Goal: Task Accomplishment & Management: Manage account settings

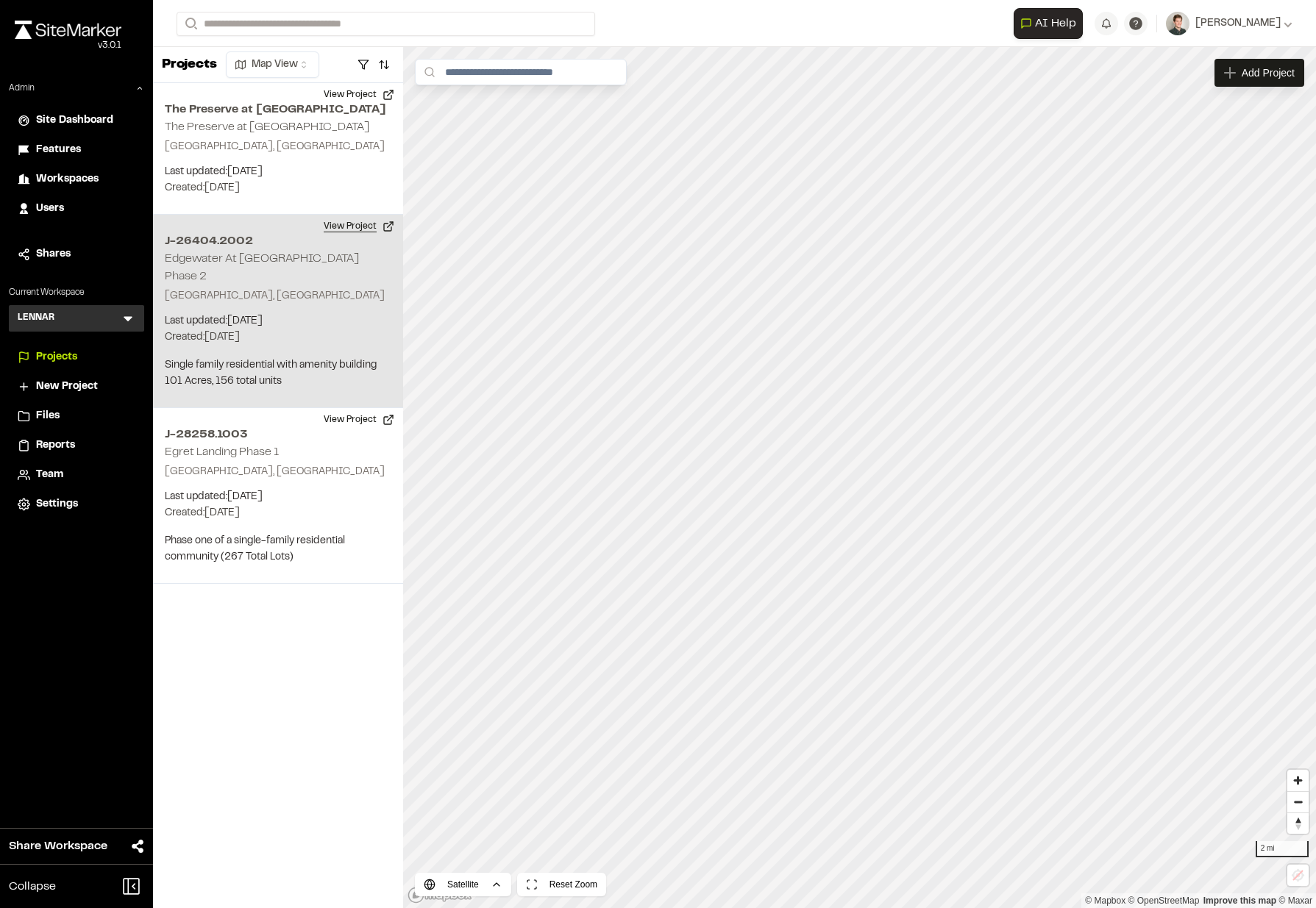
click at [364, 231] on button "View Project" at bounding box center [359, 226] width 88 height 24
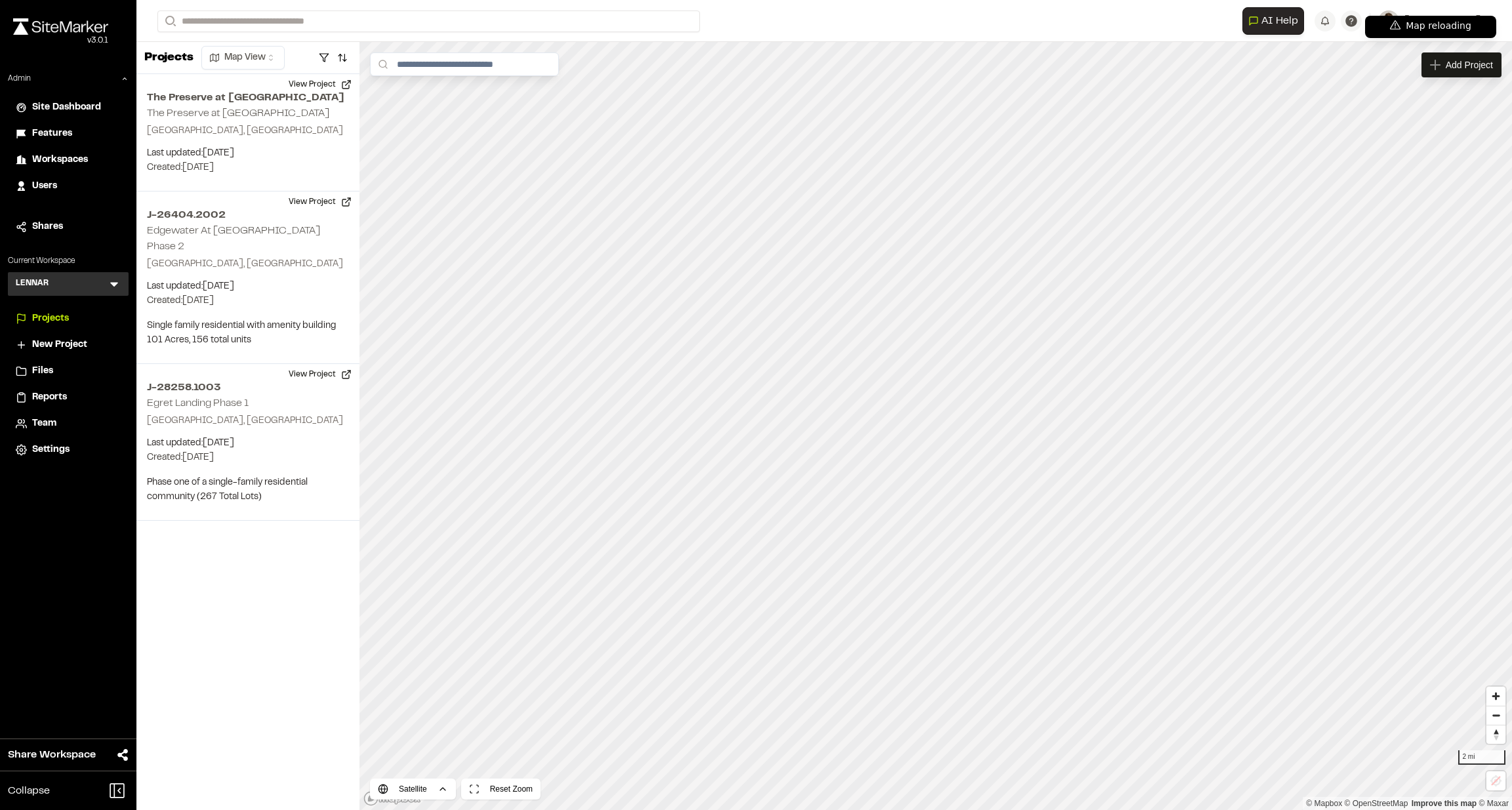
click at [902, 24] on form "Search" at bounding box center [700, 21] width 1085 height 22
click at [54, 454] on span "Settings" at bounding box center [51, 450] width 38 height 15
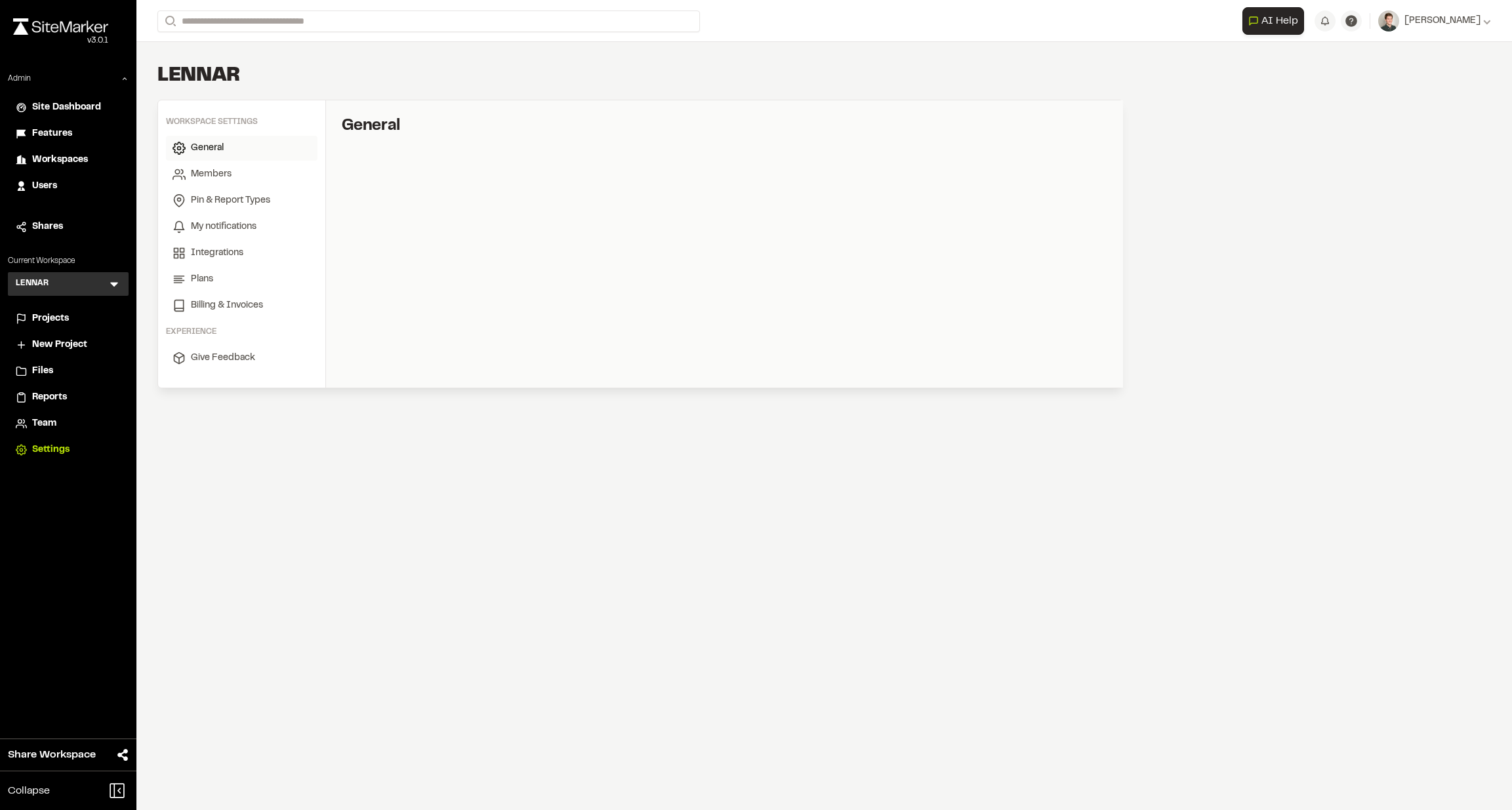
select select "*"
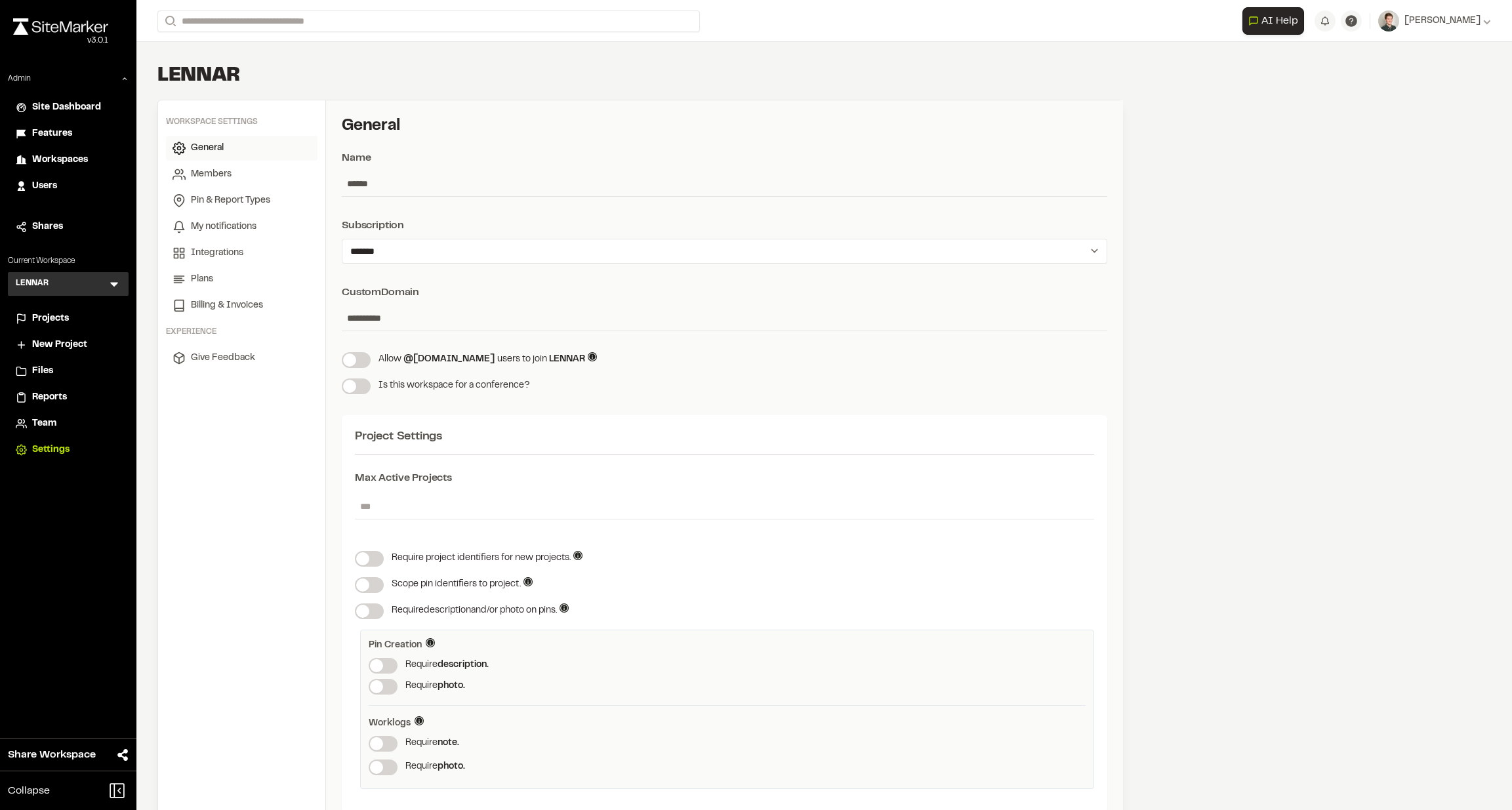
scroll to position [38, 0]
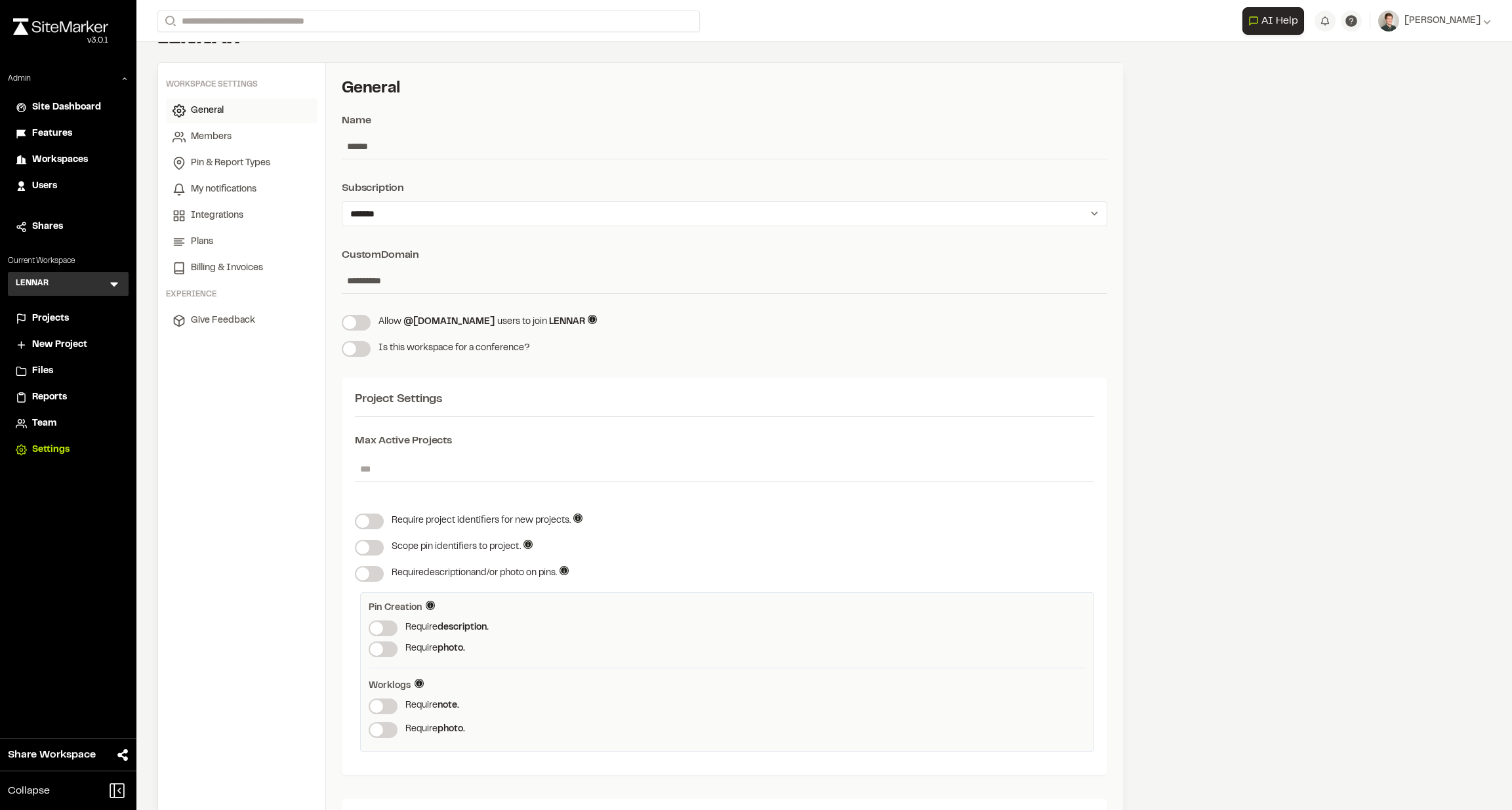
click at [69, 324] on div "Projects" at bounding box center [76, 319] width 89 height 15
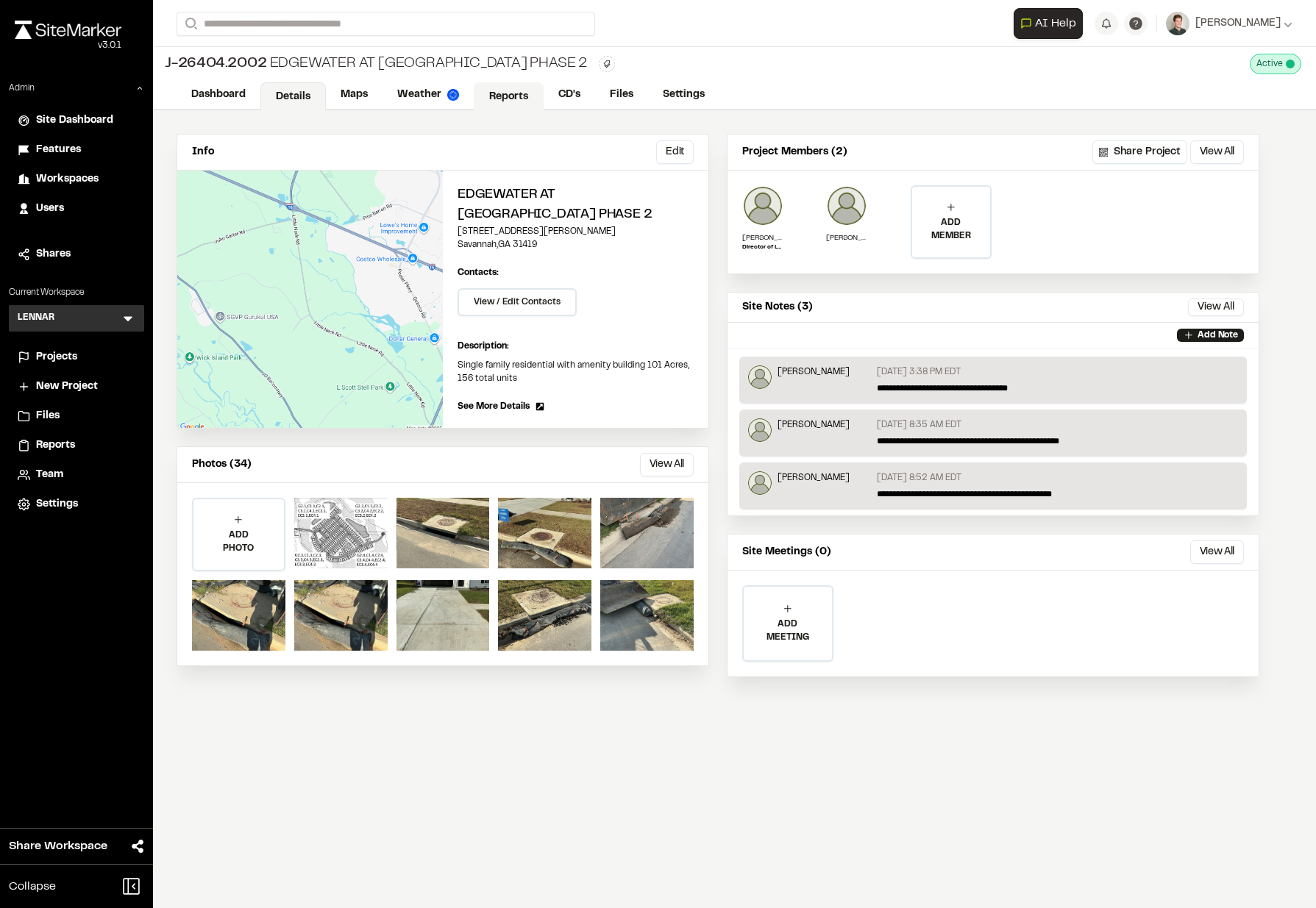
click at [509, 90] on link "Reports" at bounding box center [509, 96] width 70 height 28
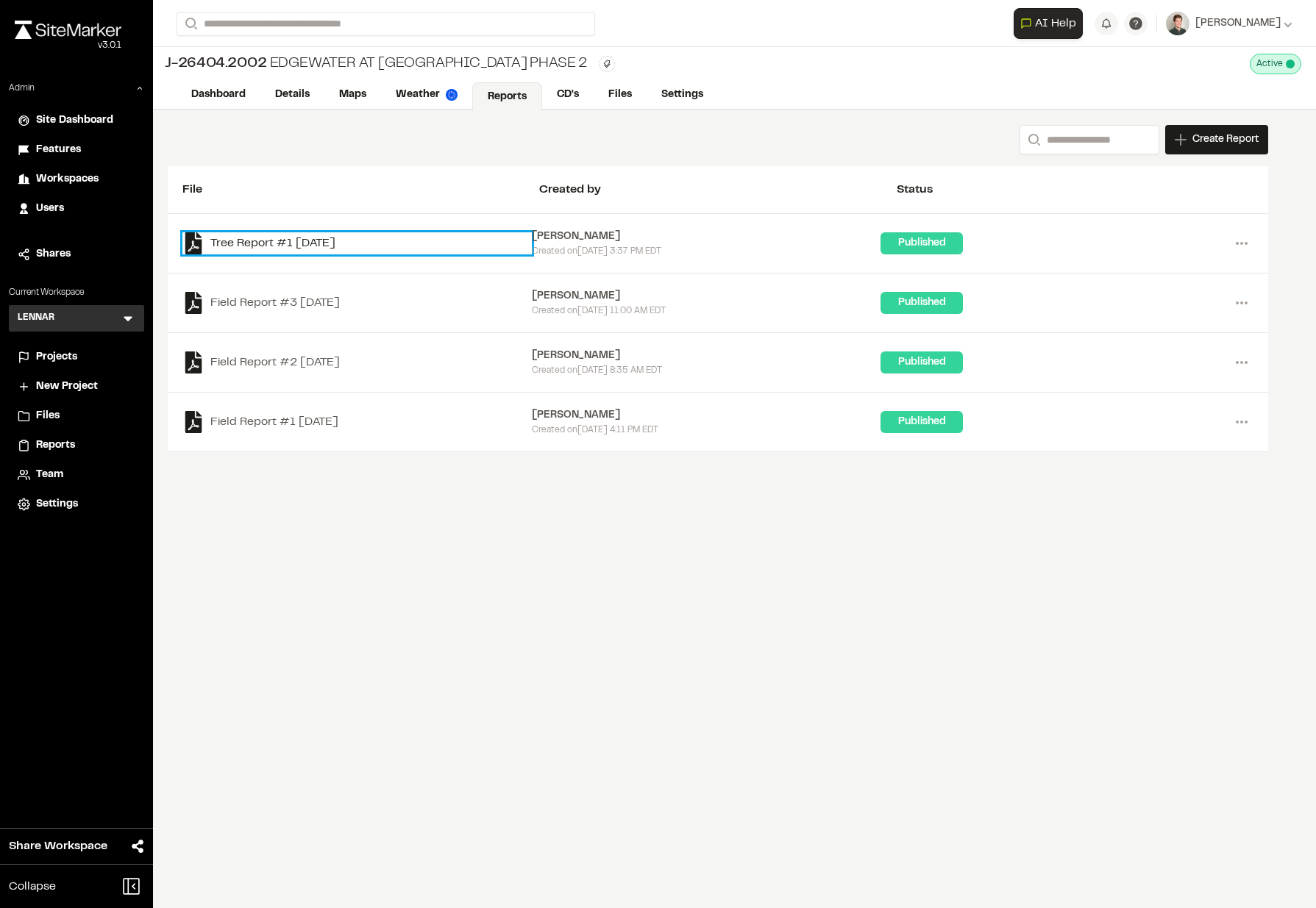
click at [294, 245] on link "Tree Report #1 2025-10-14" at bounding box center [356, 243] width 349 height 22
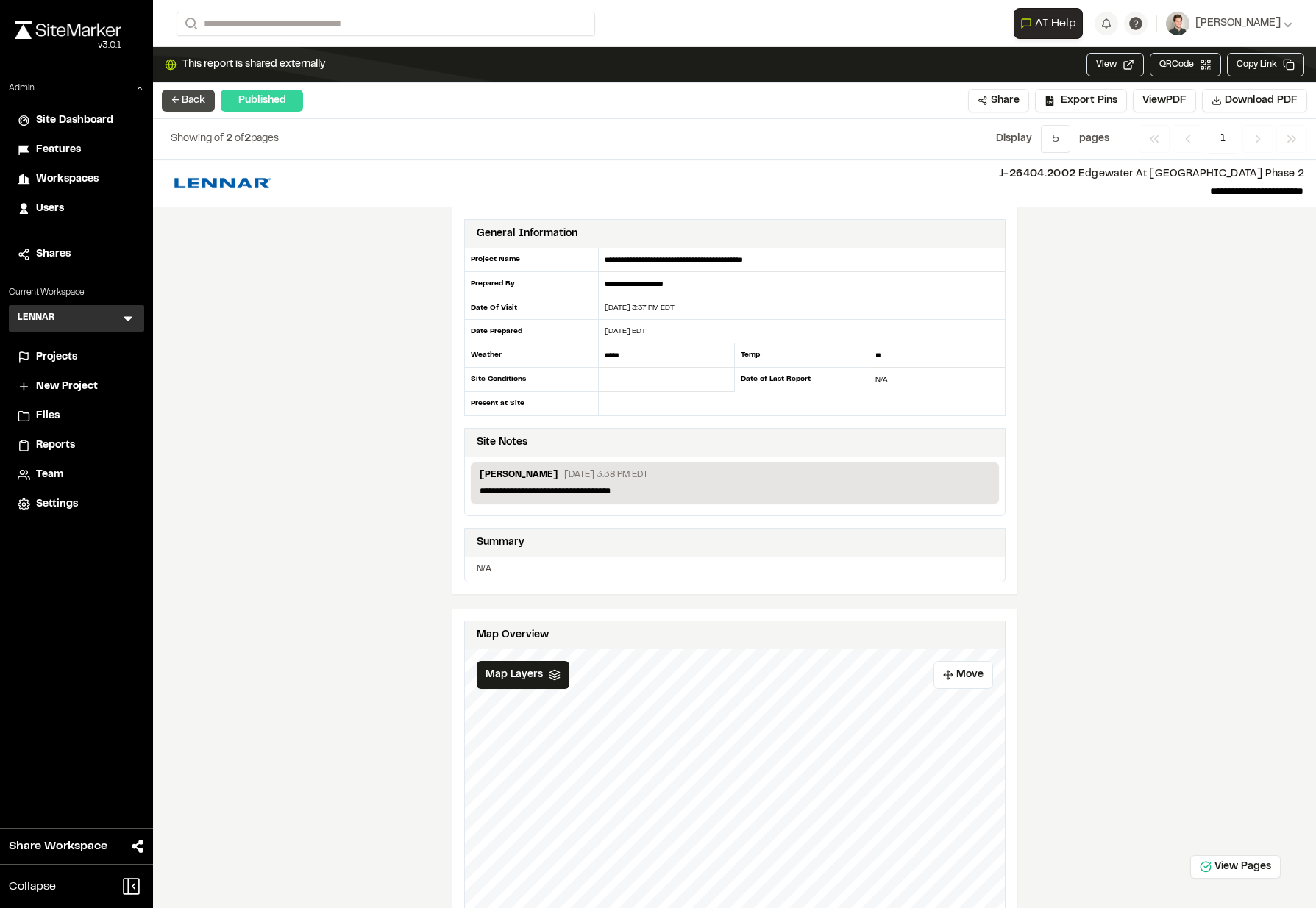
click at [186, 108] on button "← Back" at bounding box center [188, 100] width 53 height 22
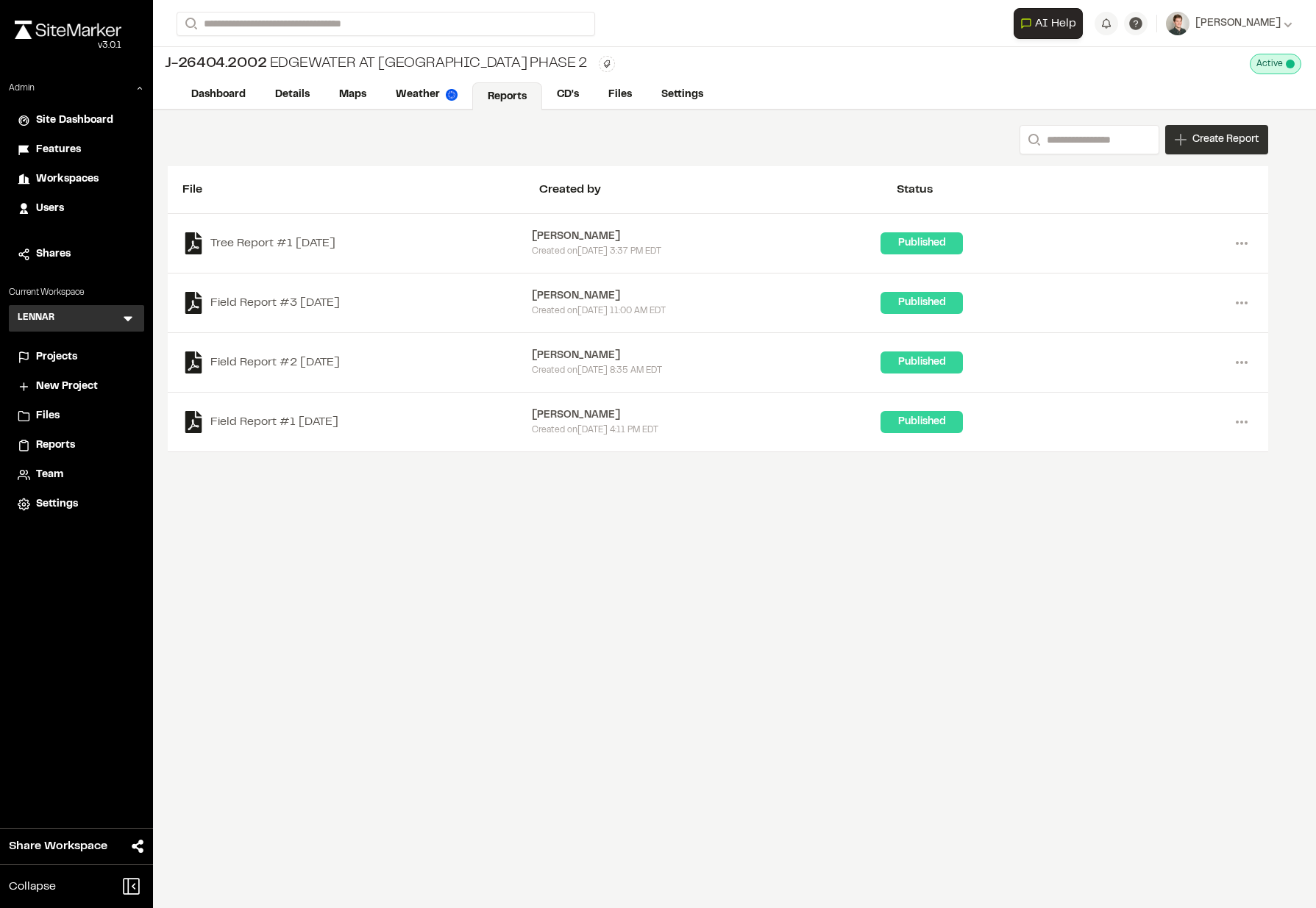
click at [1181, 139] on icon at bounding box center [1180, 140] width 11 height 11
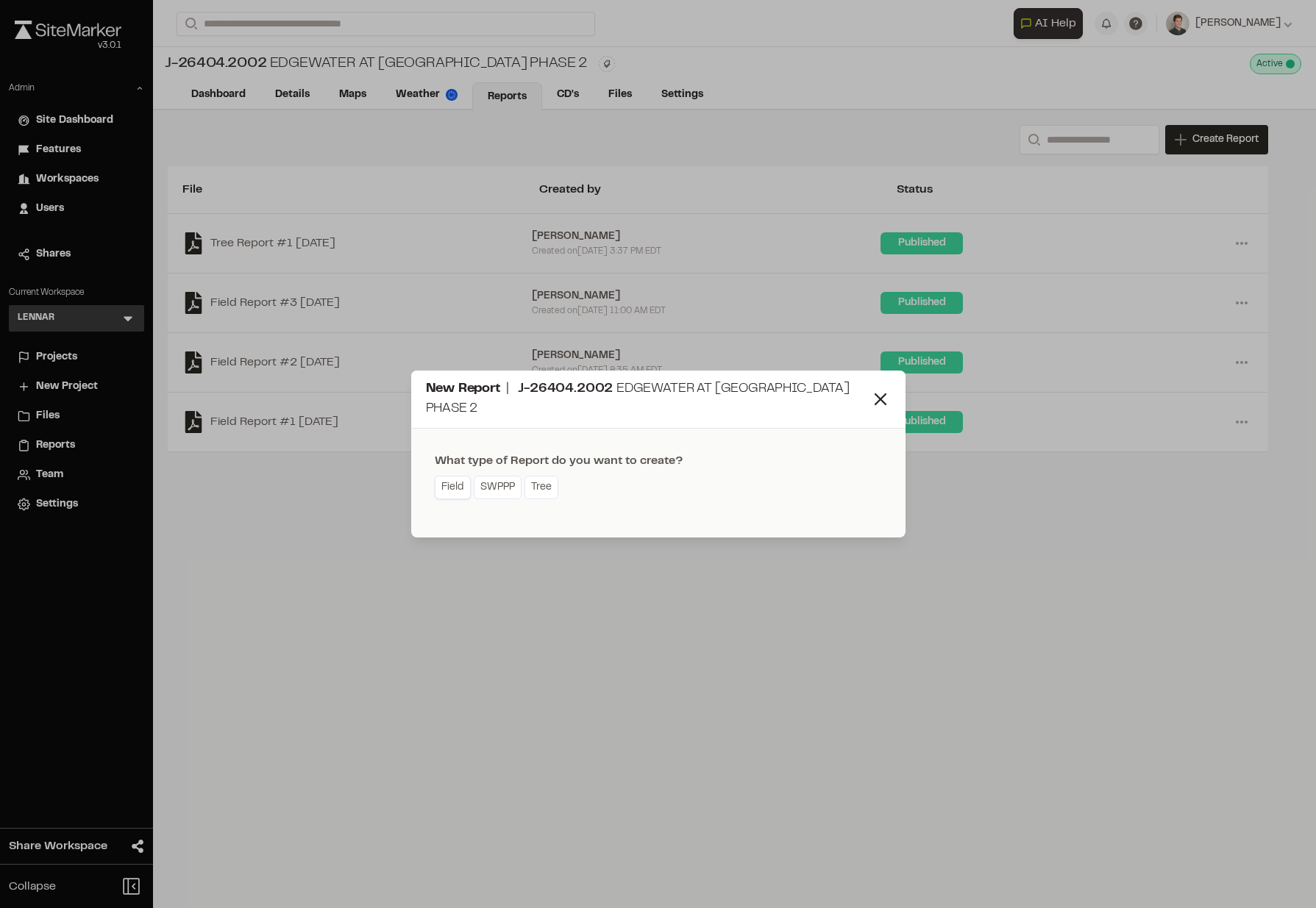
click at [441, 490] on link "Field" at bounding box center [453, 487] width 36 height 24
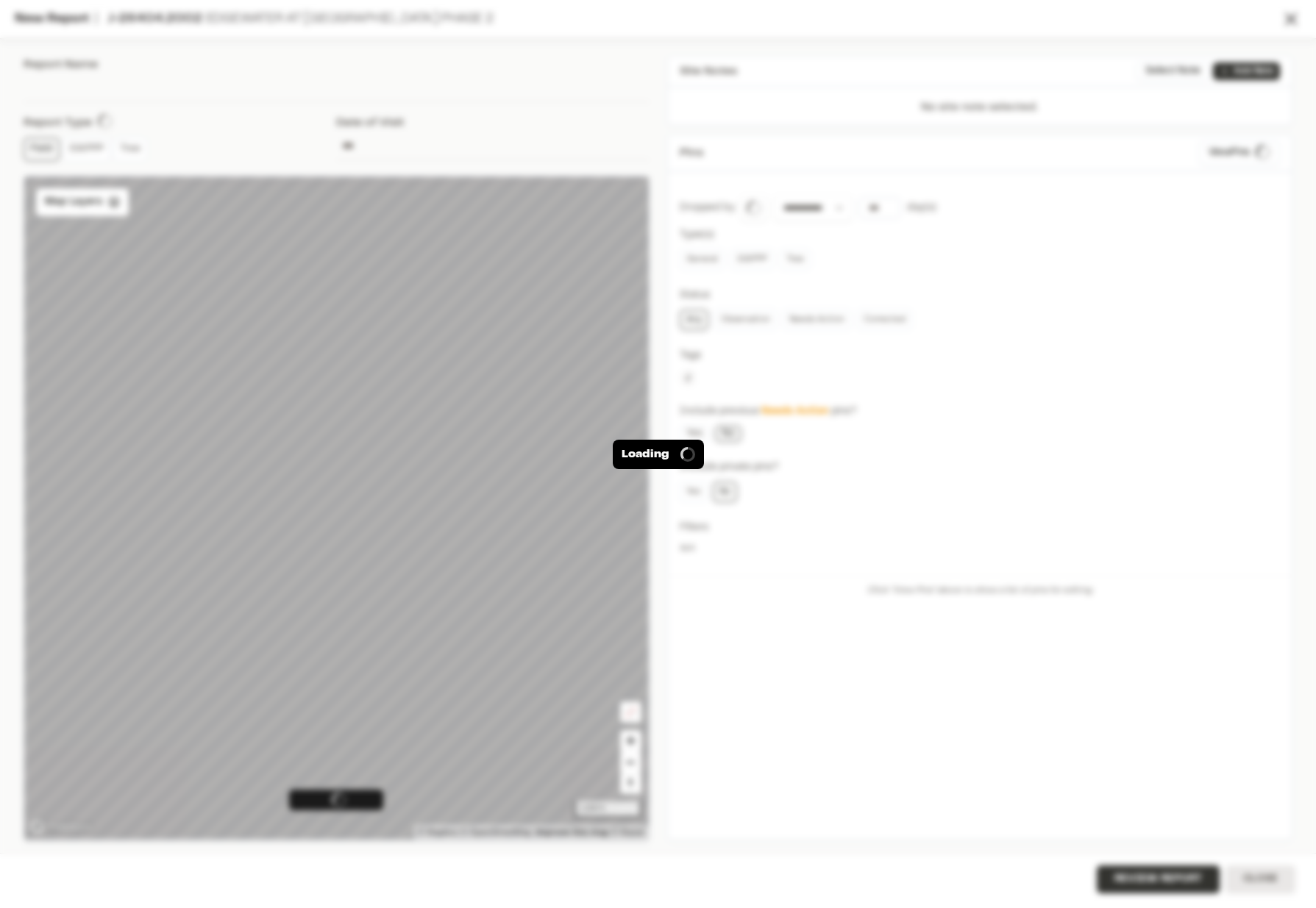
type input "**********"
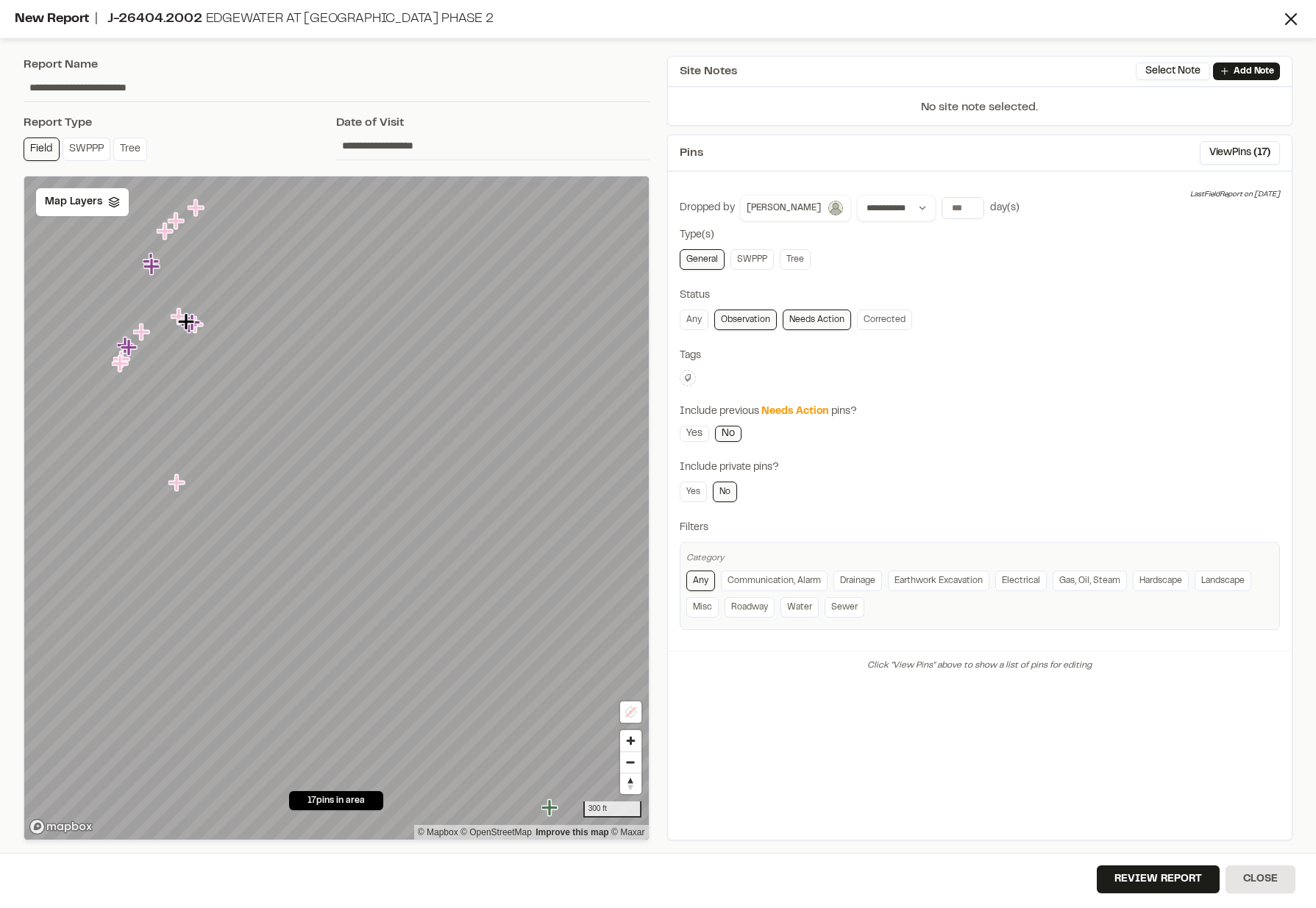
click at [658, 65] on div "**********" at bounding box center [980, 448] width 644 height 802
click at [658, 64] on div "**********" at bounding box center [980, 448] width 644 height 802
click at [1291, 25] on icon at bounding box center [1291, 19] width 20 height 20
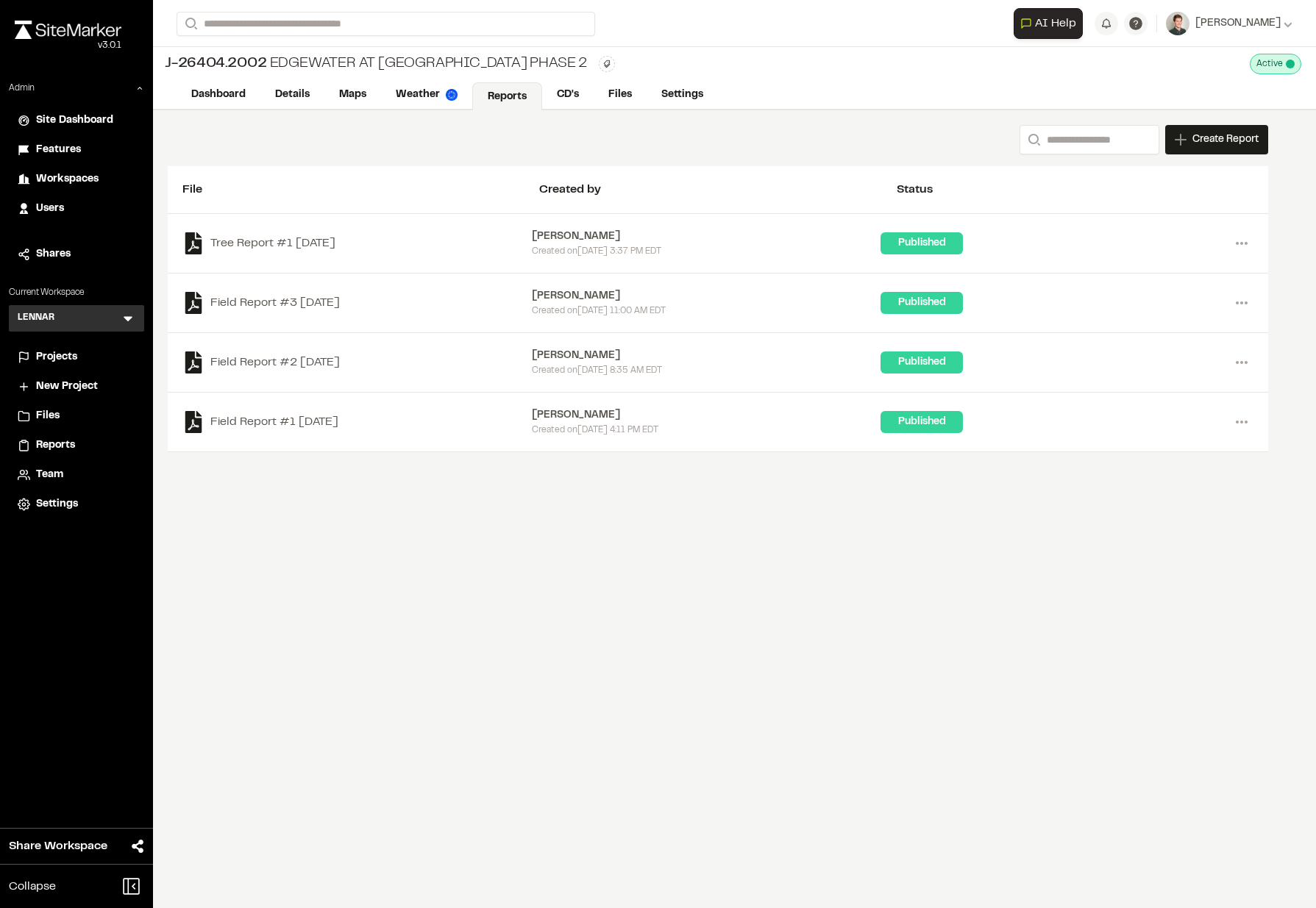
click at [281, 159] on div "**********" at bounding box center [718, 289] width 1130 height 356
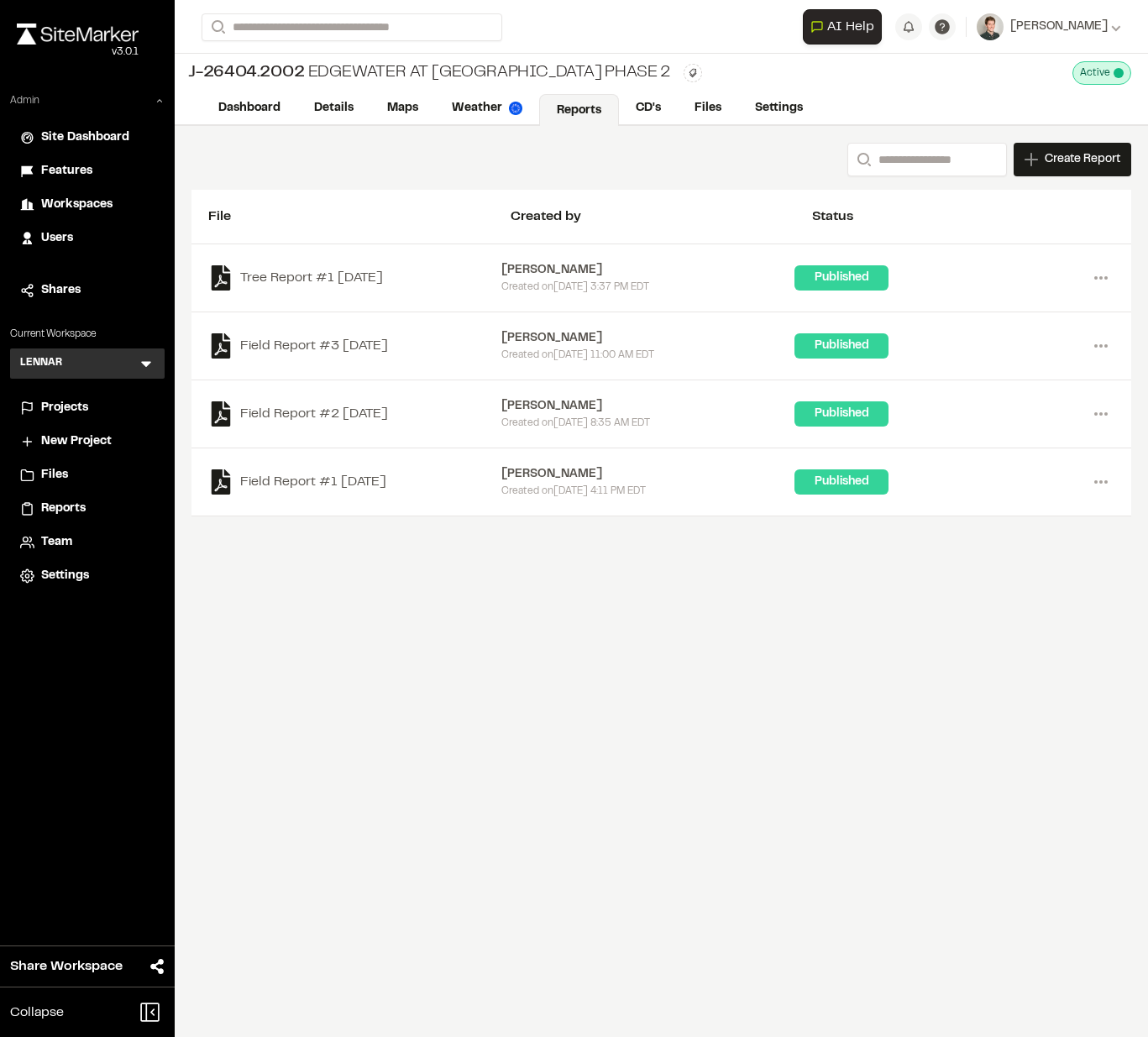
click at [161, 102] on icon at bounding box center [159, 100] width 10 height 10
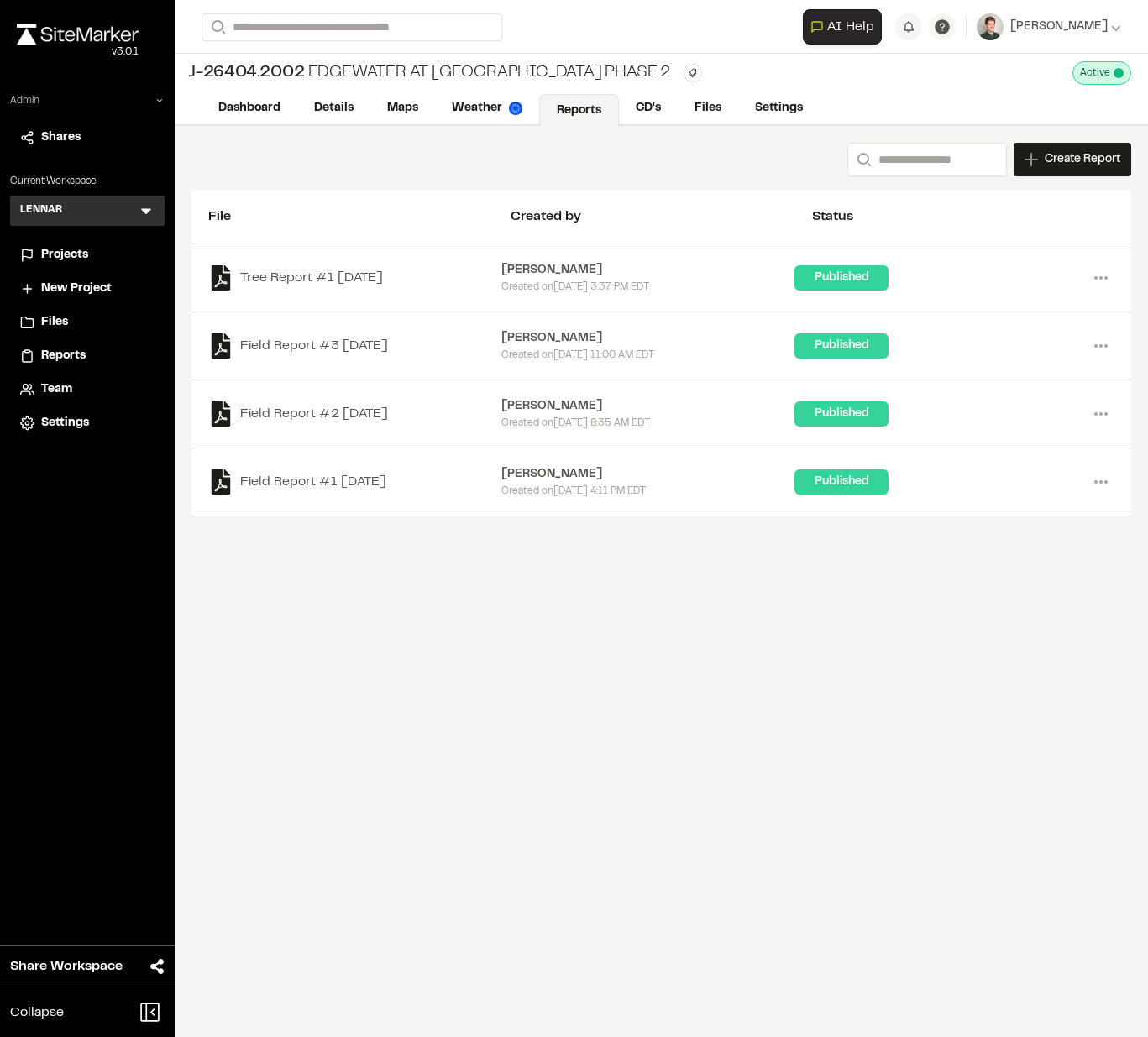
click at [279, 180] on div "**********" at bounding box center [661, 330] width 973 height 407
click at [285, 188] on div "**********" at bounding box center [661, 330] width 973 height 407
click at [182, 177] on div "**********" at bounding box center [661, 330] width 973 height 407
click at [268, 162] on div "**********" at bounding box center [660, 160] width 939 height 33
click at [399, 103] on link "Maps" at bounding box center [403, 110] width 66 height 32
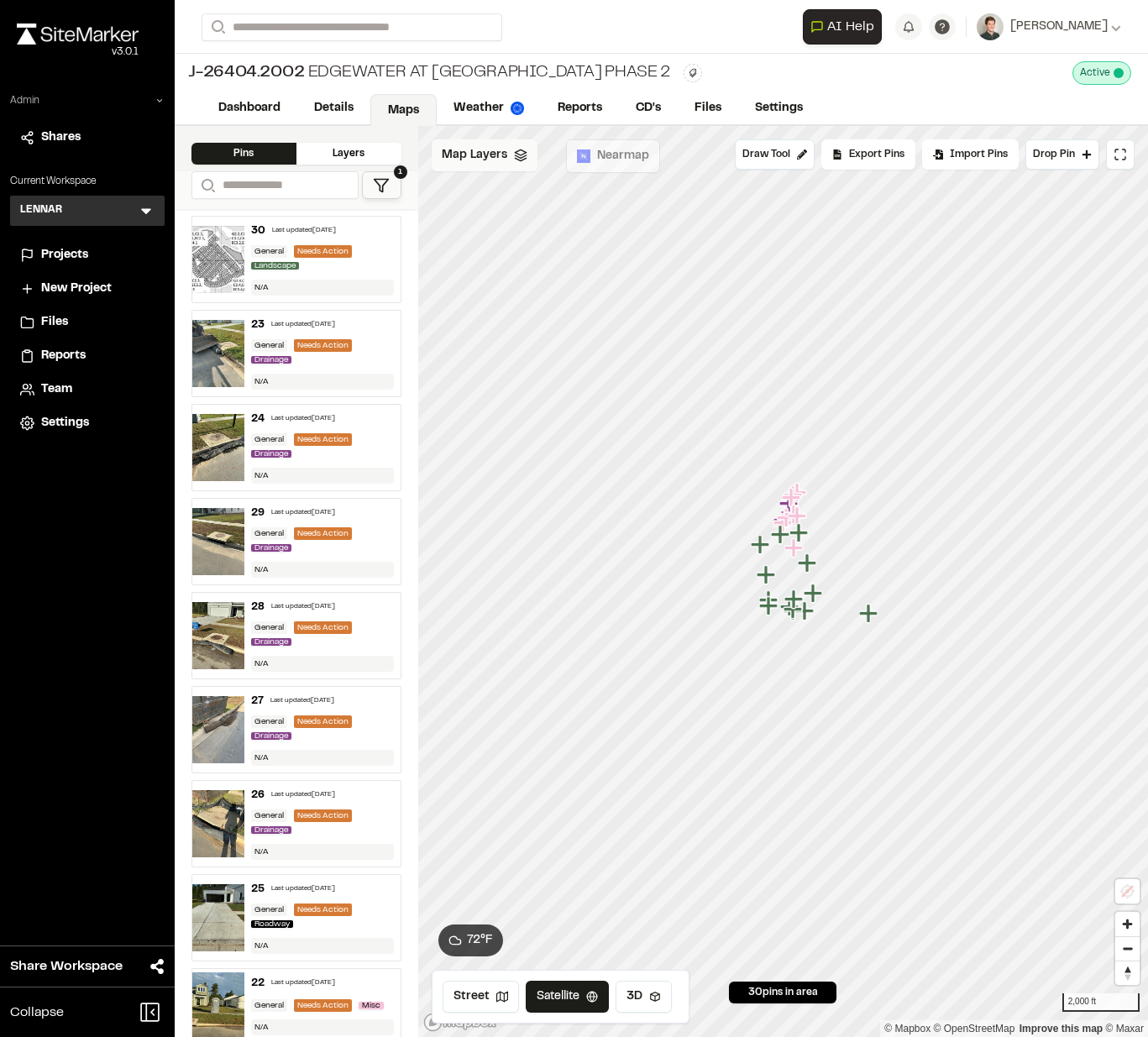
click at [485, 155] on span "Map Layers" at bounding box center [474, 155] width 66 height 19
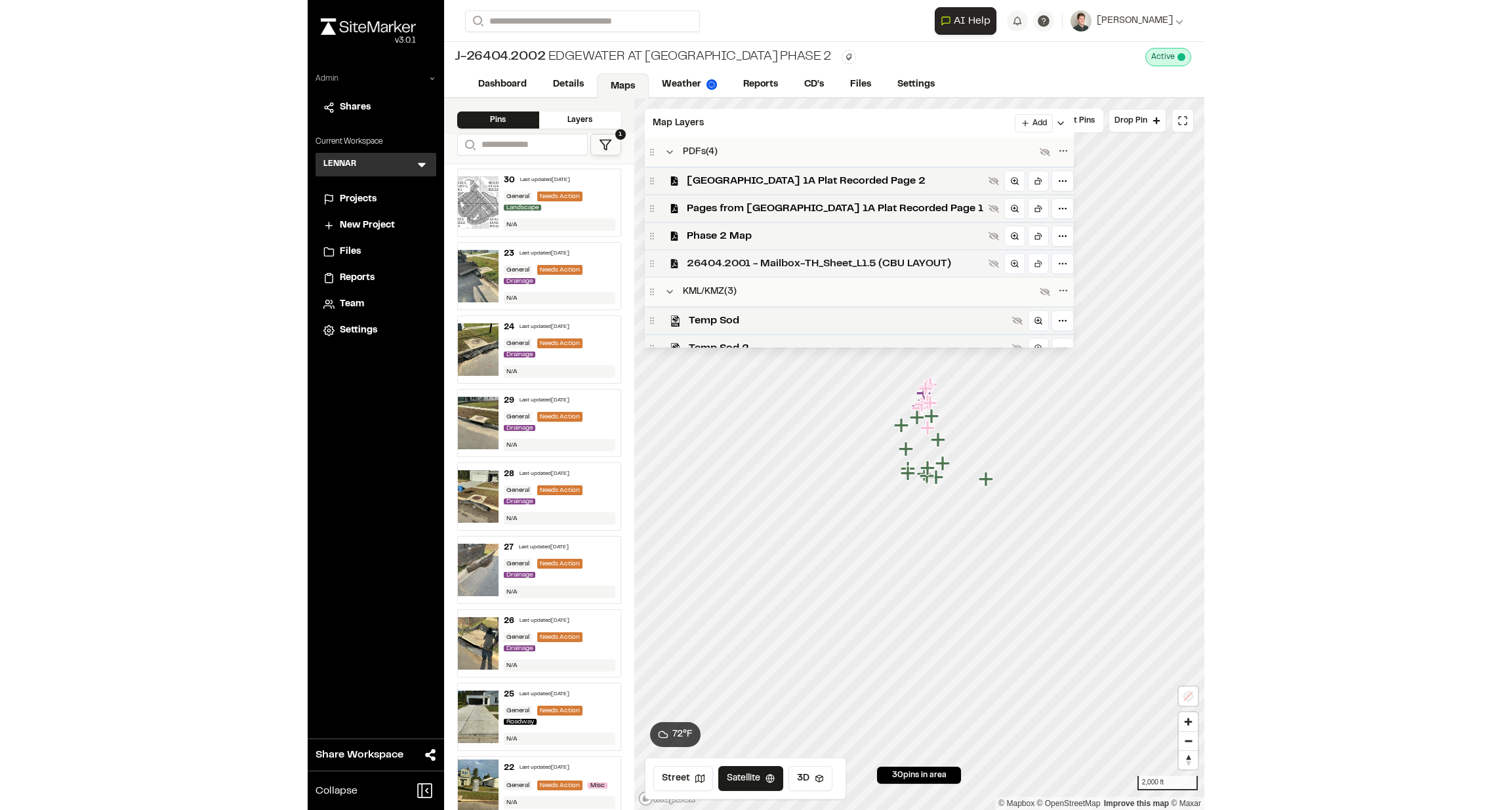
scroll to position [52, 0]
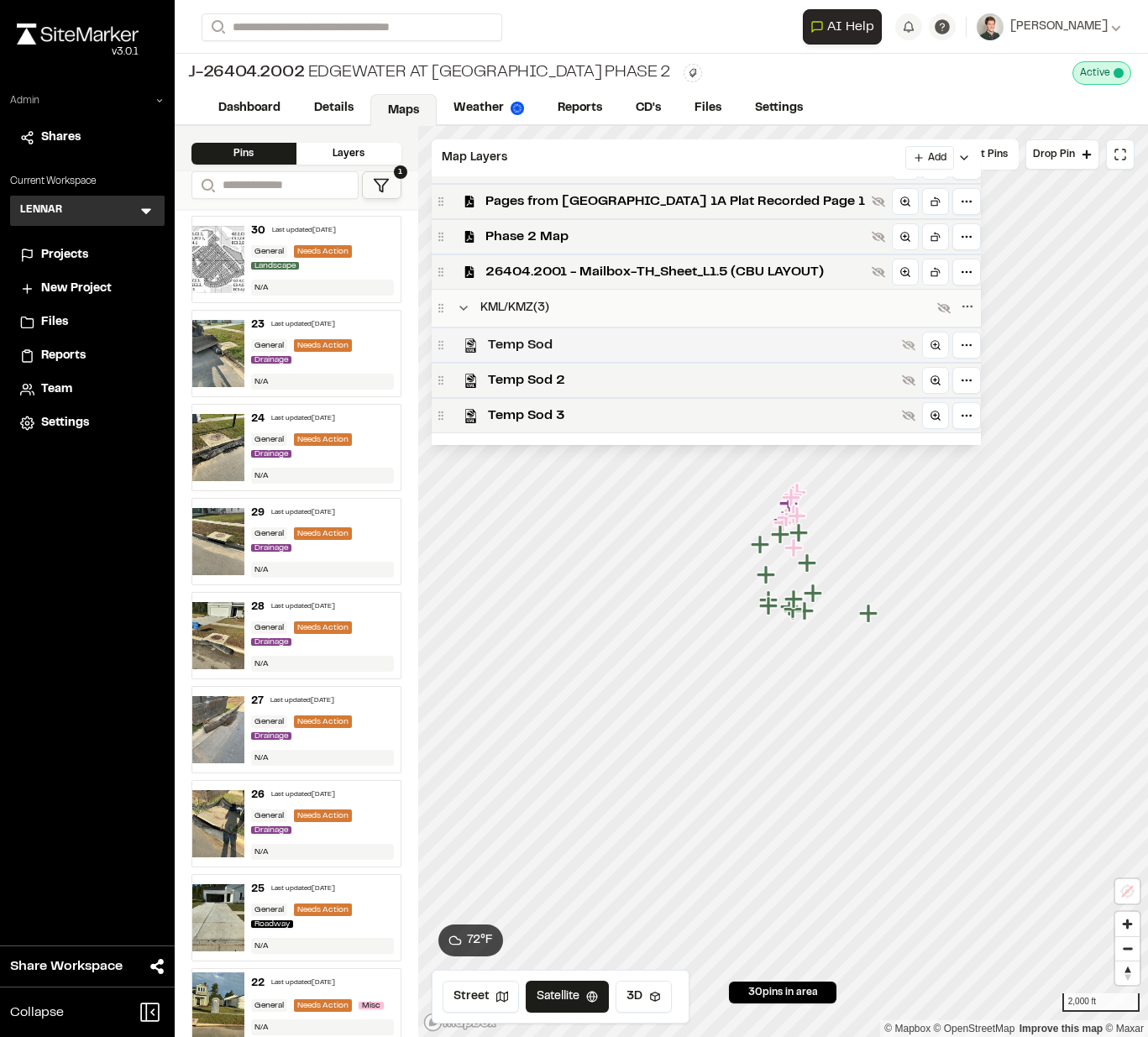
click at [529, 347] on span "Temp Sod" at bounding box center [691, 346] width 407 height 20
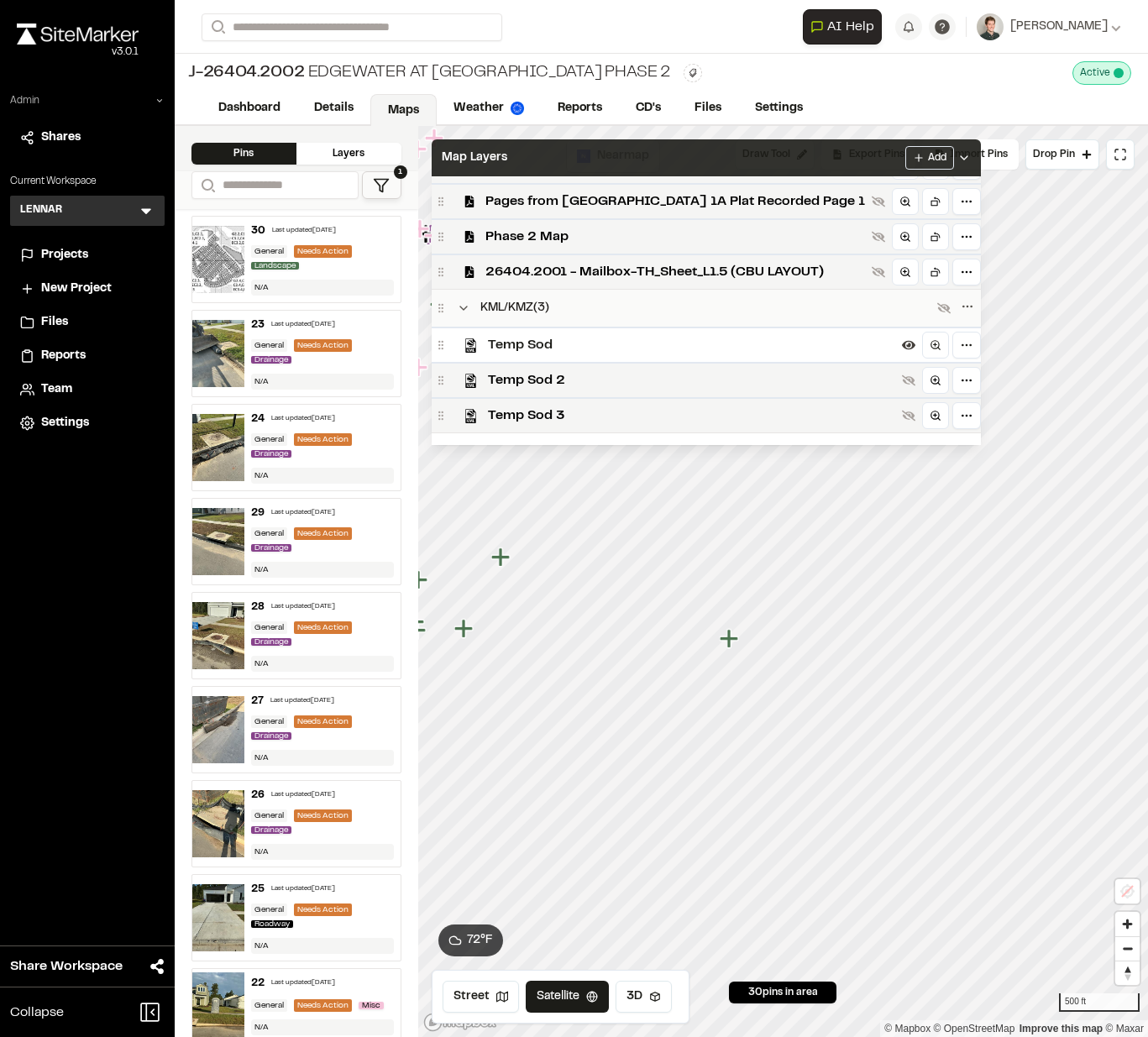
click at [573, 160] on div "Map Layers Add" at bounding box center [706, 158] width 549 height 37
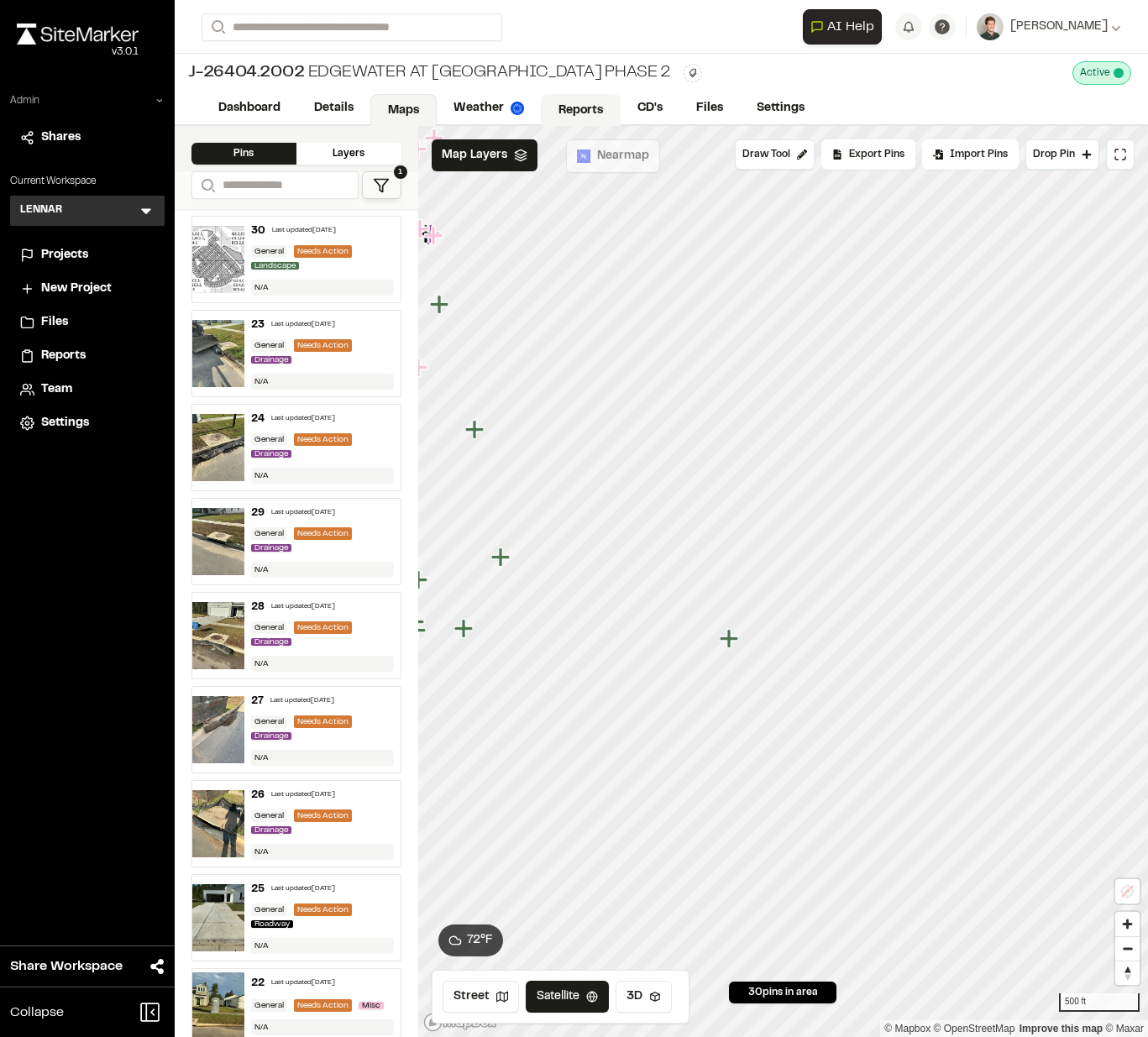
click at [577, 110] on link "Reports" at bounding box center [581, 110] width 80 height 32
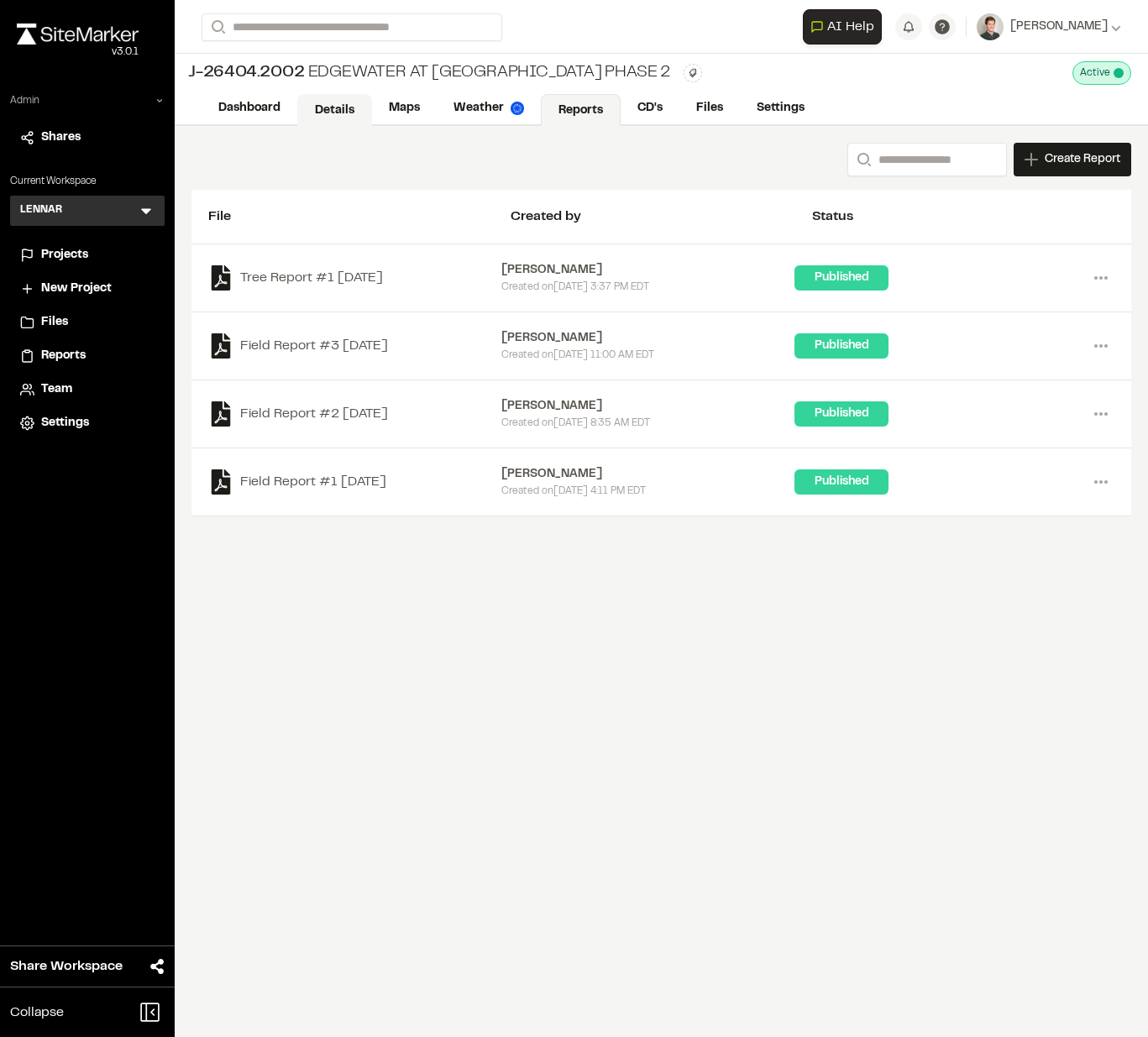
click at [347, 105] on link "Details" at bounding box center [334, 110] width 74 height 32
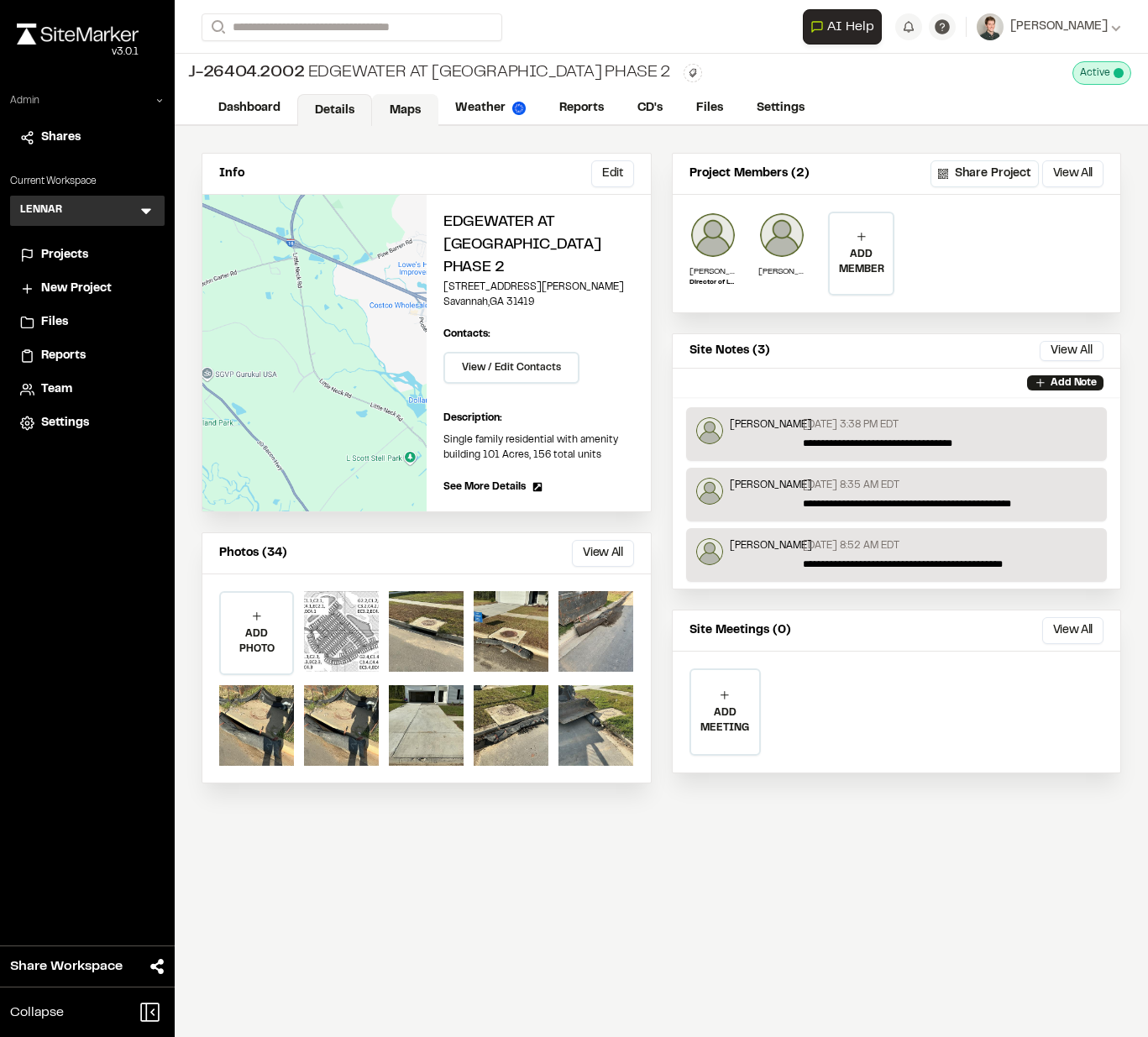
click at [396, 110] on link "Maps" at bounding box center [404, 110] width 66 height 32
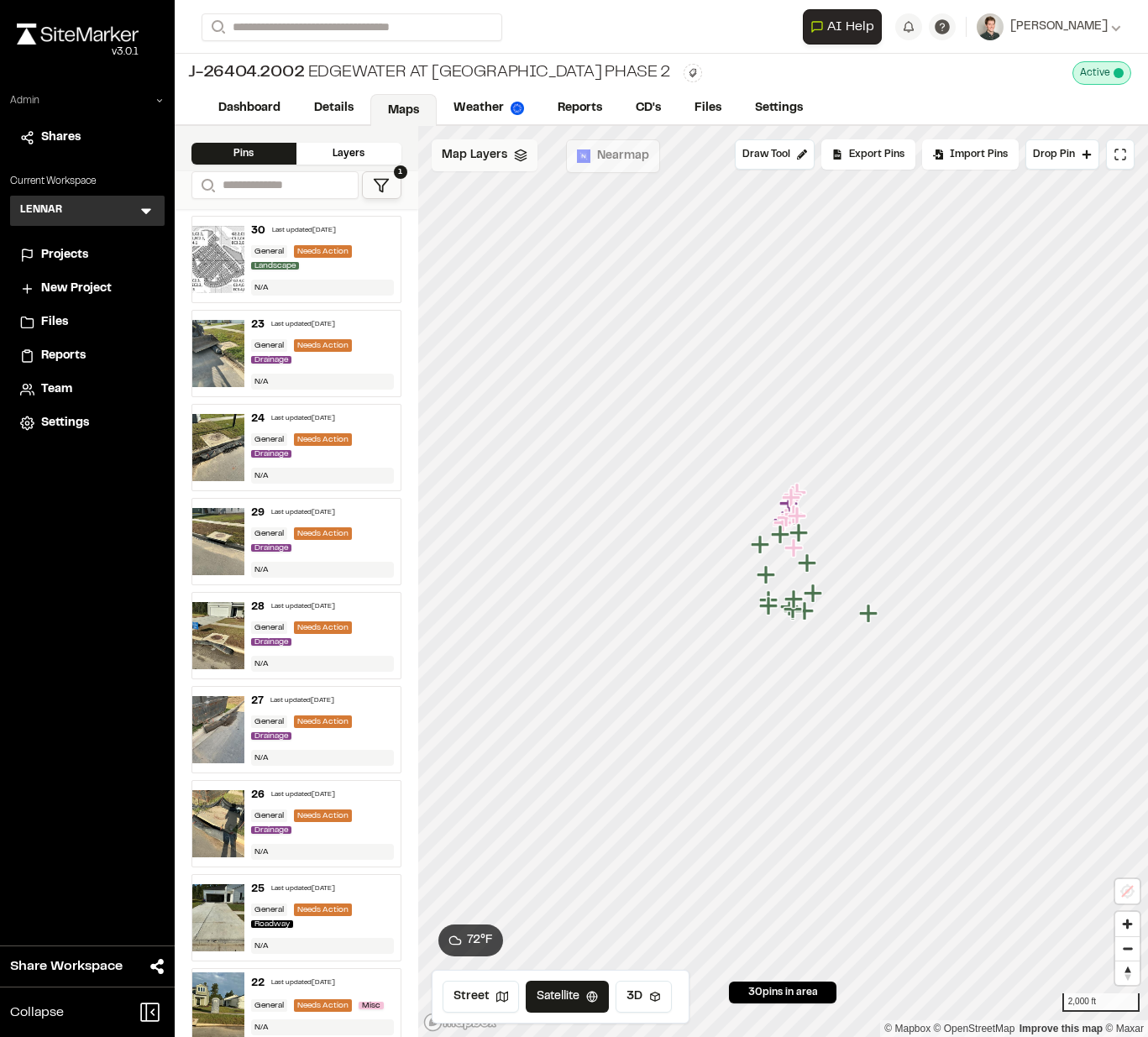
click at [478, 163] on span "Map Layers" at bounding box center [474, 155] width 66 height 19
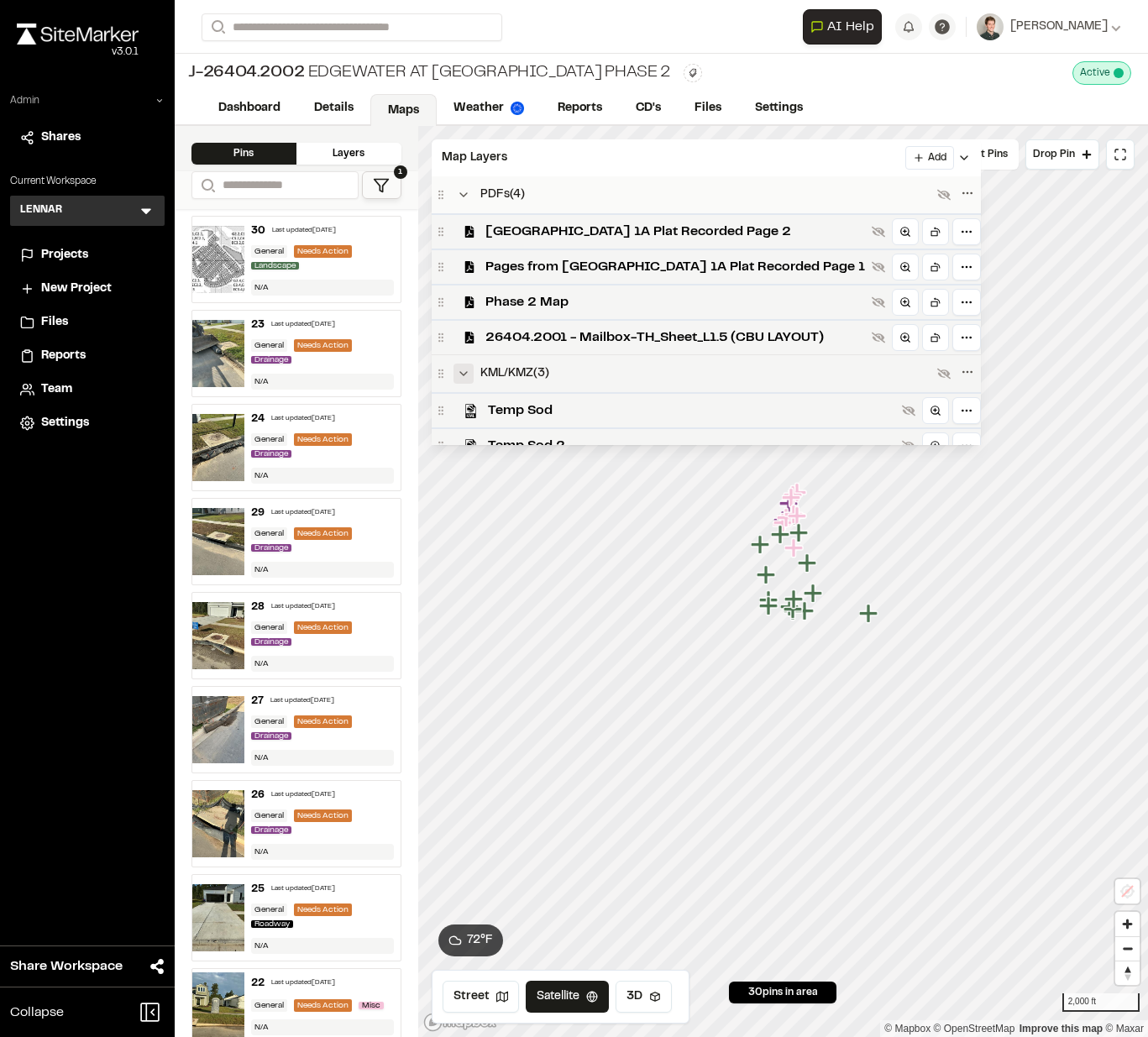
click at [463, 372] on icon "Collapse group" at bounding box center [463, 374] width 13 height 13
click at [463, 372] on icon "Expand group" at bounding box center [463, 374] width 13 height 13
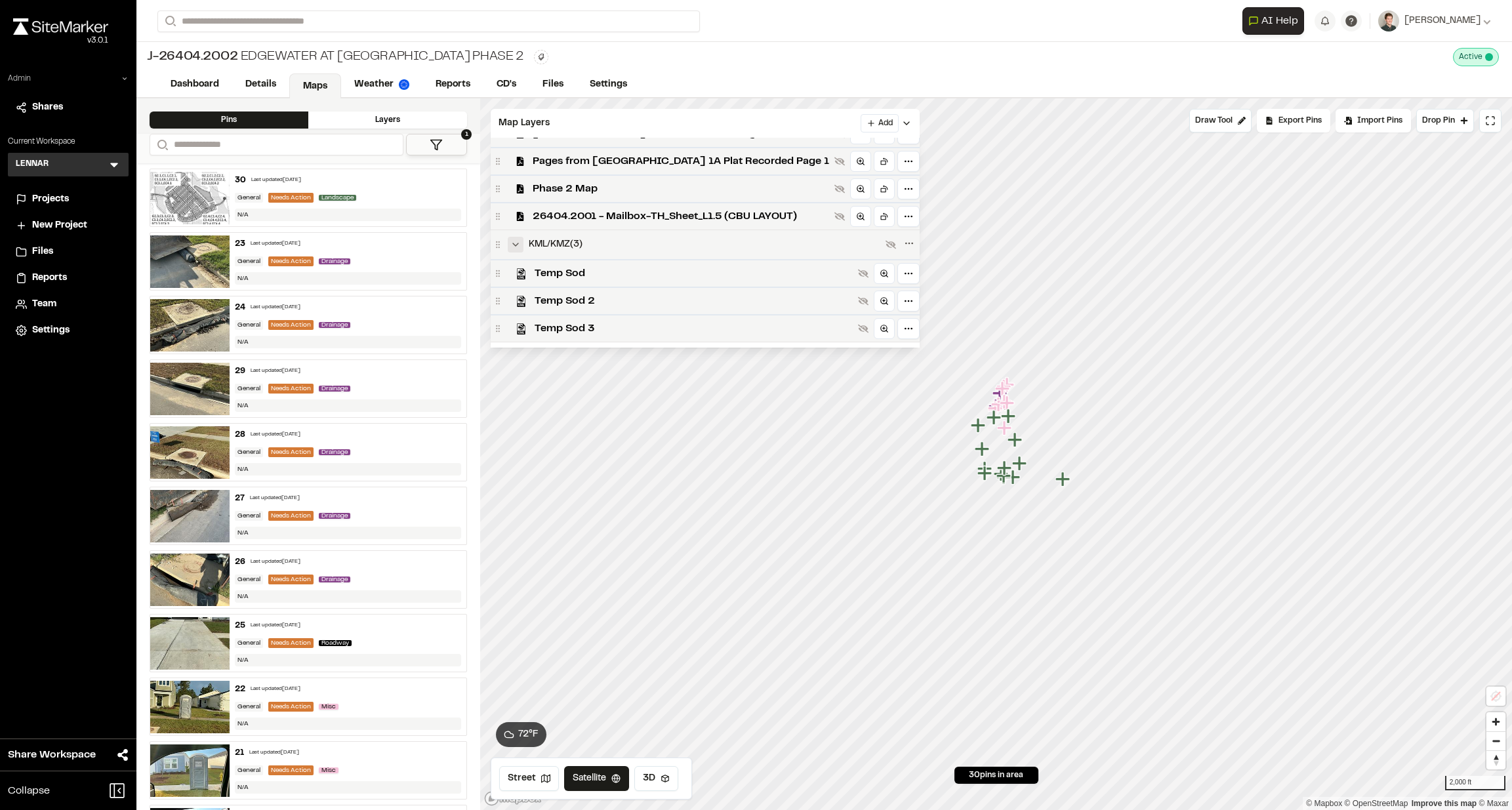
scroll to position [52, 0]
click at [518, 240] on icon "Collapse group" at bounding box center [515, 240] width 10 height 10
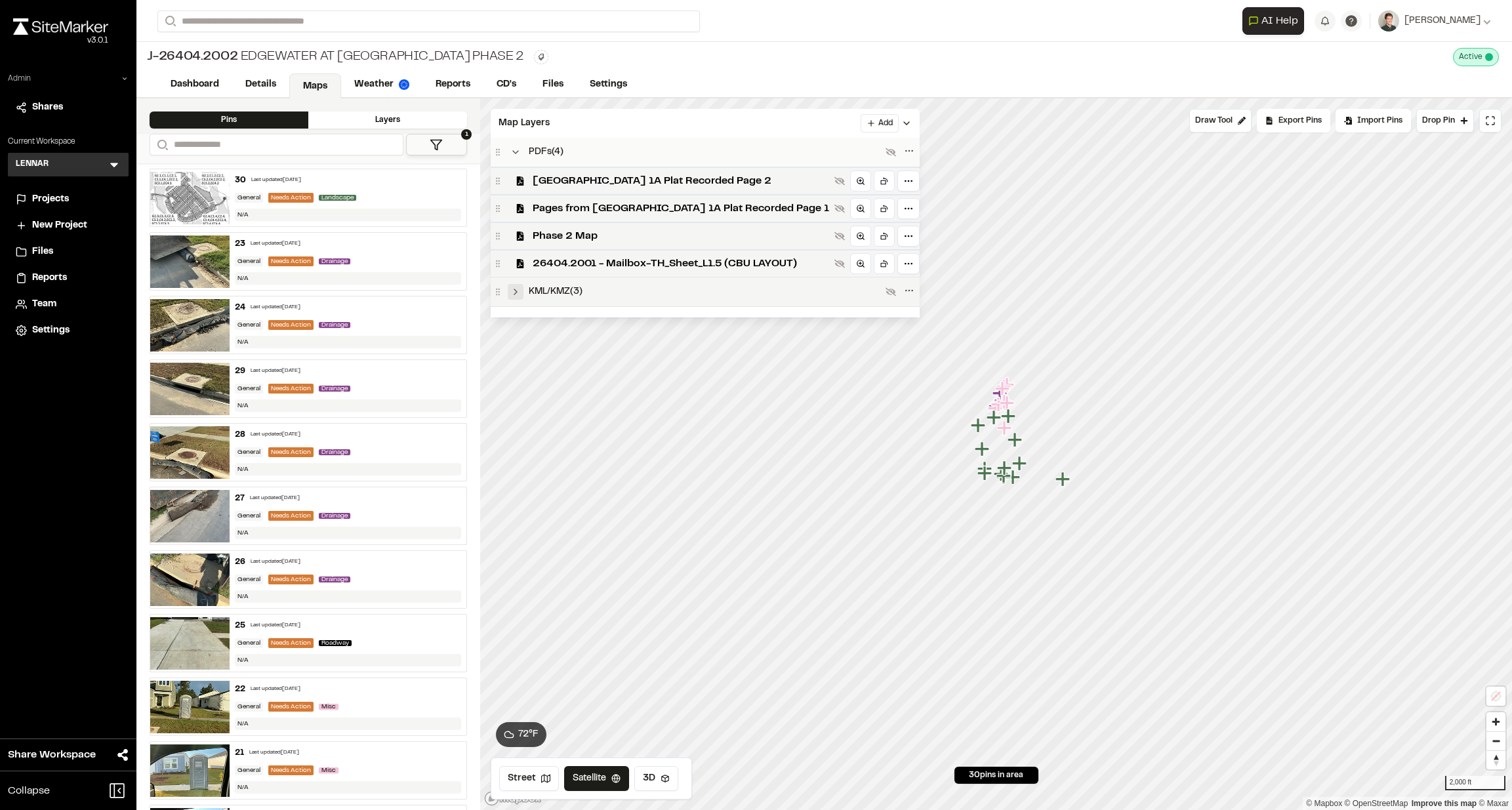
click at [515, 289] on icon "Expand group" at bounding box center [515, 292] width 10 height 10
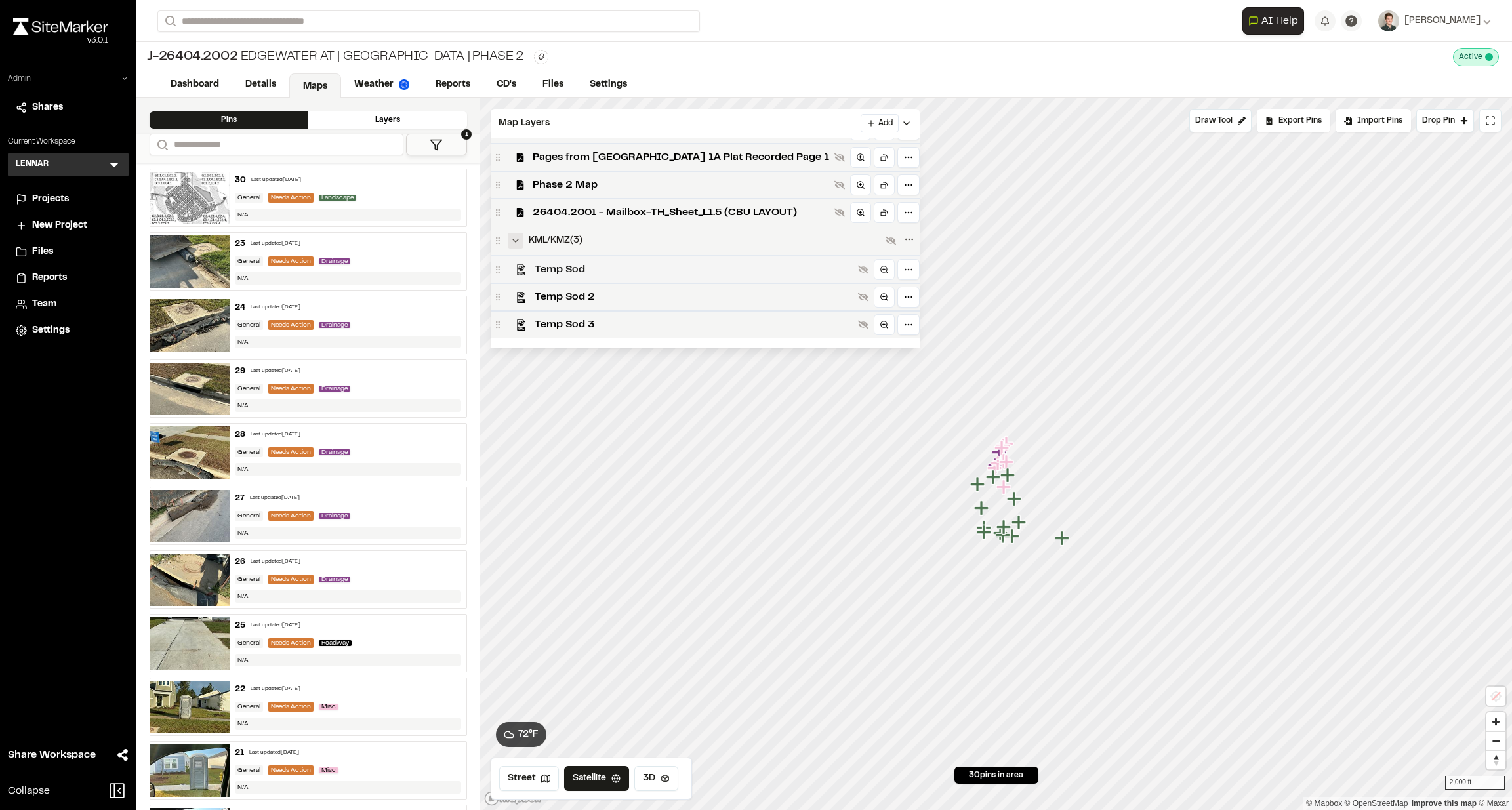
click at [588, 265] on span "Temp Sod" at bounding box center [694, 270] width 318 height 16
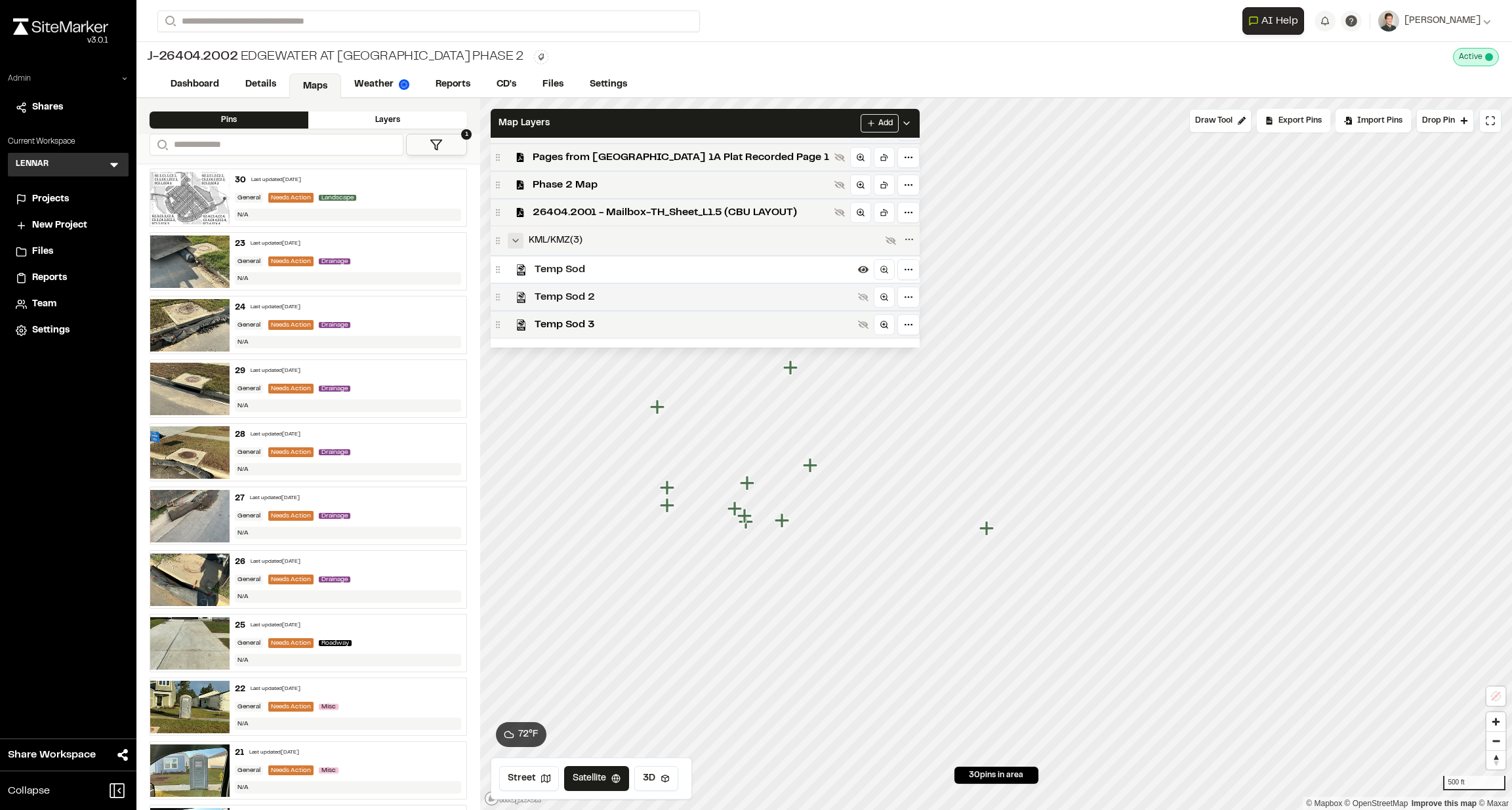
click at [658, 290] on span "Temp Sod 2" at bounding box center [694, 298] width 318 height 16
click at [626, 326] on span "Temp Sod 3" at bounding box center [694, 325] width 318 height 16
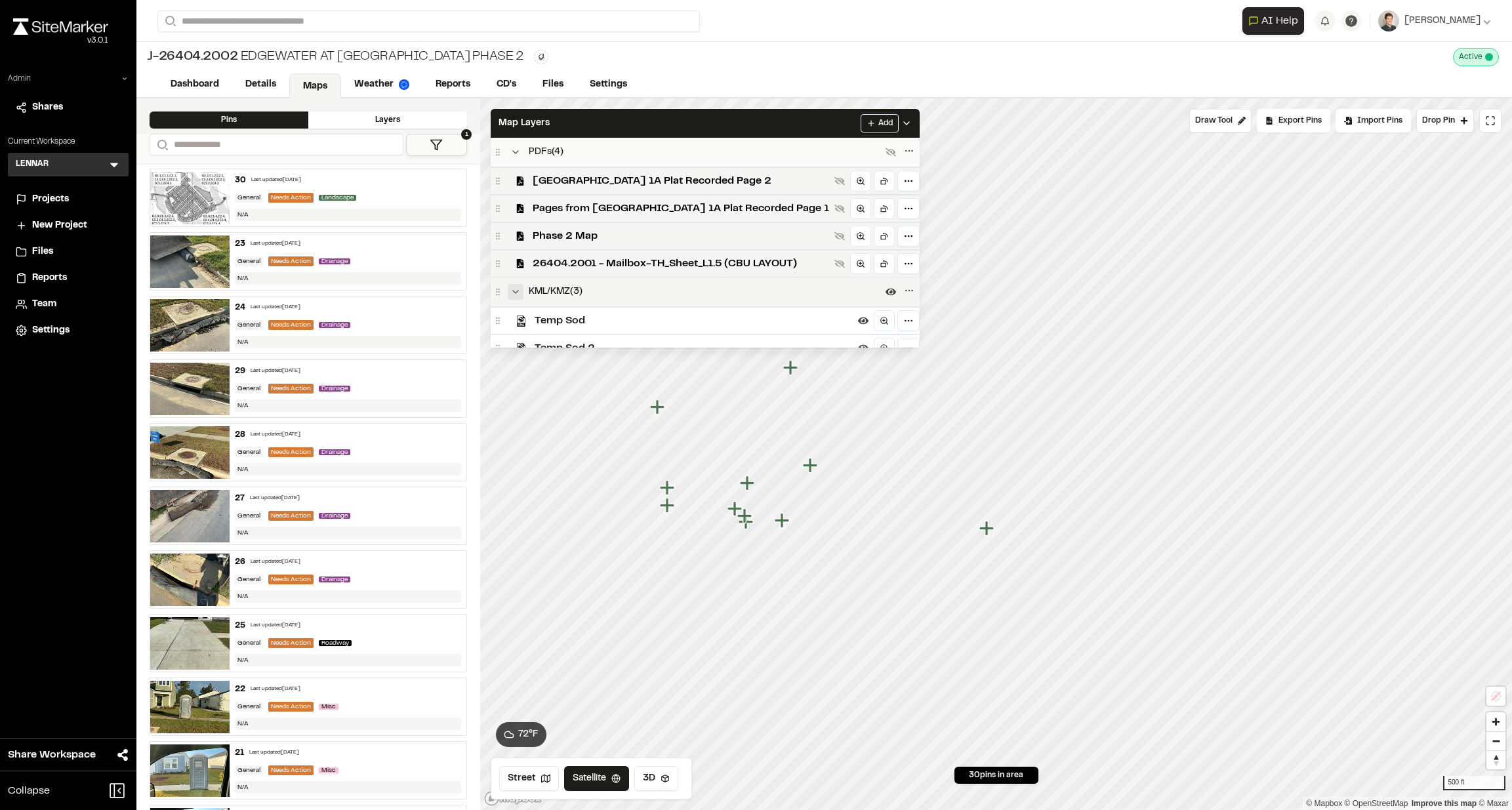
scroll to position [1, 0]
click at [635, 176] on span "New Hampstead 1A Plat Recorded Page 2" at bounding box center [681, 181] width 297 height 16
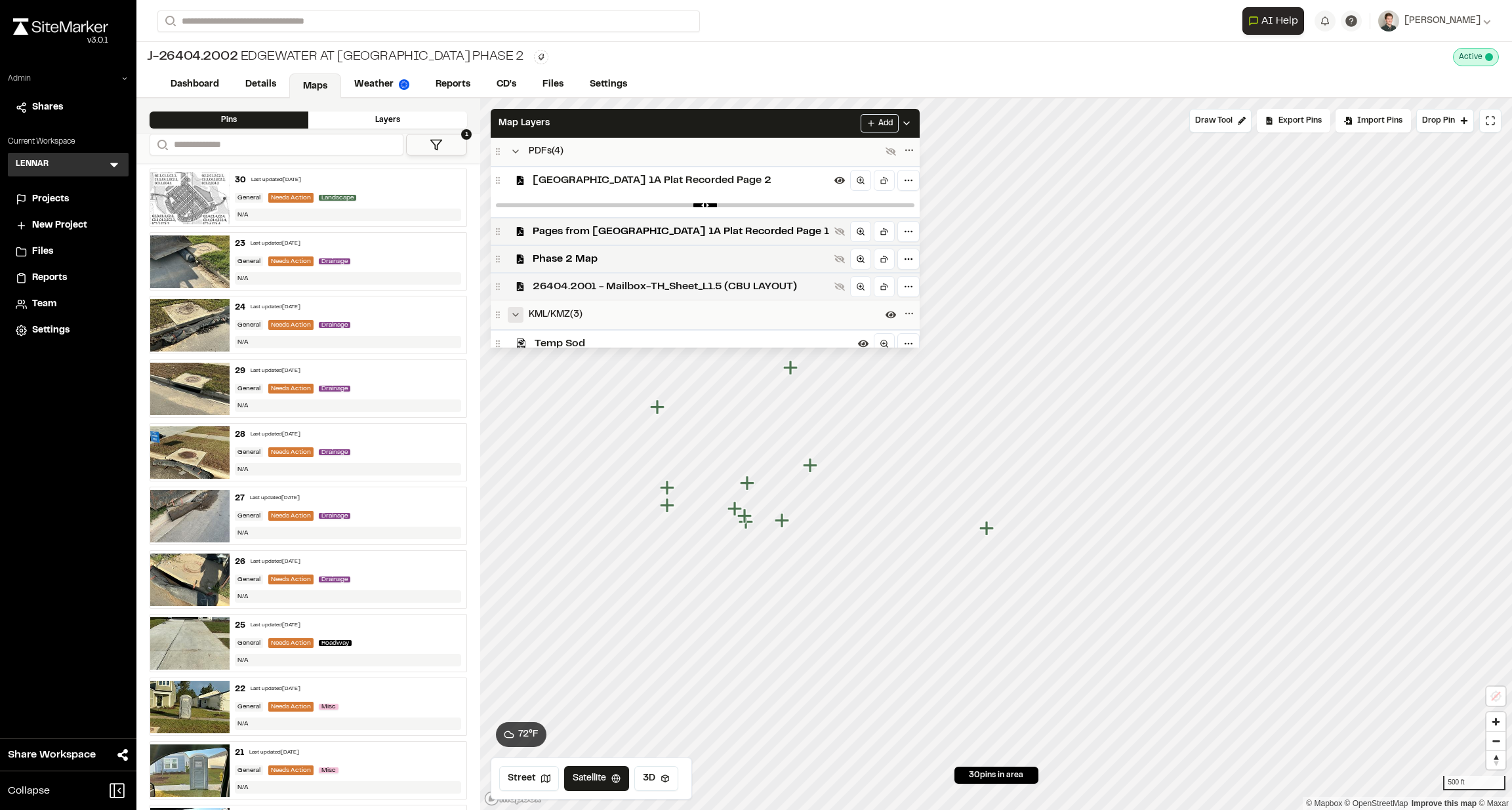
click at [617, 279] on span "26404.2001 - Mailbox-TH_Sheet_L1.5 (CBU LAYOUT)" at bounding box center [681, 287] width 297 height 16
click at [603, 257] on span "Phase 2 Map" at bounding box center [681, 259] width 297 height 16
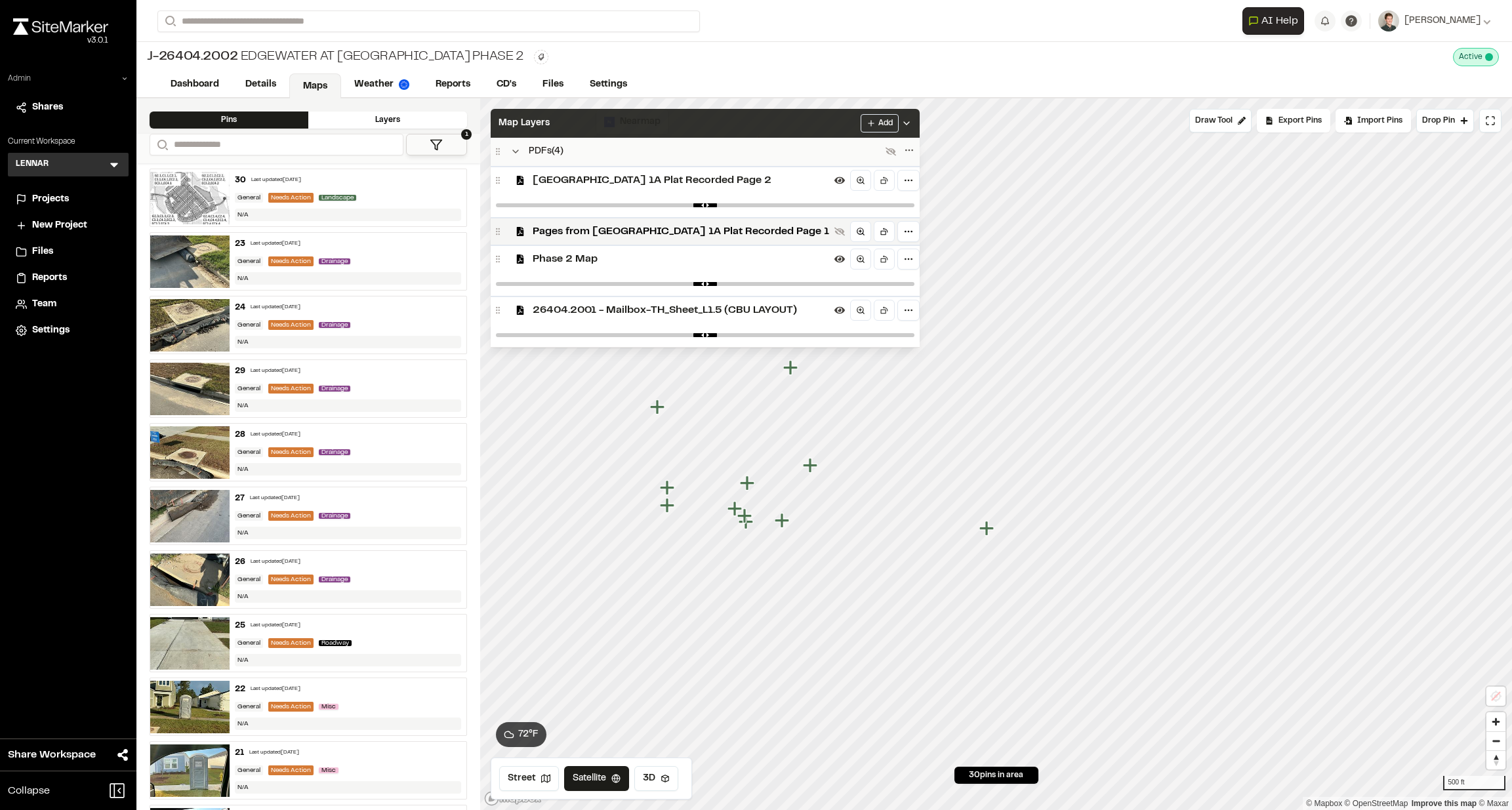
click at [680, 135] on div "Map Layers Add" at bounding box center [705, 123] width 429 height 29
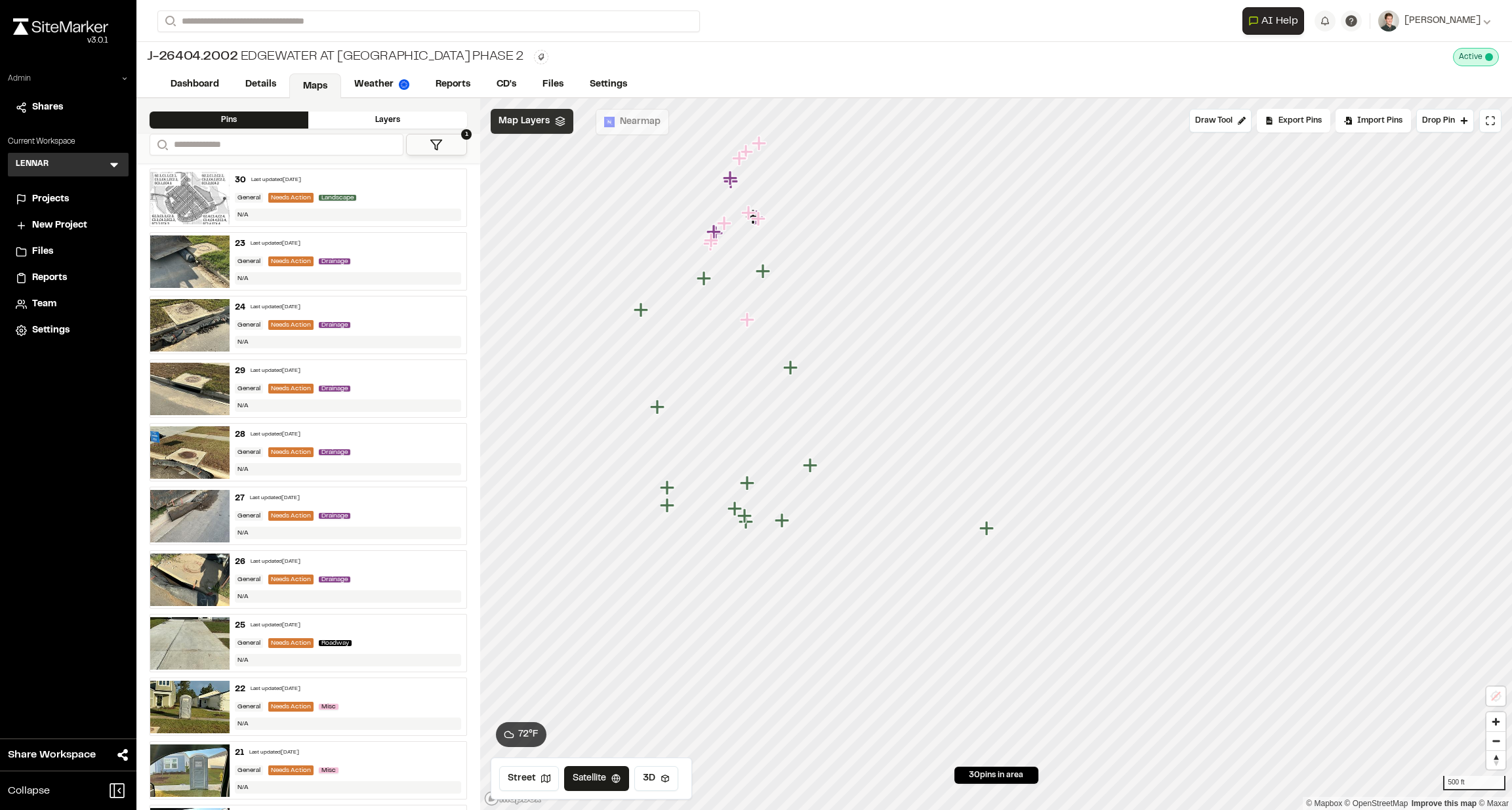
click at [555, 126] on div "Map Layers" at bounding box center [532, 121] width 83 height 25
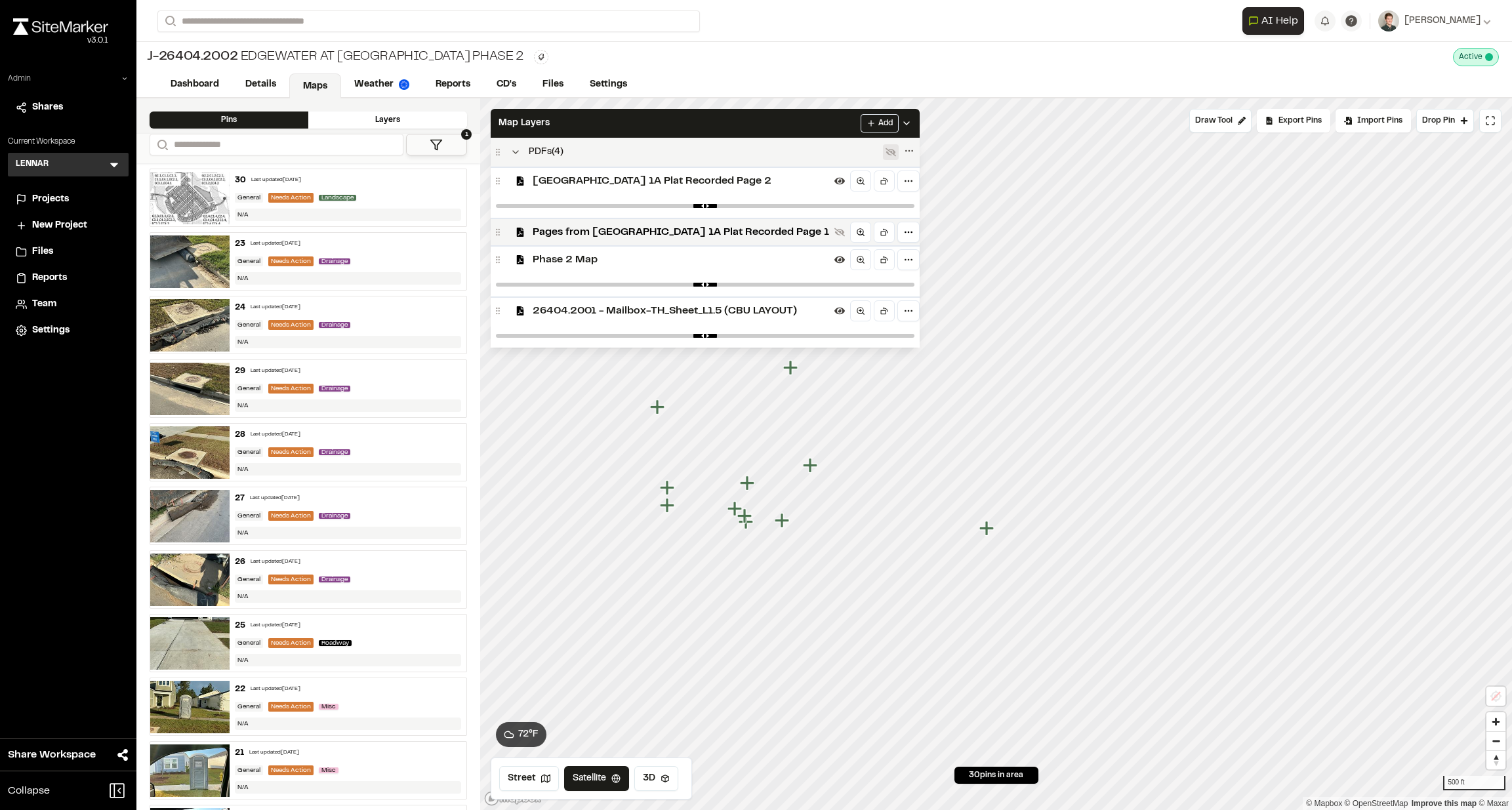
click at [886, 151] on icon at bounding box center [891, 152] width 10 height 10
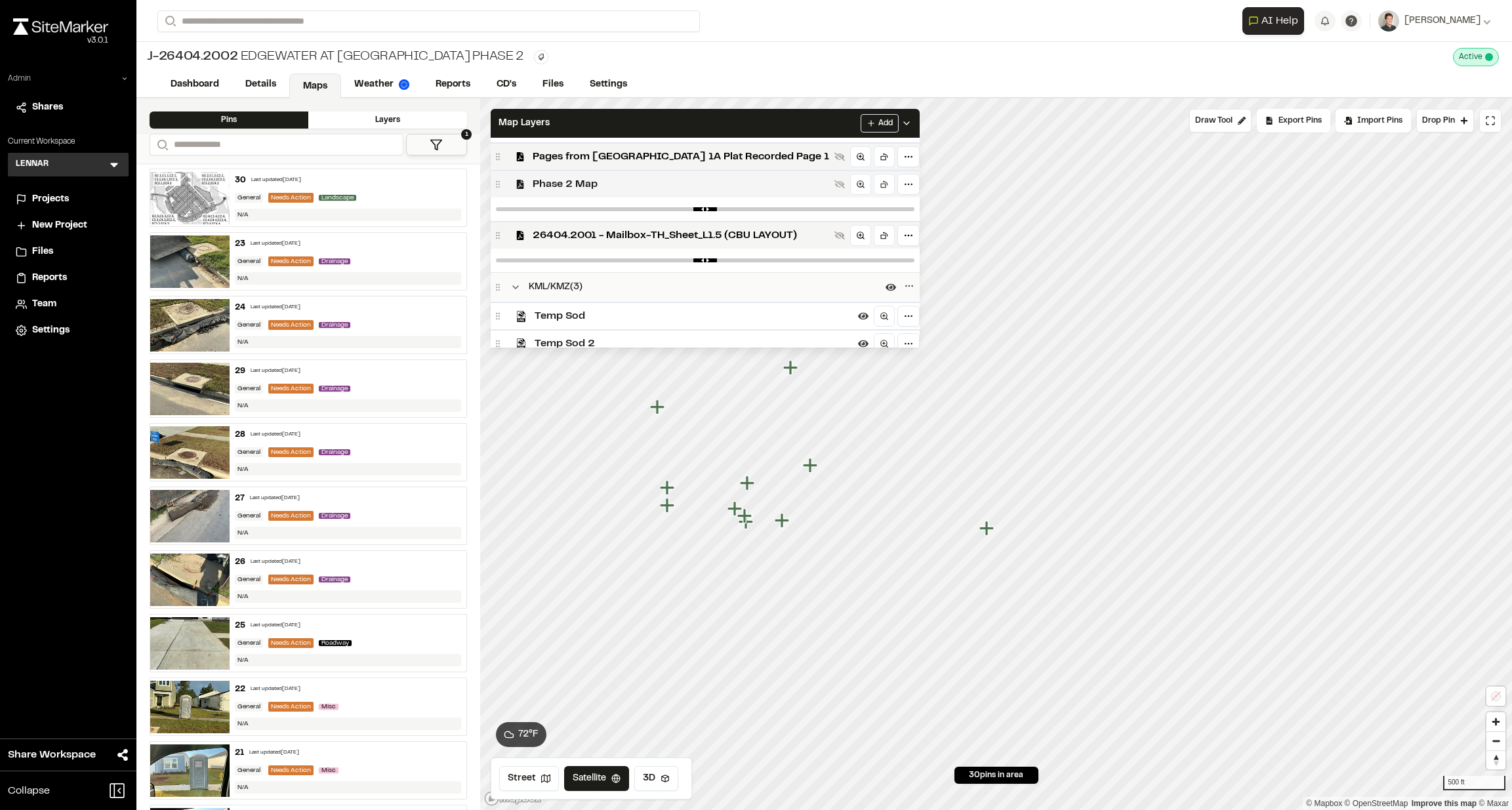
scroll to position [122, 0]
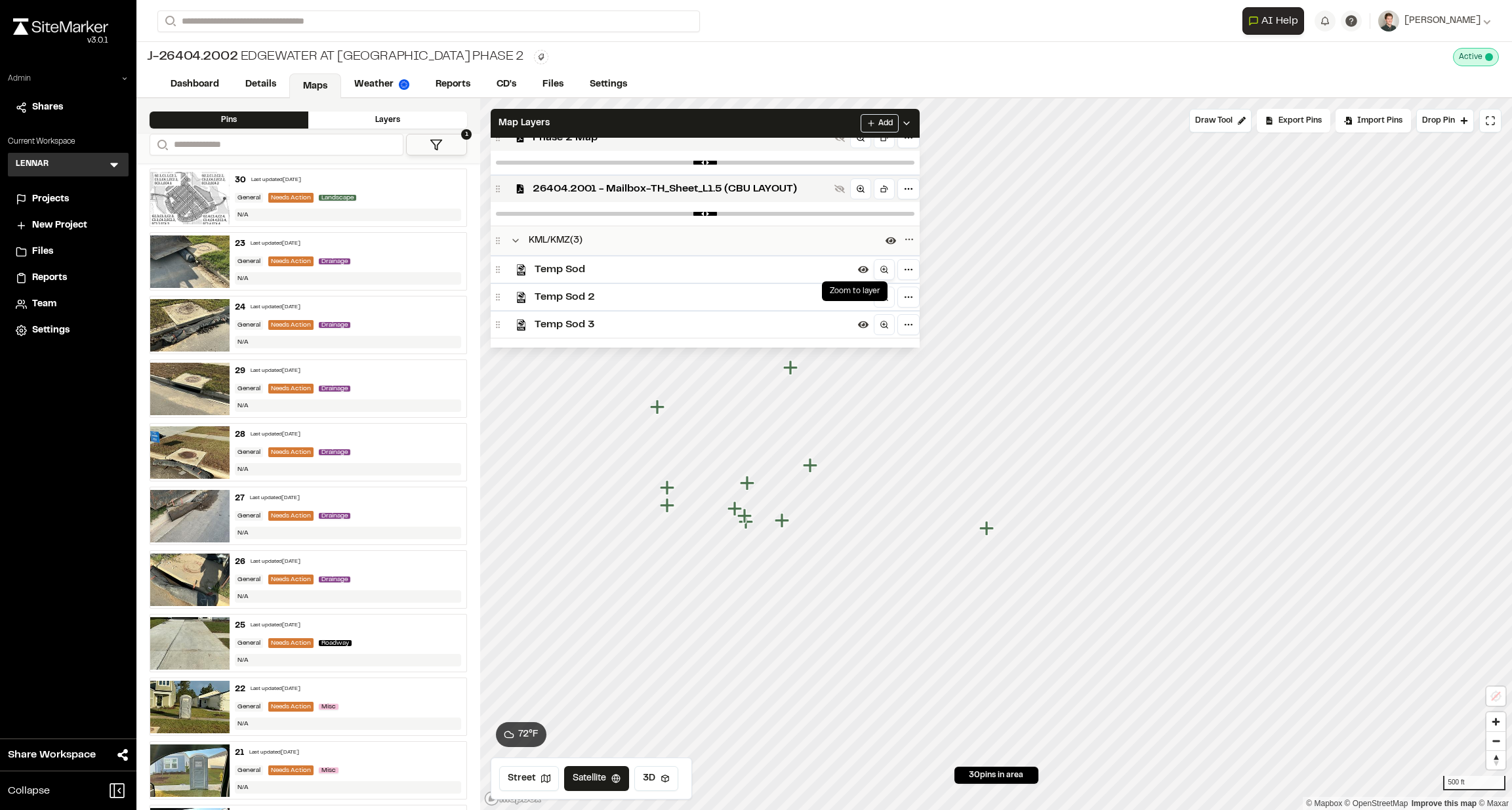
click at [880, 266] on icon at bounding box center [884, 269] width 9 height 9
click at [858, 269] on icon at bounding box center [863, 270] width 10 height 7
click at [858, 292] on icon at bounding box center [863, 297] width 10 height 10
click at [858, 320] on icon at bounding box center [863, 324] width 10 height 10
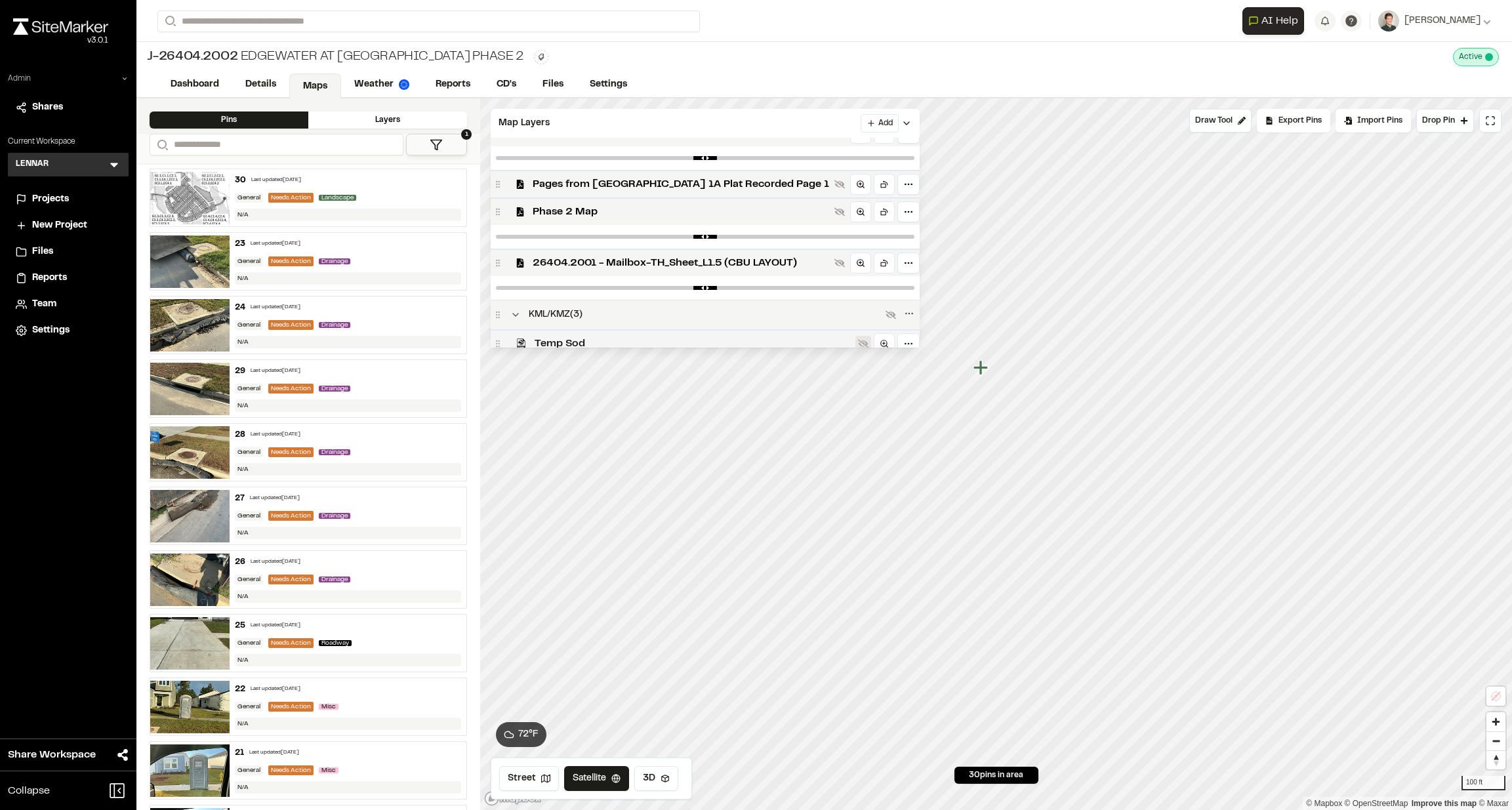
scroll to position [44, 0]
click at [698, 261] on span "26404.2001 - Mailbox-TH_Sheet_L1.5 (CBU LAYOUT)" at bounding box center [681, 266] width 297 height 16
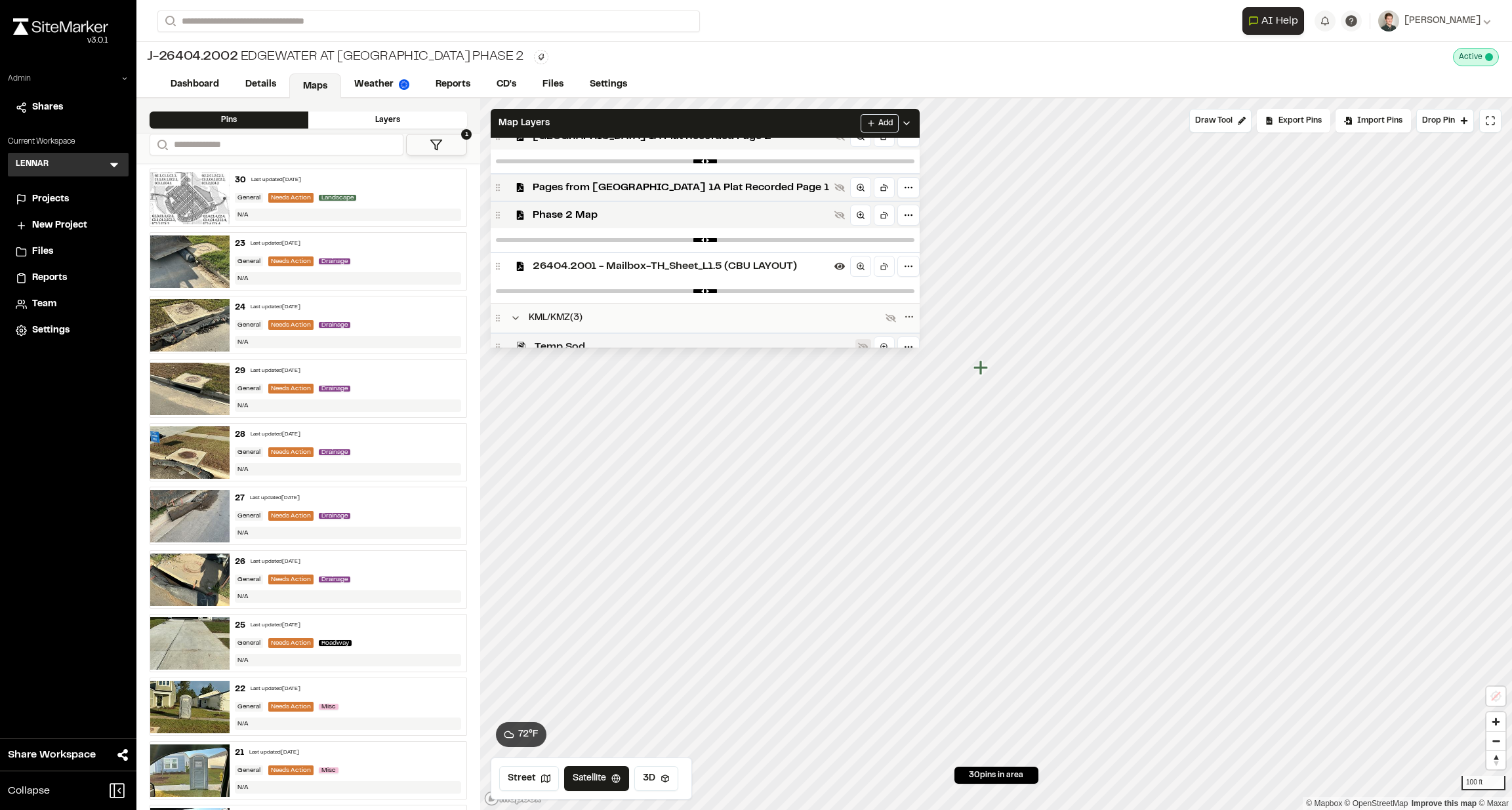
click at [698, 261] on span "26404.2001 - Mailbox-TH_Sheet_L1.5 (CBU LAYOUT)" at bounding box center [681, 266] width 297 height 16
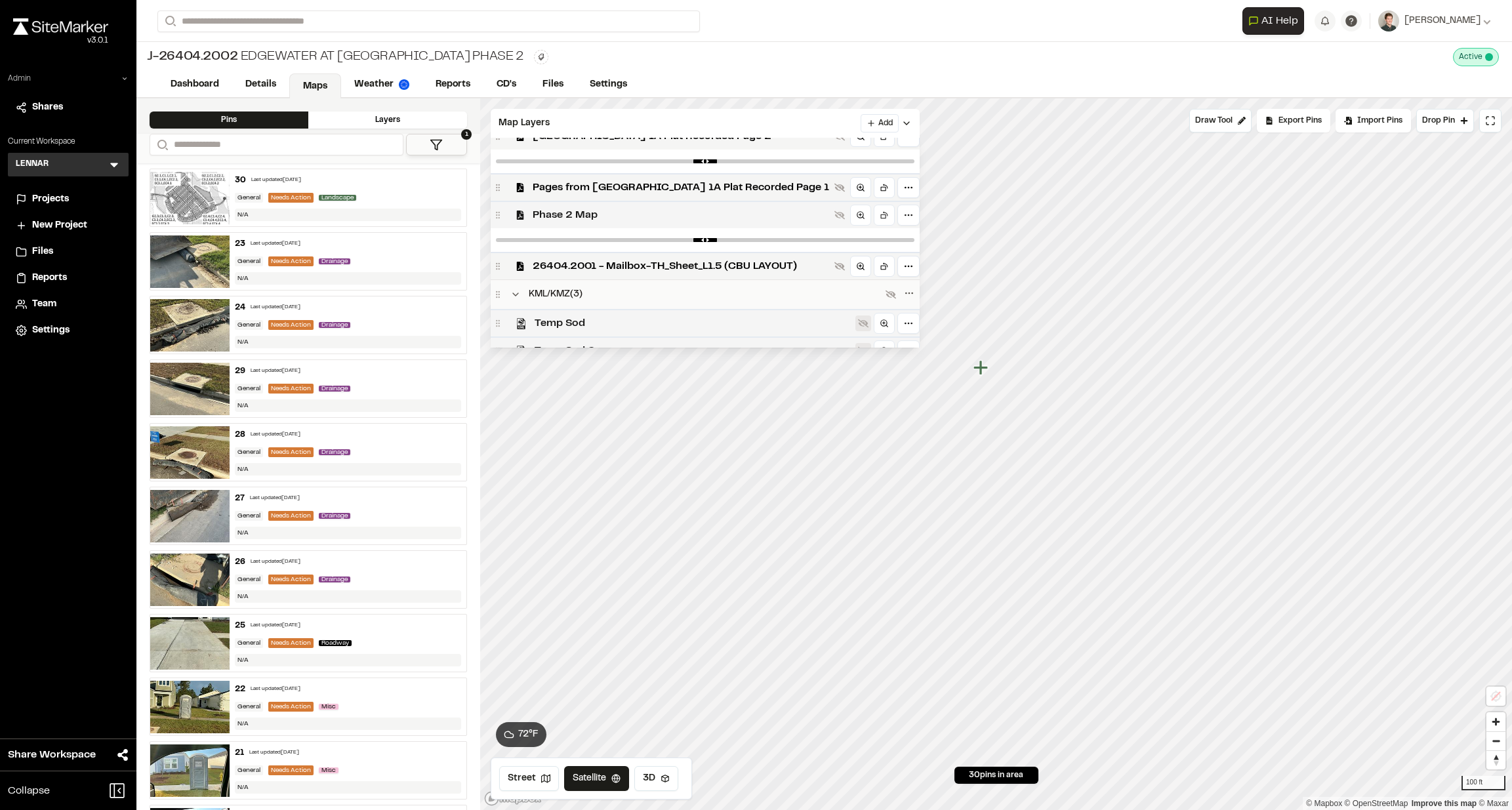
click at [658, 218] on span "Phase 2 Map" at bounding box center [681, 216] width 297 height 16
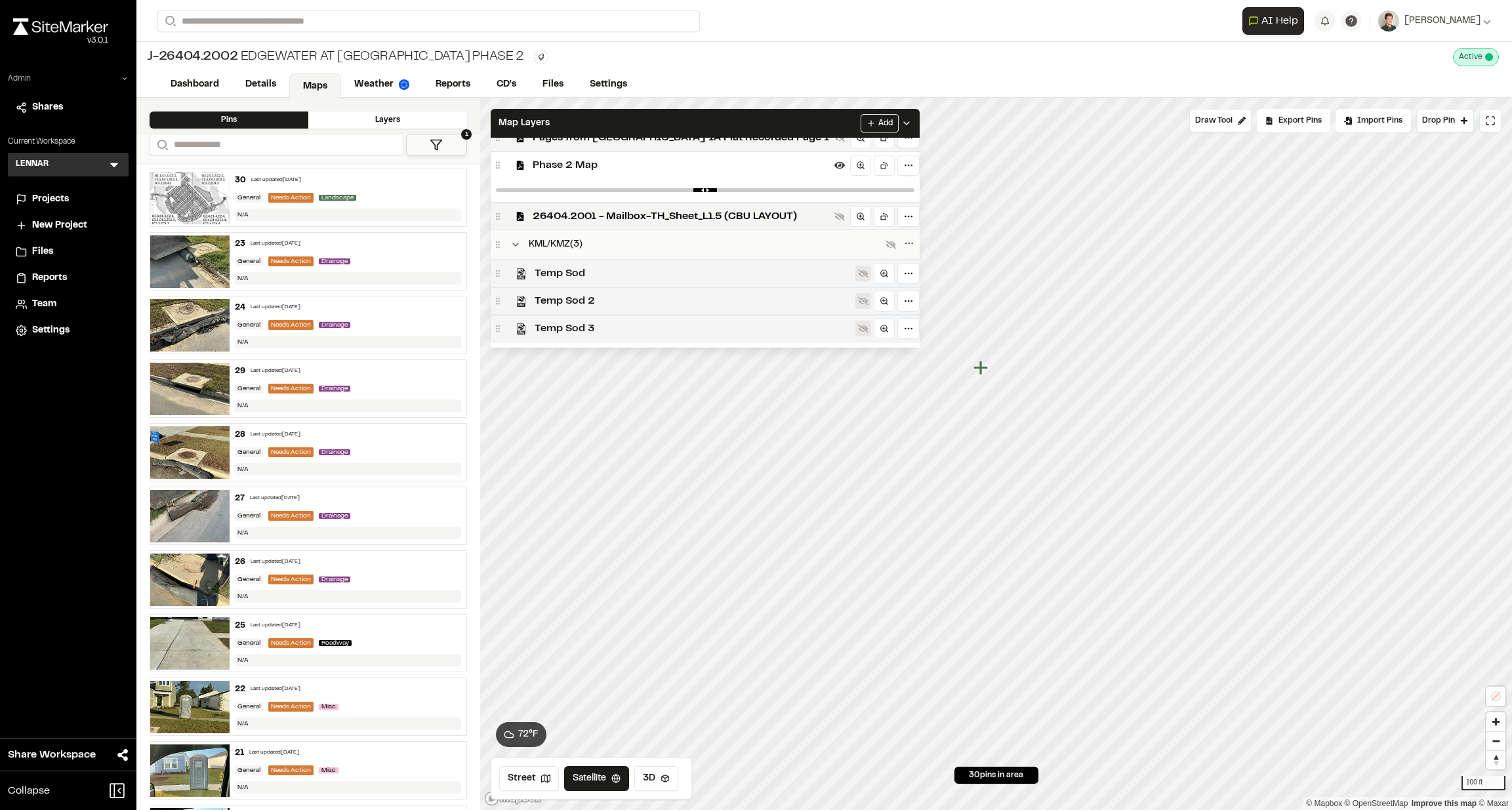
scroll to position [99, 0]
click at [587, 269] on span "Temp Sod" at bounding box center [694, 270] width 318 height 16
click at [586, 285] on div "Temp Sod 2" at bounding box center [705, 297] width 429 height 28
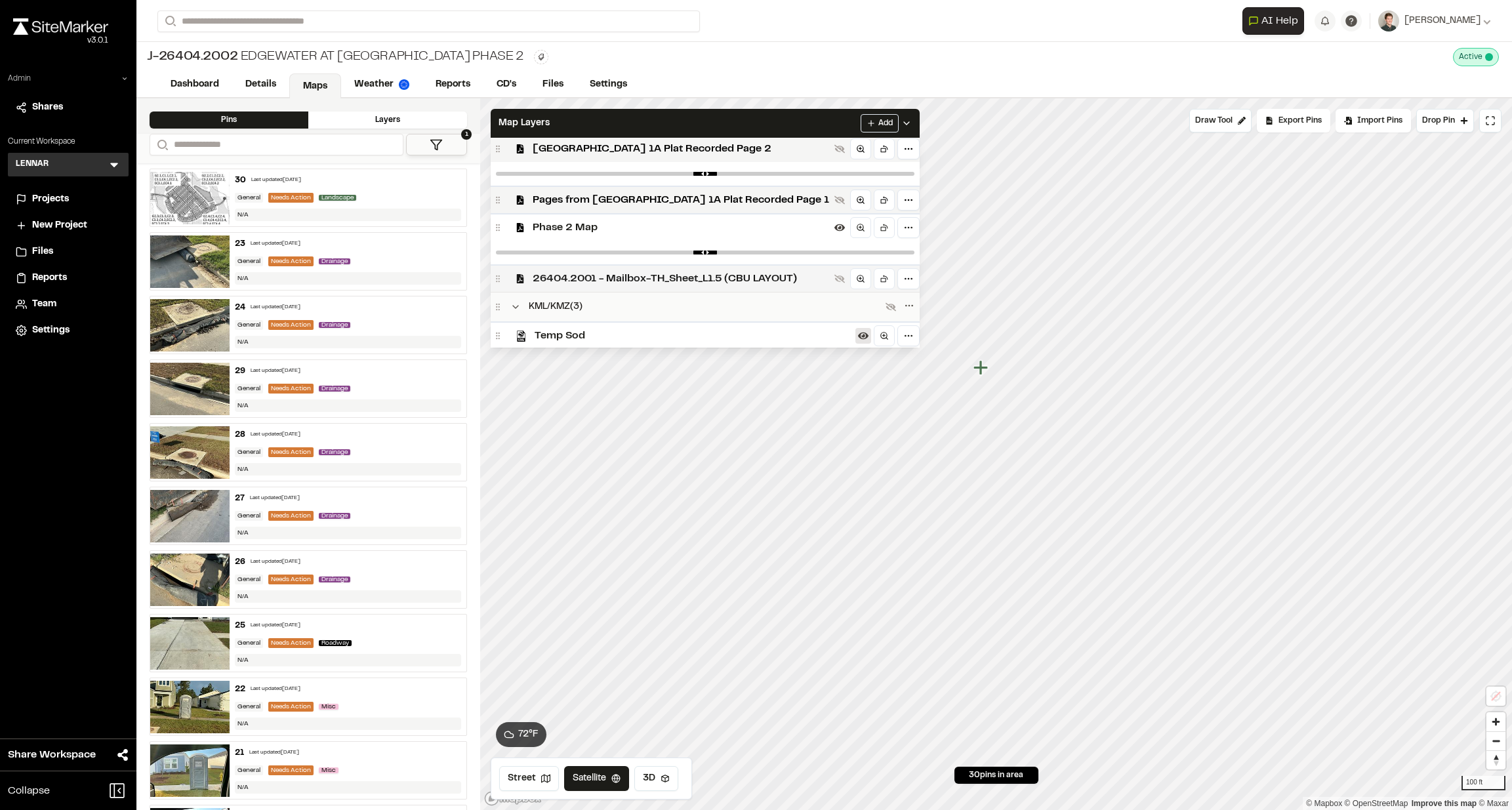
scroll to position [0, 0]
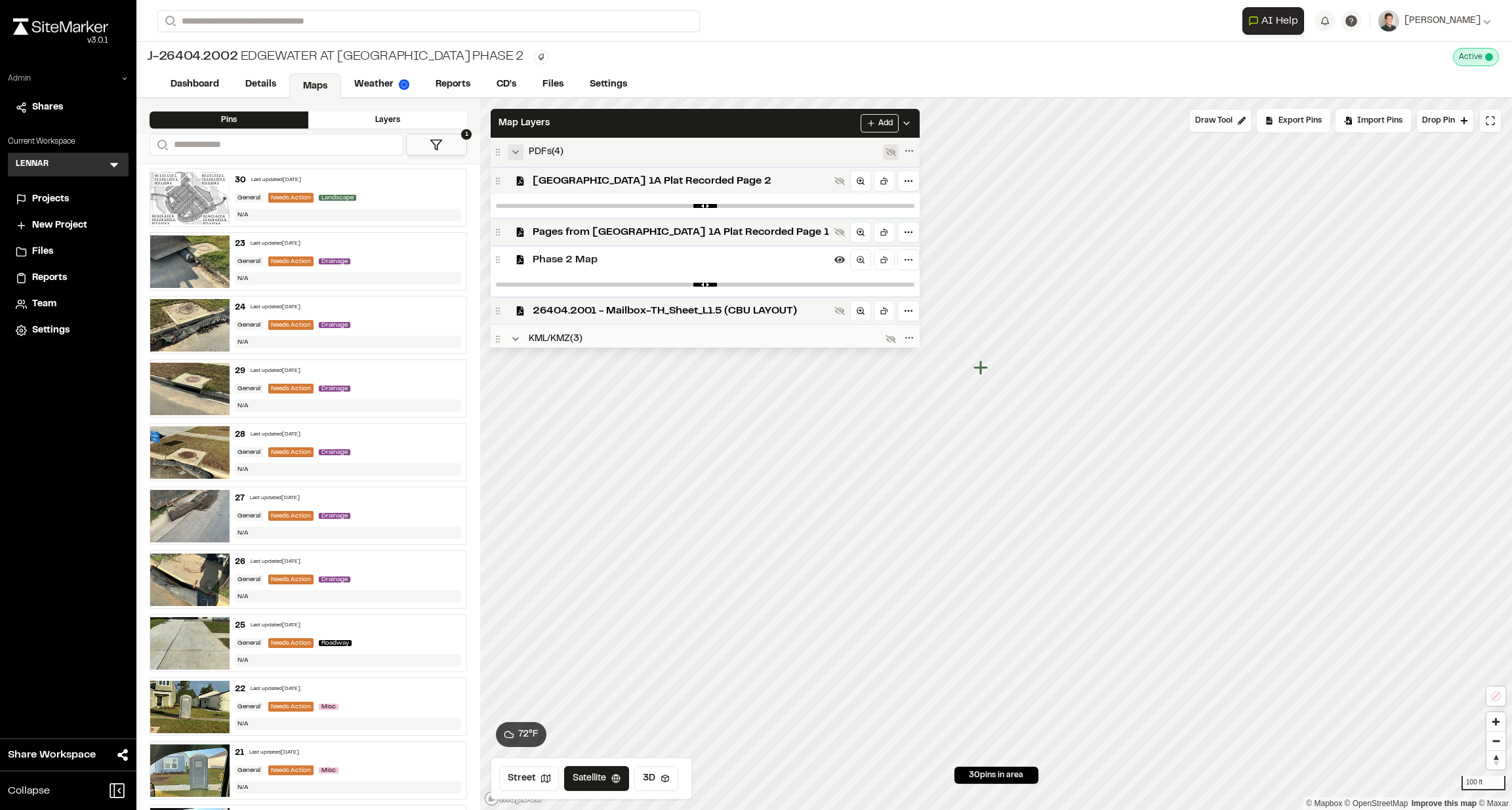
click at [517, 151] on icon "Collapse group" at bounding box center [515, 152] width 10 height 10
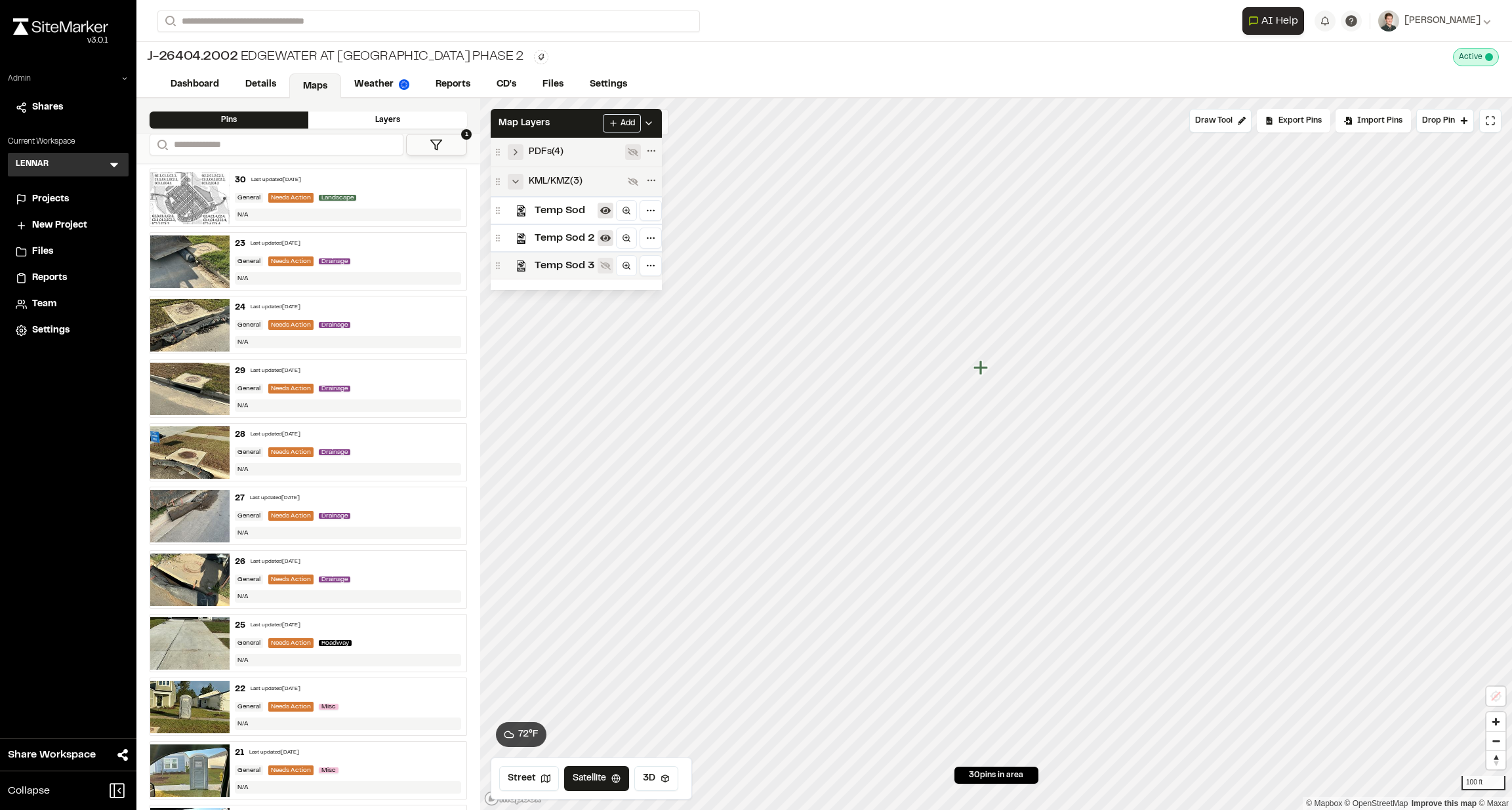
click at [512, 183] on icon "Collapse group" at bounding box center [515, 181] width 10 height 10
click at [515, 155] on icon "Expand group" at bounding box center [515, 152] width 10 height 10
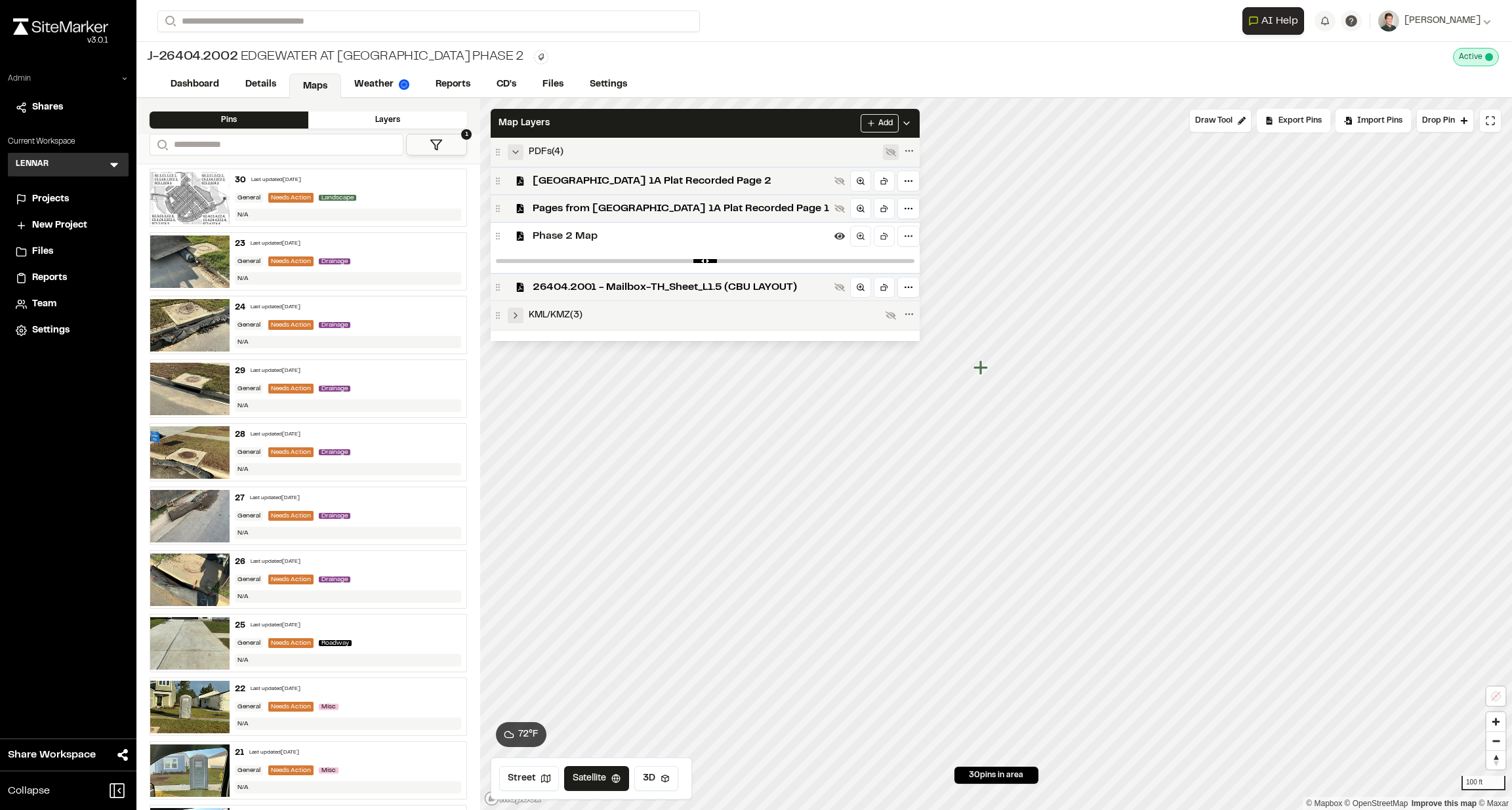
click at [515, 155] on icon "Collapse group" at bounding box center [515, 152] width 10 height 10
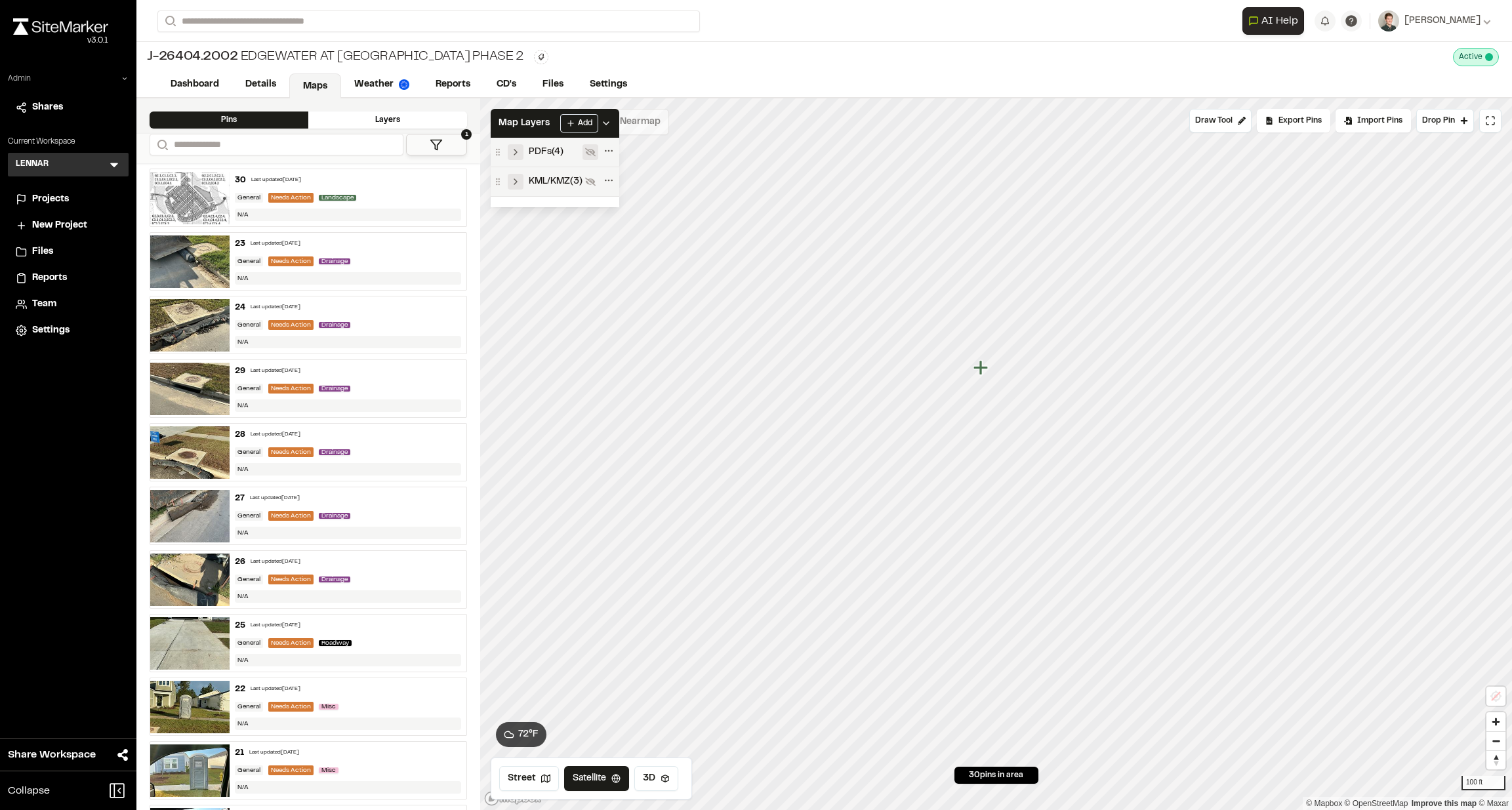
click at [515, 155] on icon "Expand group" at bounding box center [515, 152] width 10 height 10
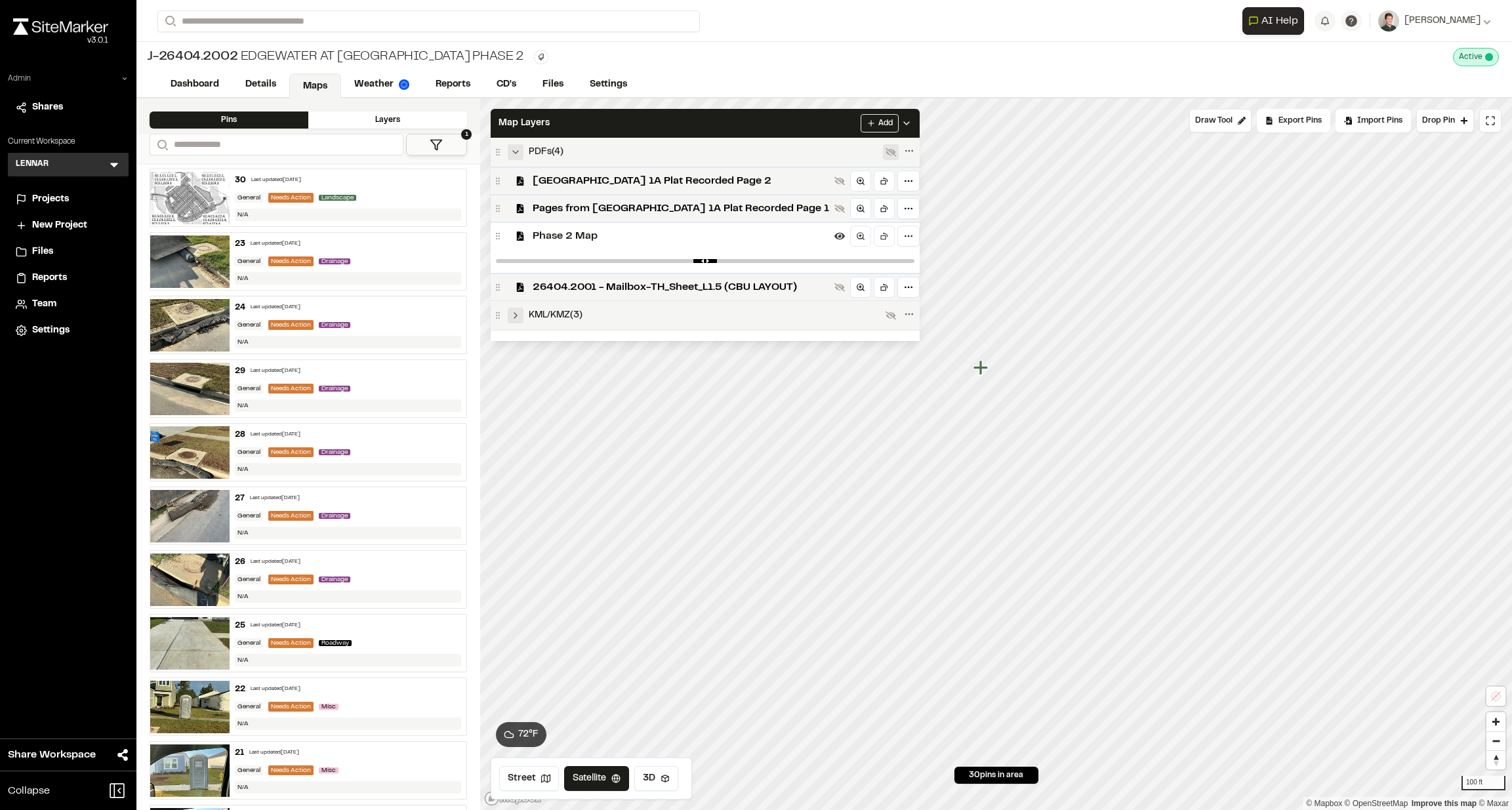
click at [517, 317] on icon "Expand group" at bounding box center [515, 316] width 10 height 10
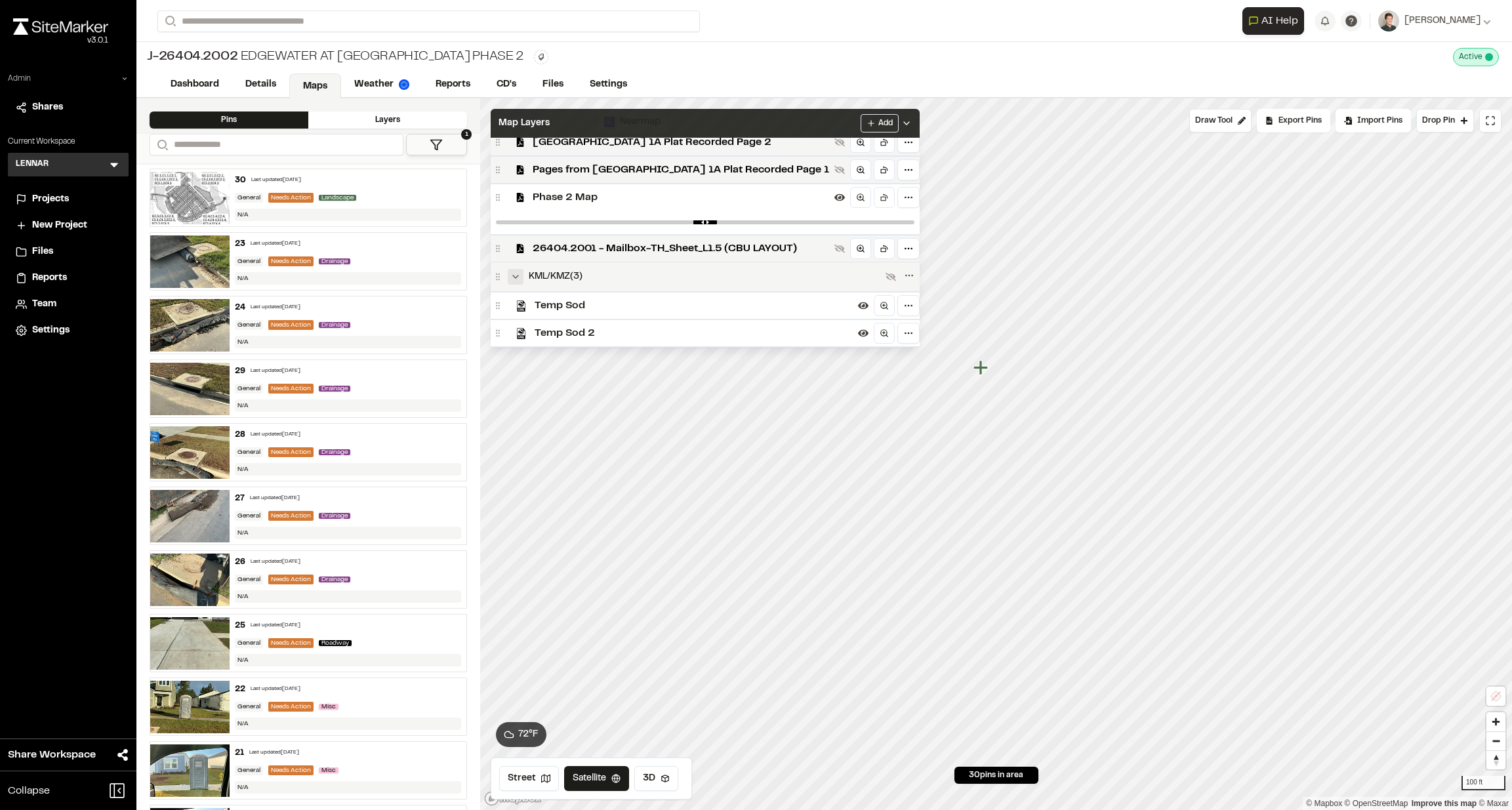
click at [902, 118] on icon at bounding box center [907, 123] width 10 height 10
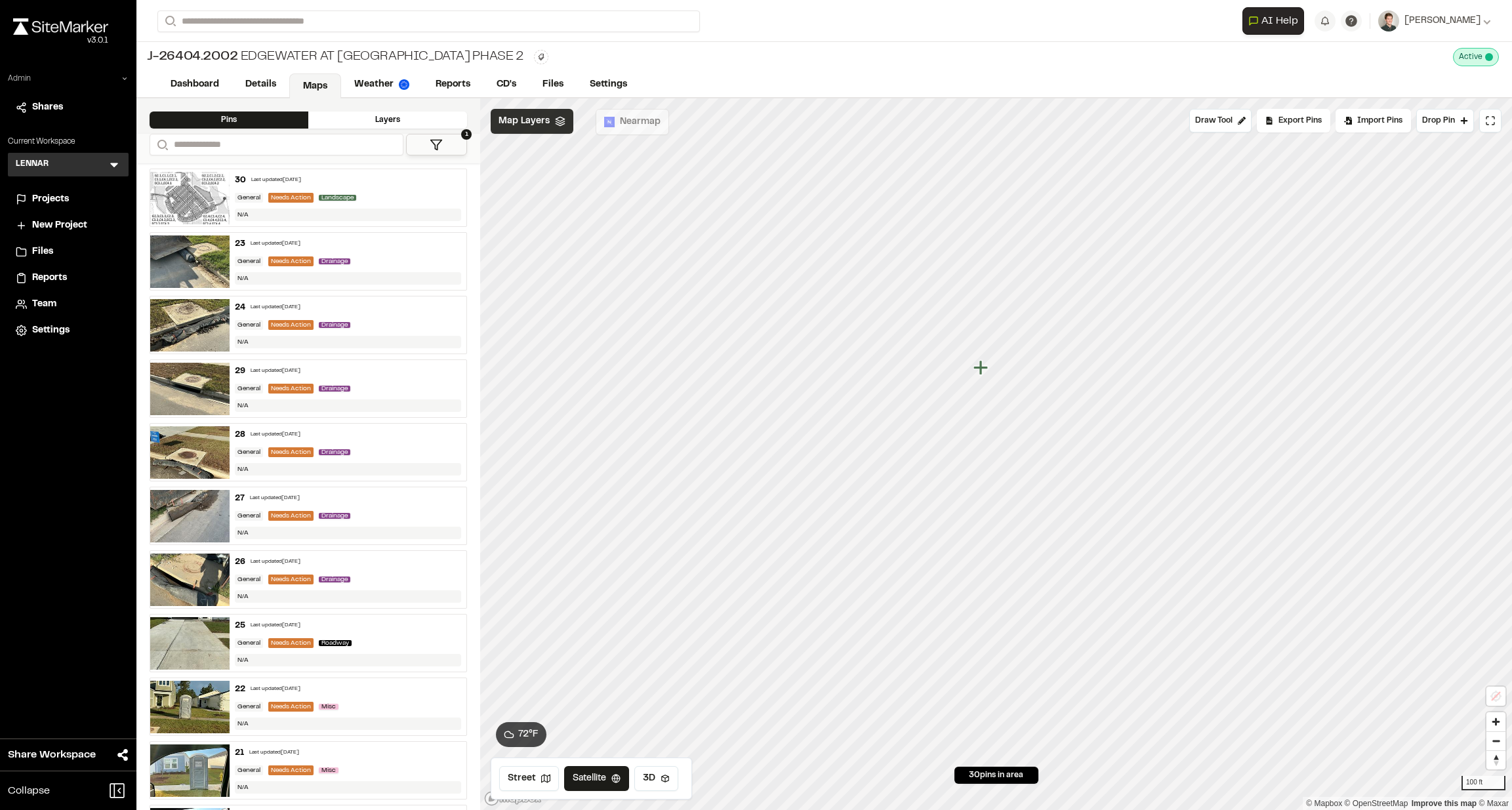
click at [530, 116] on span "Map Layers" at bounding box center [524, 121] width 52 height 15
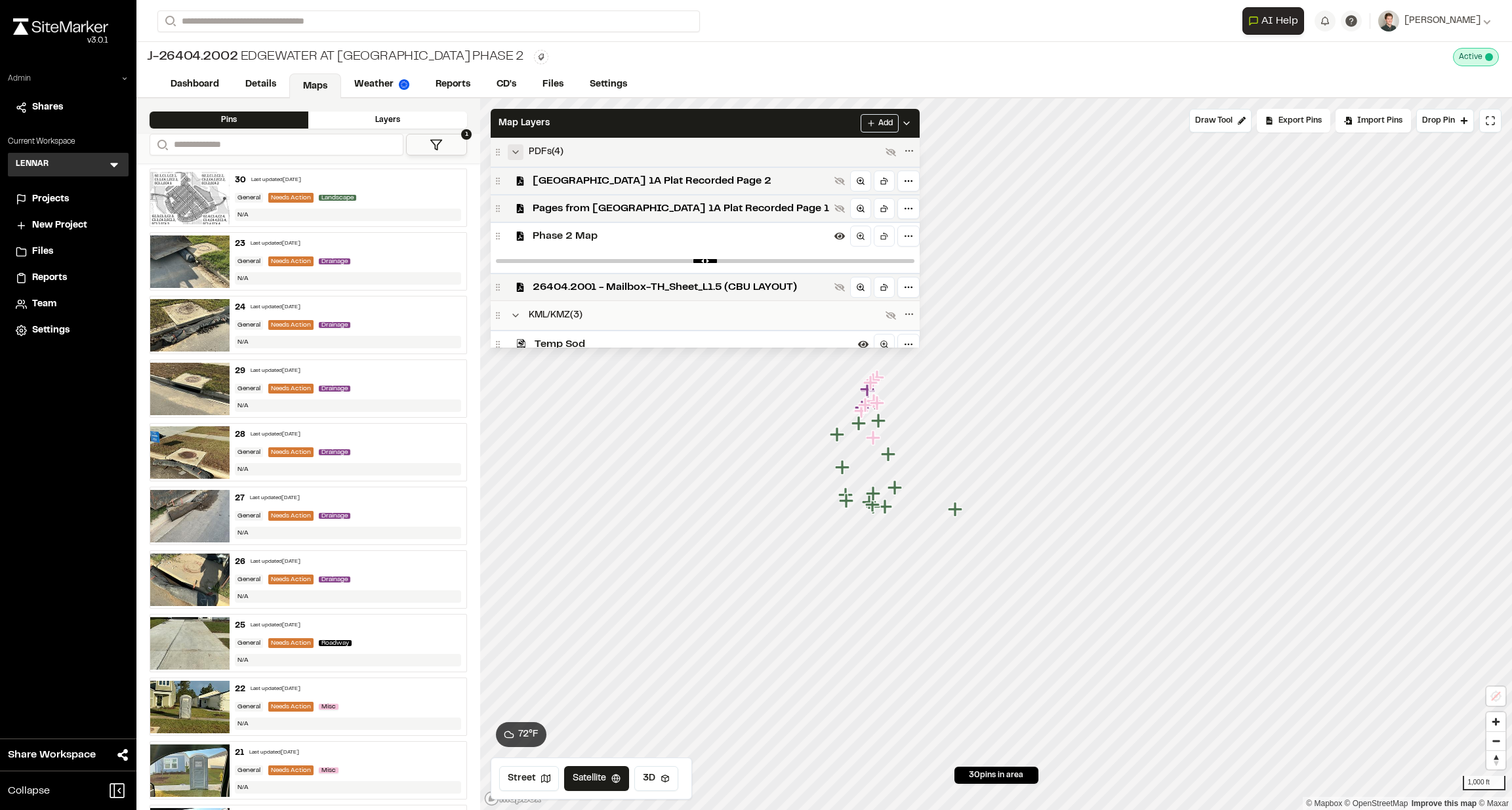
click at [516, 149] on icon "Collapse group" at bounding box center [515, 152] width 10 height 10
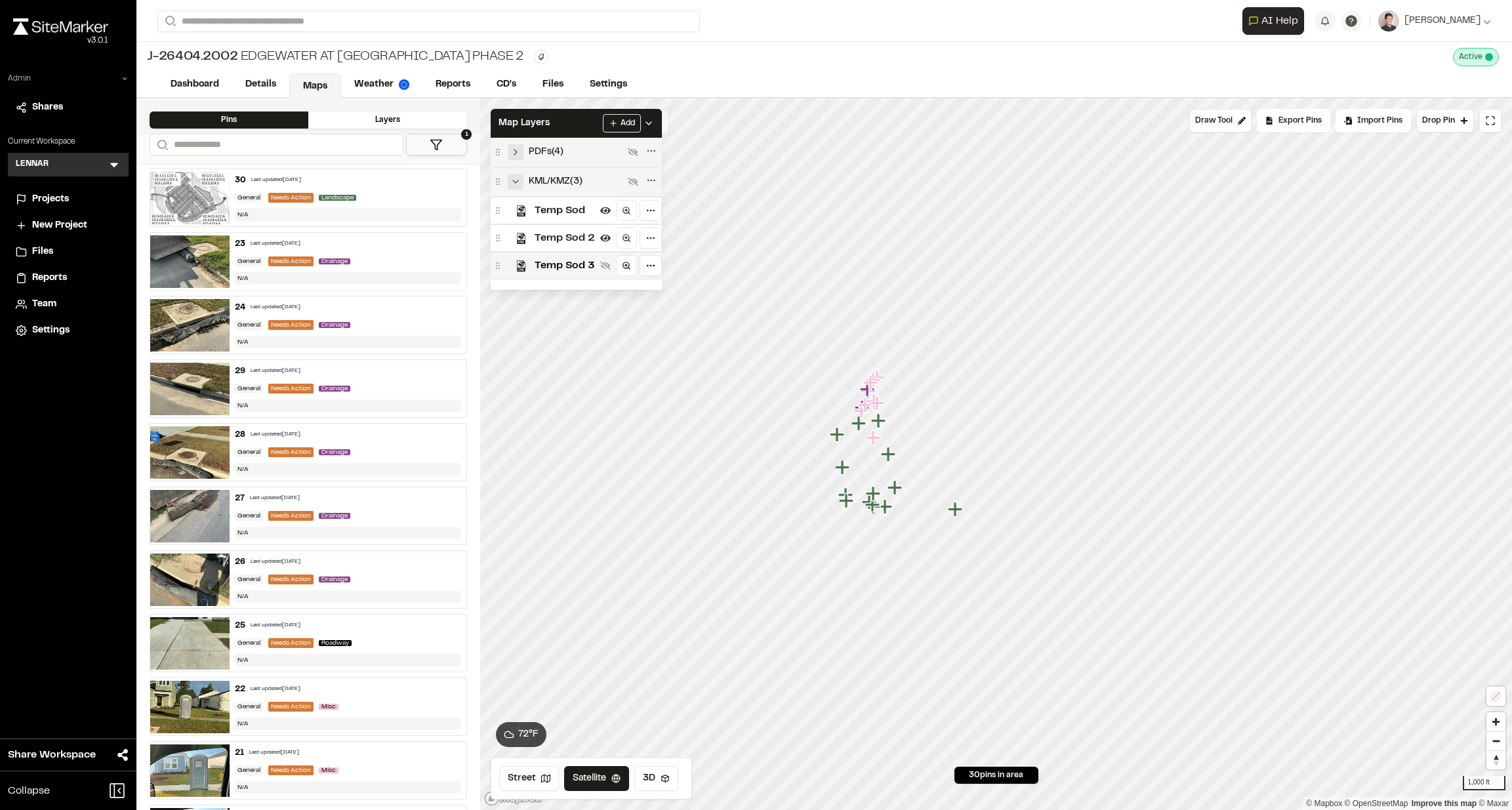
click at [517, 184] on icon "Collapse group" at bounding box center [515, 181] width 10 height 10
click at [515, 185] on icon "Expand group" at bounding box center [515, 181] width 10 height 10
click at [516, 156] on icon "Expand group" at bounding box center [515, 152] width 10 height 10
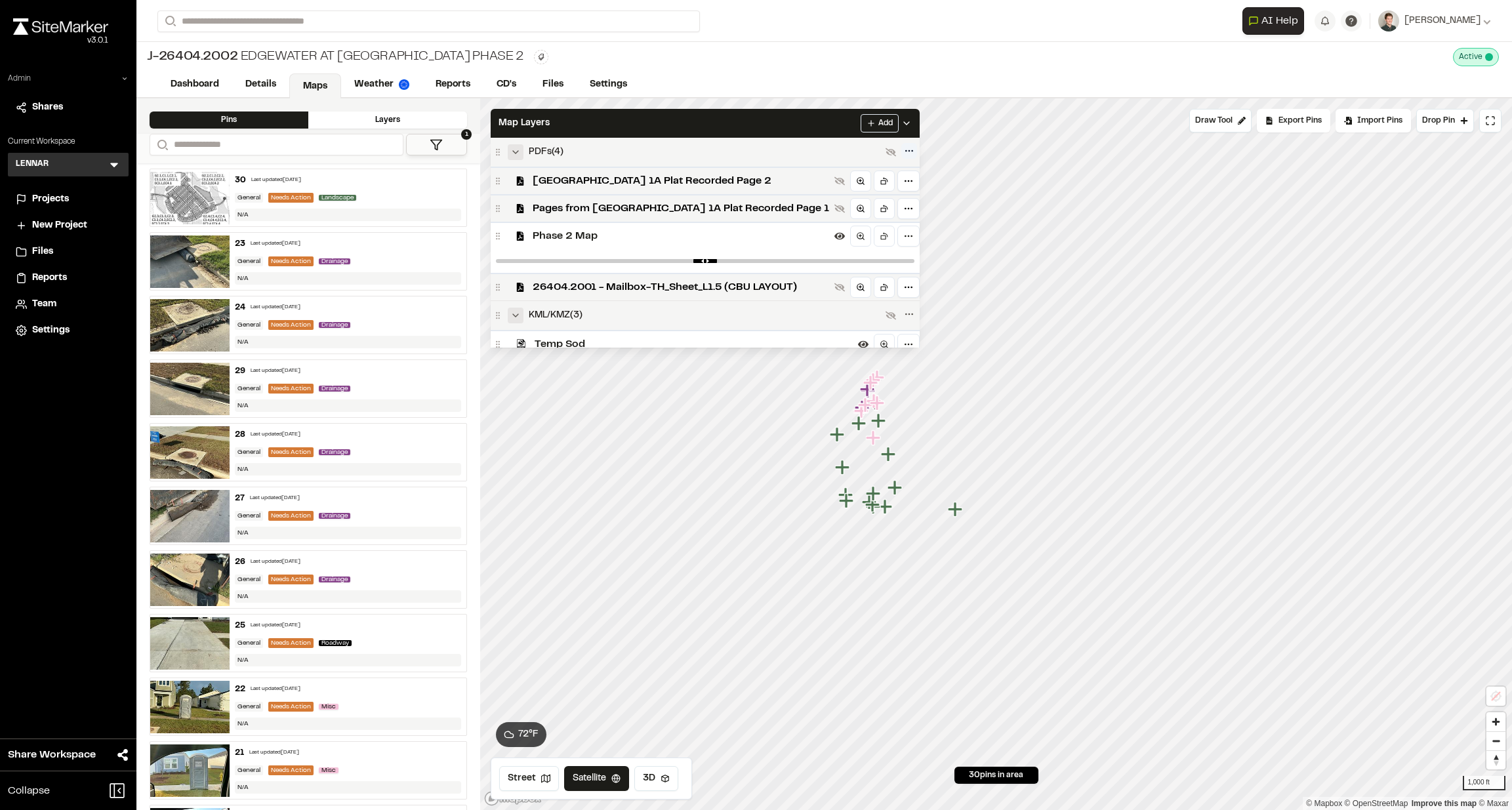
click at [880, 153] on html "**********" at bounding box center [756, 405] width 1512 height 810
click at [506, 202] on html "**********" at bounding box center [756, 405] width 1512 height 810
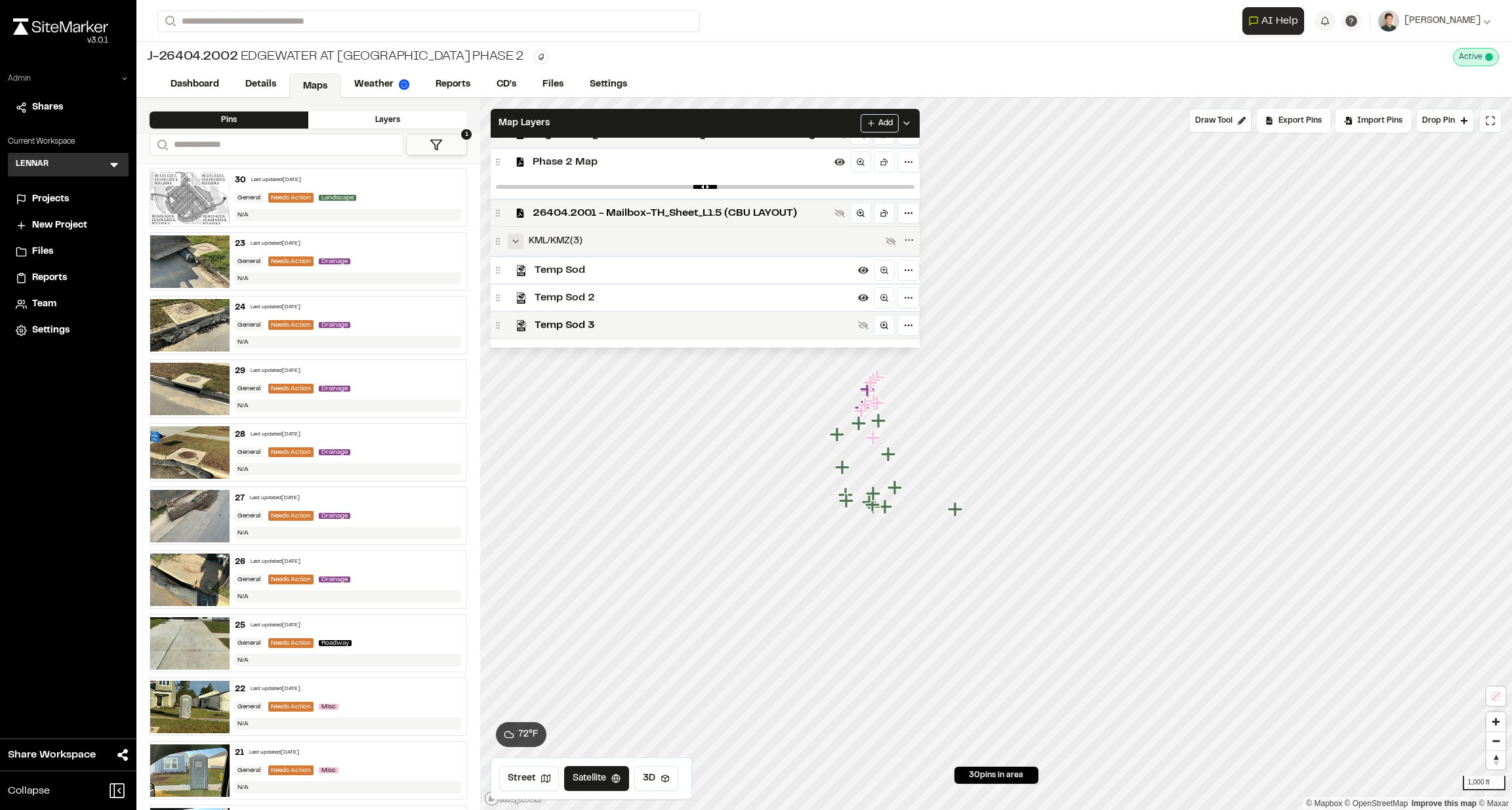
scroll to position [75, 0]
click at [518, 242] on icon "Collapse group" at bounding box center [515, 240] width 10 height 10
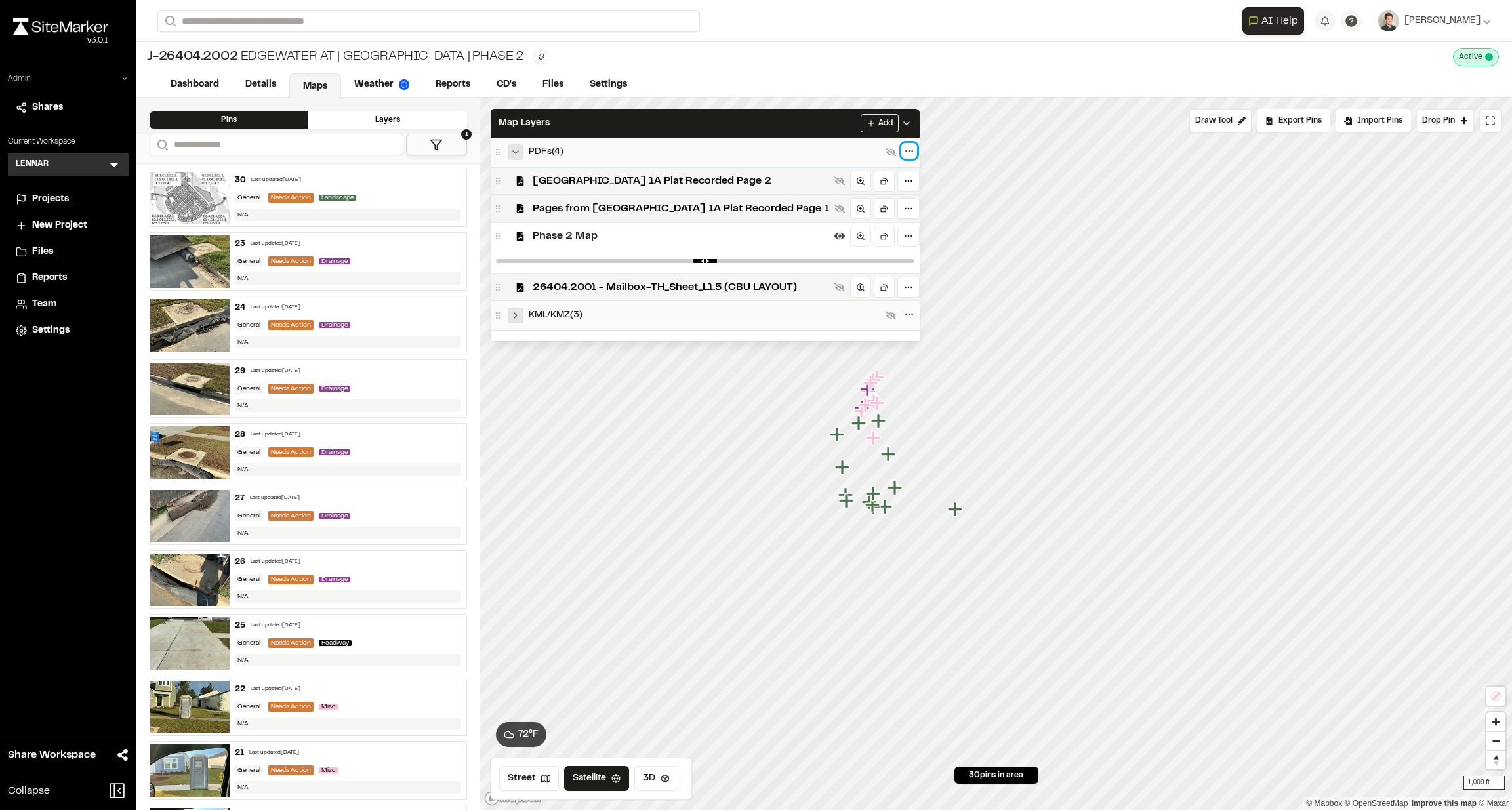
scroll to position [0, 0]
click at [516, 315] on polyline "Expand group" at bounding box center [516, 315] width 3 height 5
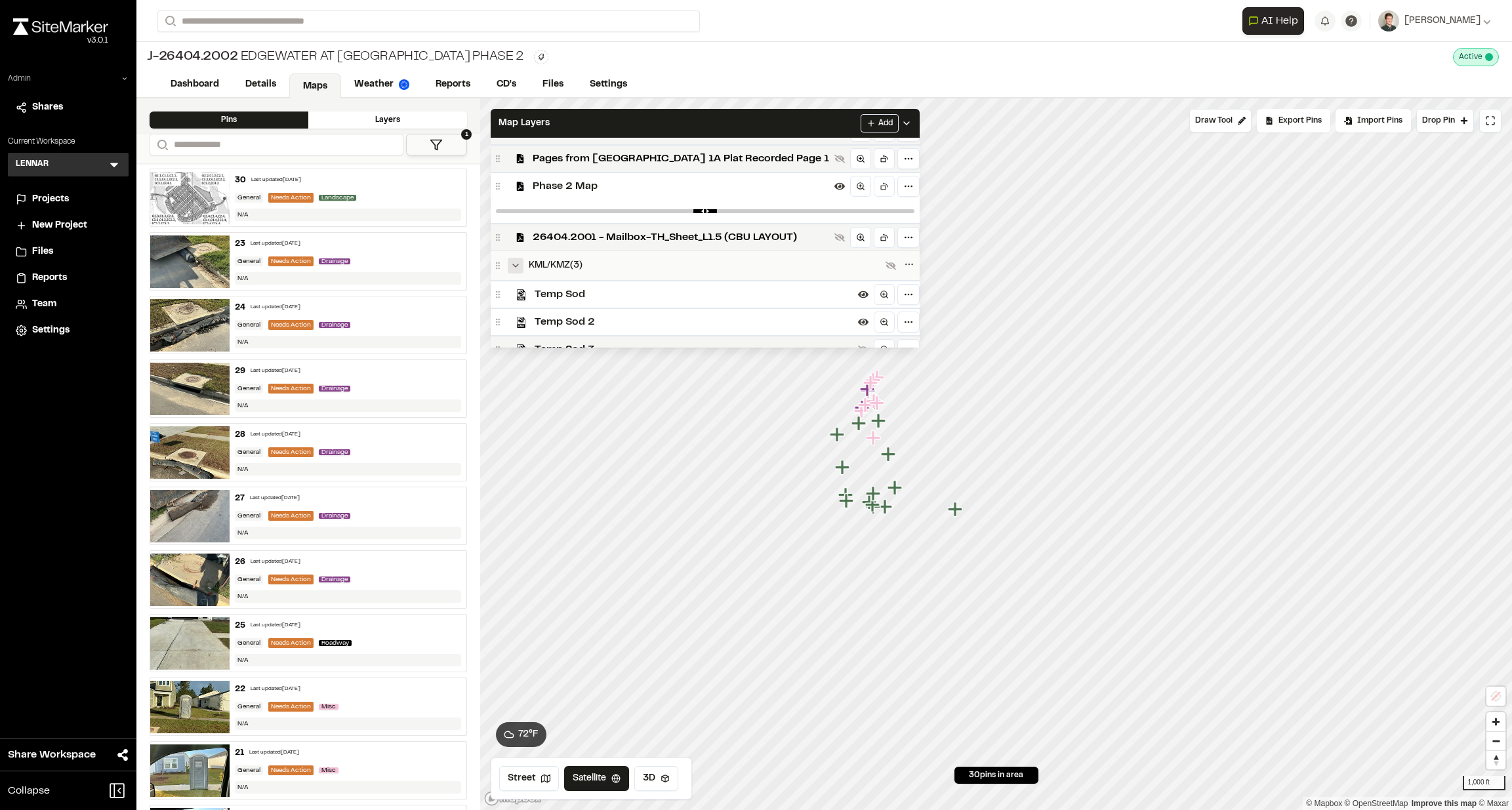
scroll to position [75, 0]
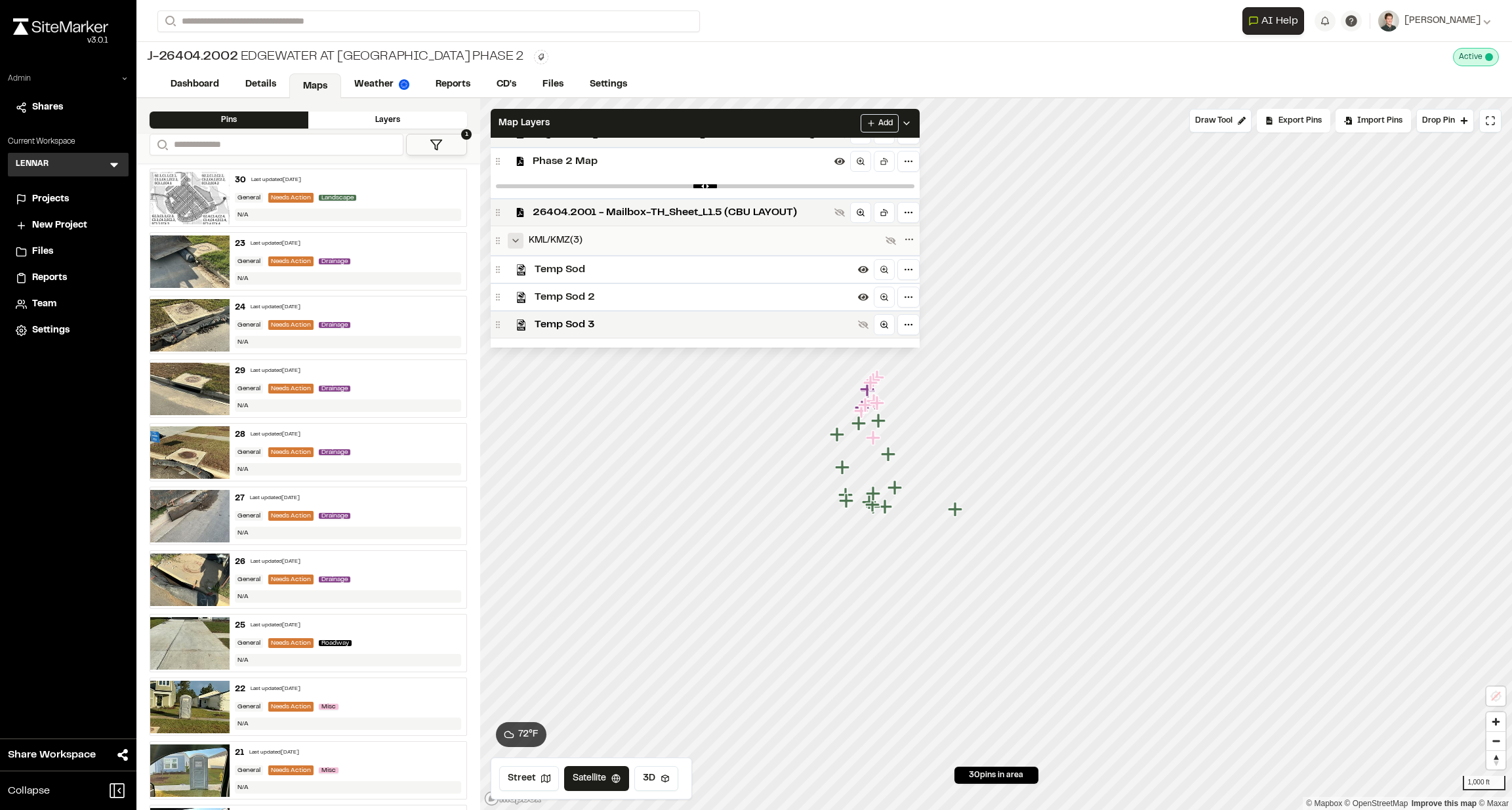
click at [515, 243] on icon "Collapse group" at bounding box center [515, 240] width 10 height 10
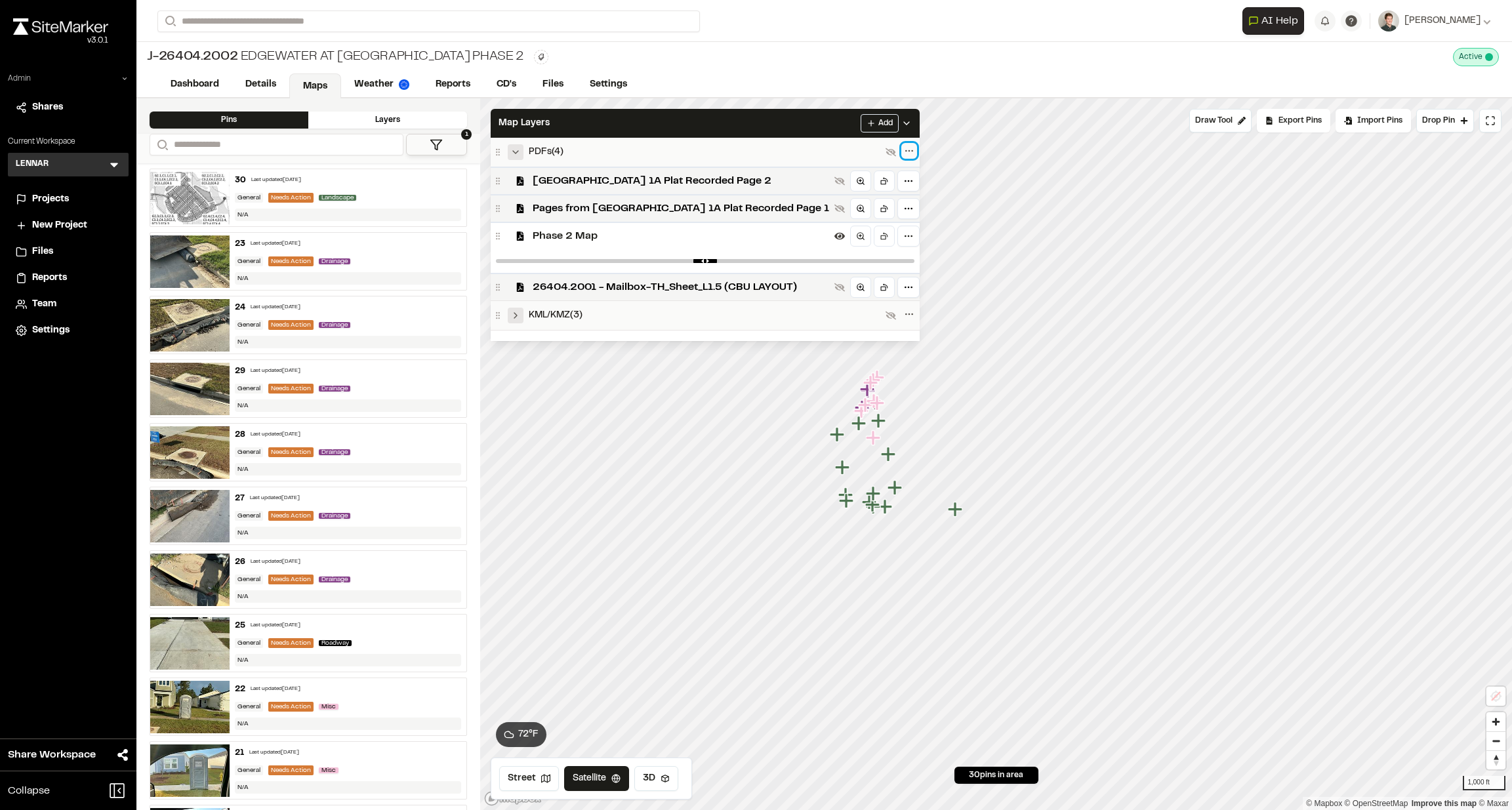
scroll to position [0, 0]
click at [904, 123] on polyline at bounding box center [907, 123] width 5 height 3
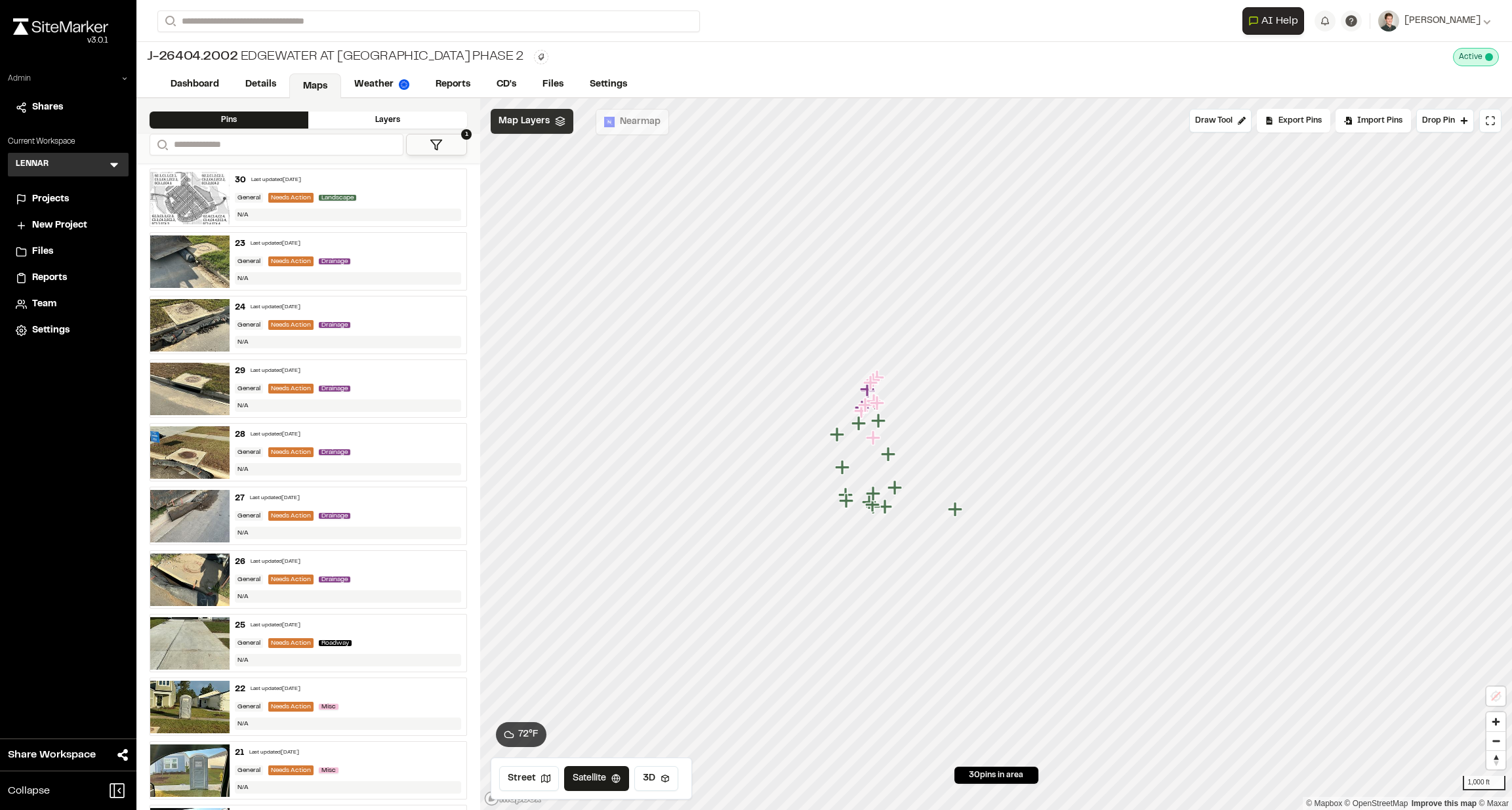
click at [524, 114] on span "Map Layers" at bounding box center [524, 121] width 52 height 15
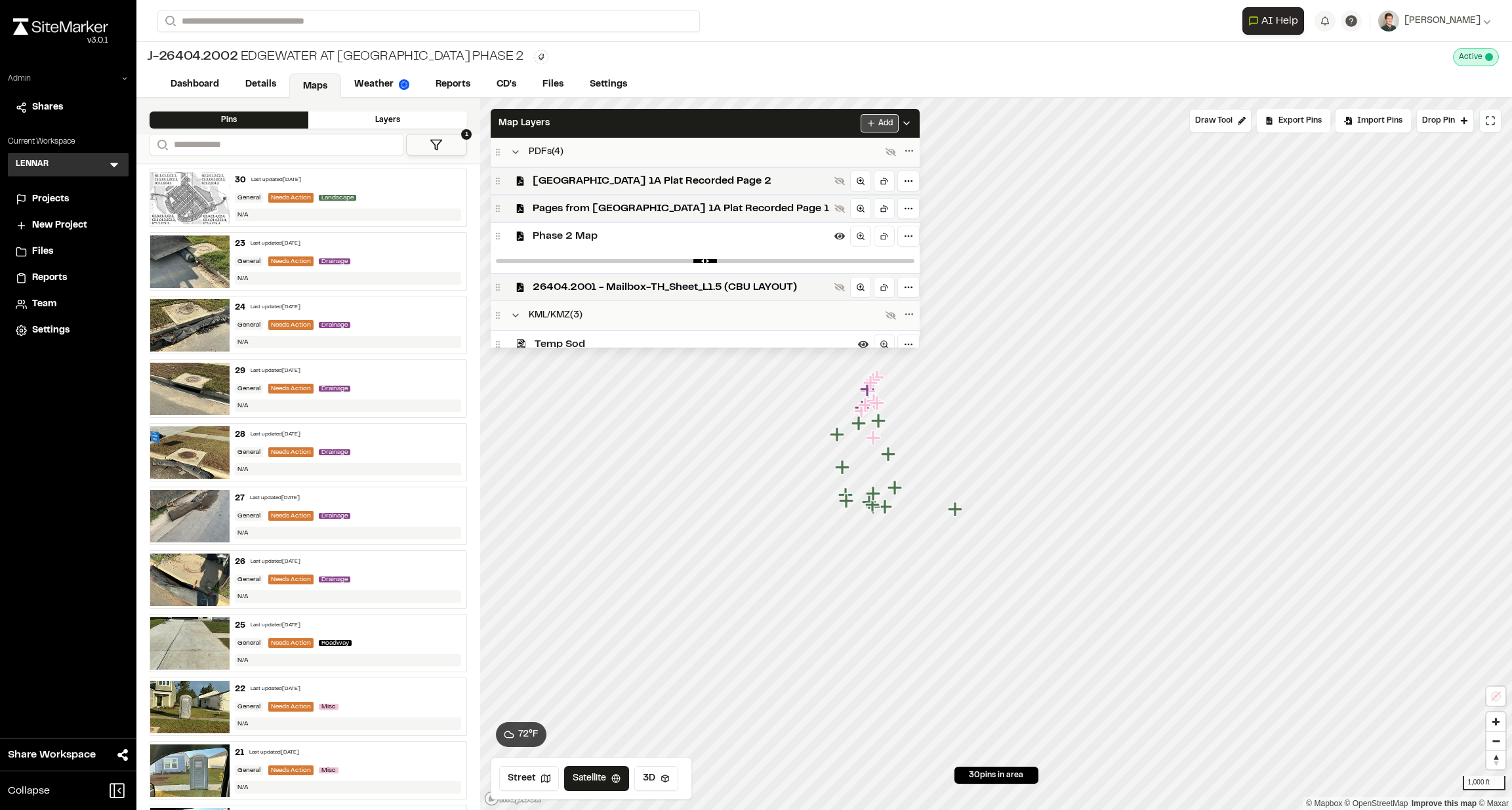
click at [852, 120] on html "**********" at bounding box center [756, 405] width 1512 height 810
click at [714, 136] on html "**********" at bounding box center [756, 405] width 1512 height 810
click at [127, 74] on div "Admin" at bounding box center [68, 81] width 120 height 17
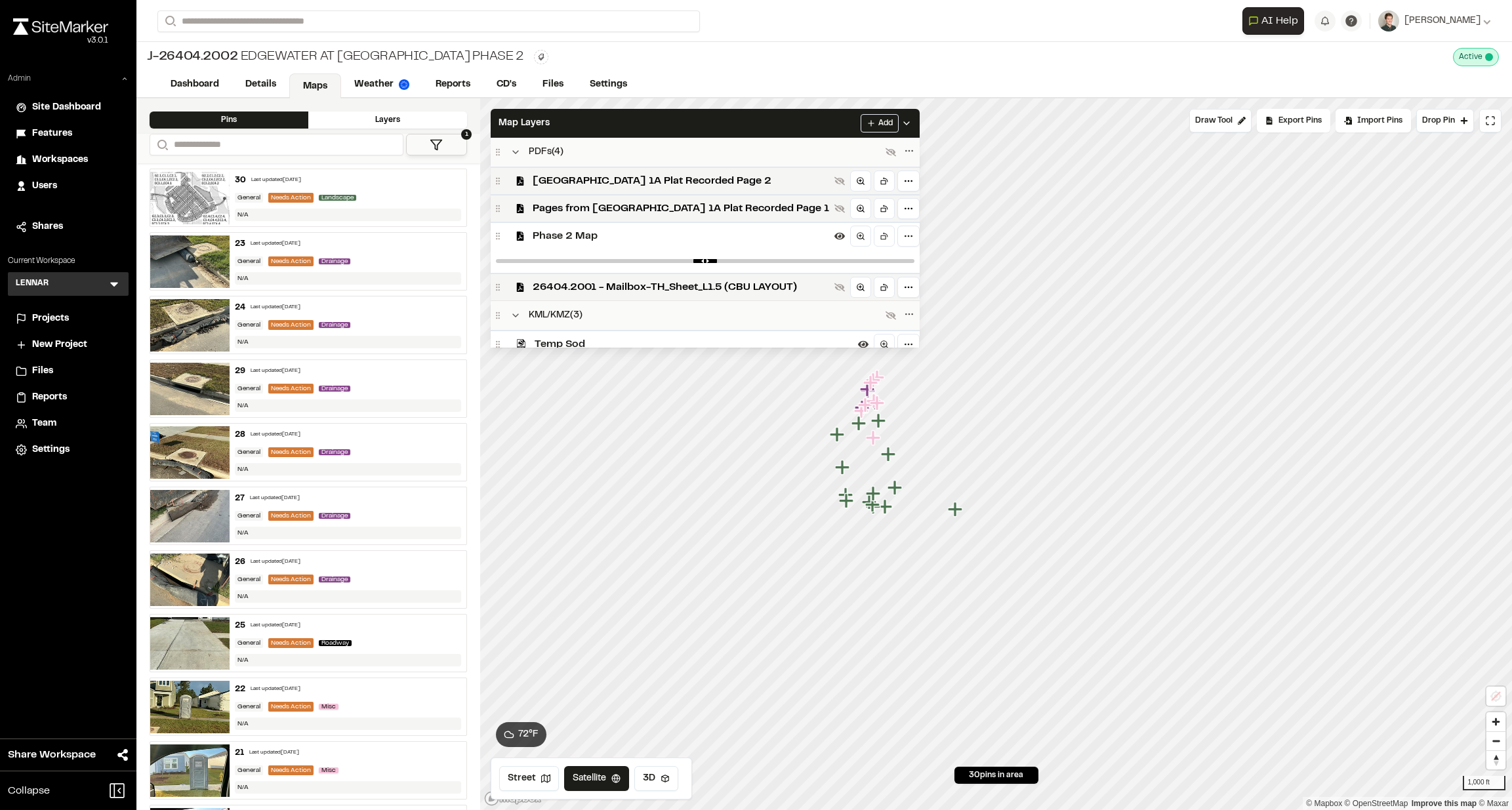
click at [42, 427] on span "Team" at bounding box center [44, 424] width 24 height 15
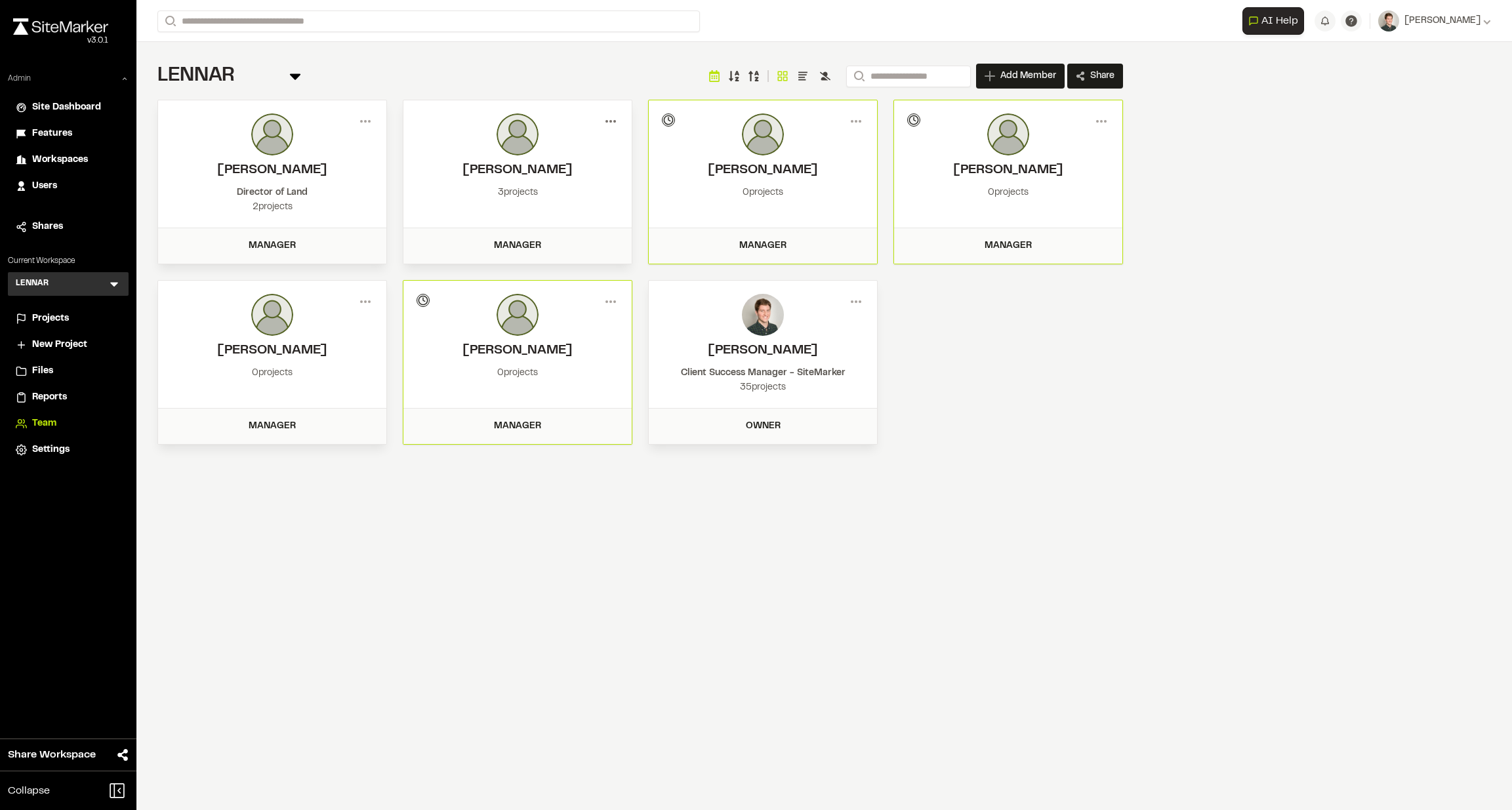
click at [615, 122] on circle at bounding box center [615, 121] width 3 height 3
click at [554, 153] on div "View" at bounding box center [563, 149] width 114 height 20
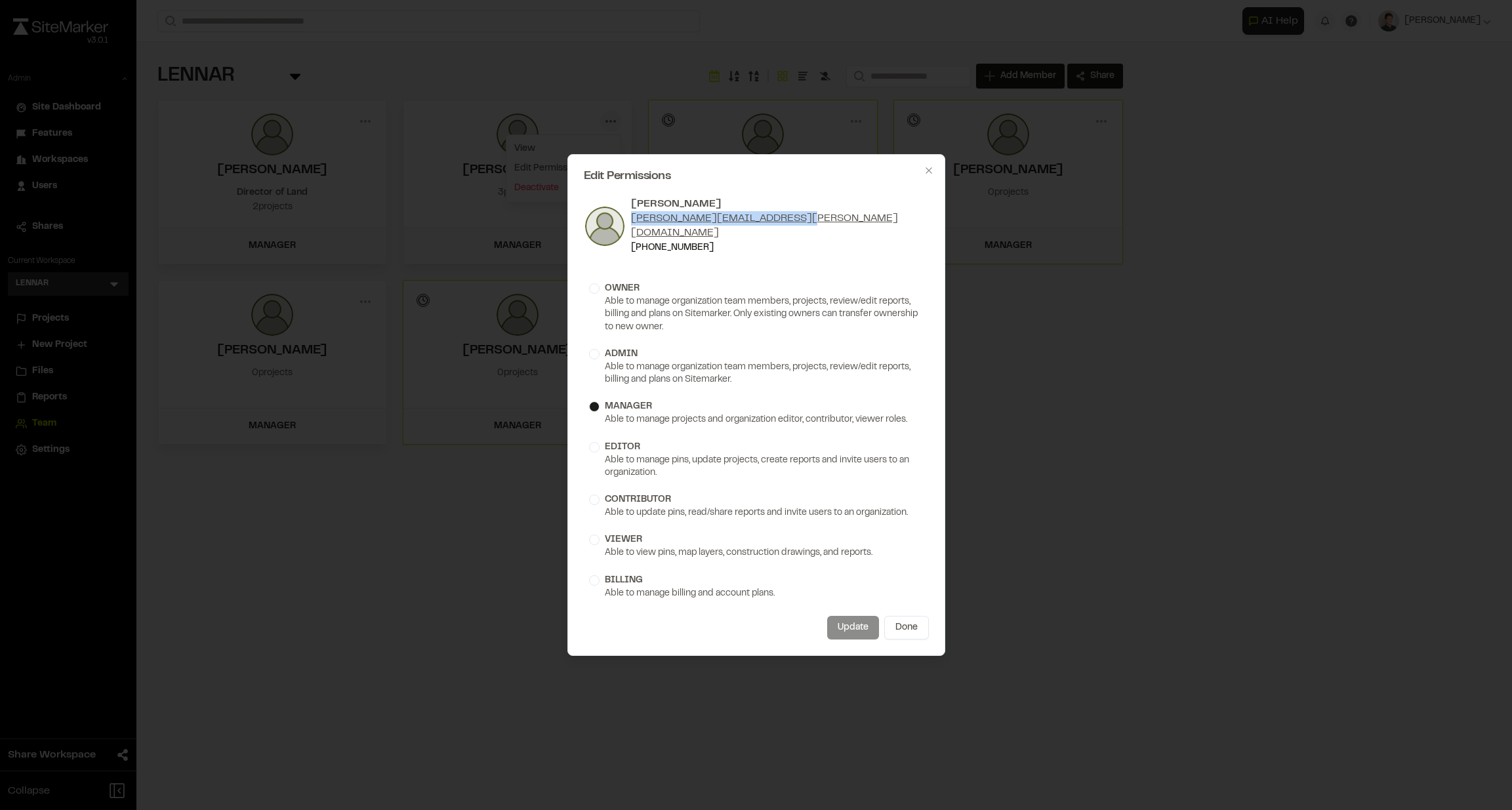
drag, startPoint x: 817, startPoint y: 229, endPoint x: 633, endPoint y: 227, distance: 184.0
click at [633, 227] on div "Michael R Harrington michael.harrington@lennar.com (630) 460-9277" at bounding box center [756, 226] width 345 height 58
copy link "michael.harrington@lennar.com"
click at [602, 71] on div "Edit Permissions Michael R Harrington michael.harrington@lennar.com (630) 460-9…" at bounding box center [756, 405] width 1512 height 810
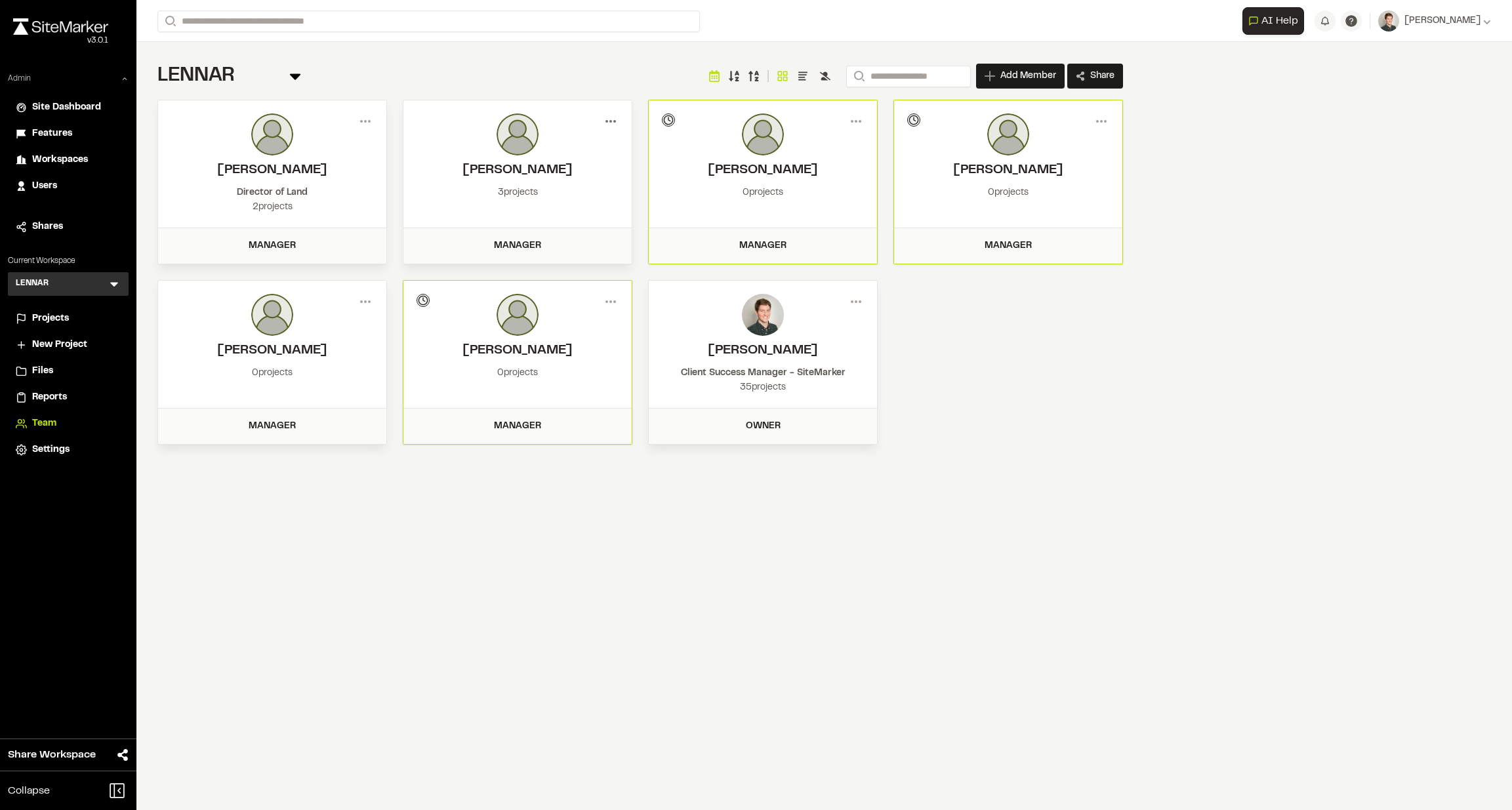
click at [613, 120] on circle at bounding box center [615, 121] width 3 height 3
click at [394, 94] on div "LENNAR Team Menu Search Add Member Invite New Team Member * Required Name Email…" at bounding box center [640, 254] width 1008 height 424
click at [40, 191] on span "Users" at bounding box center [44, 187] width 25 height 15
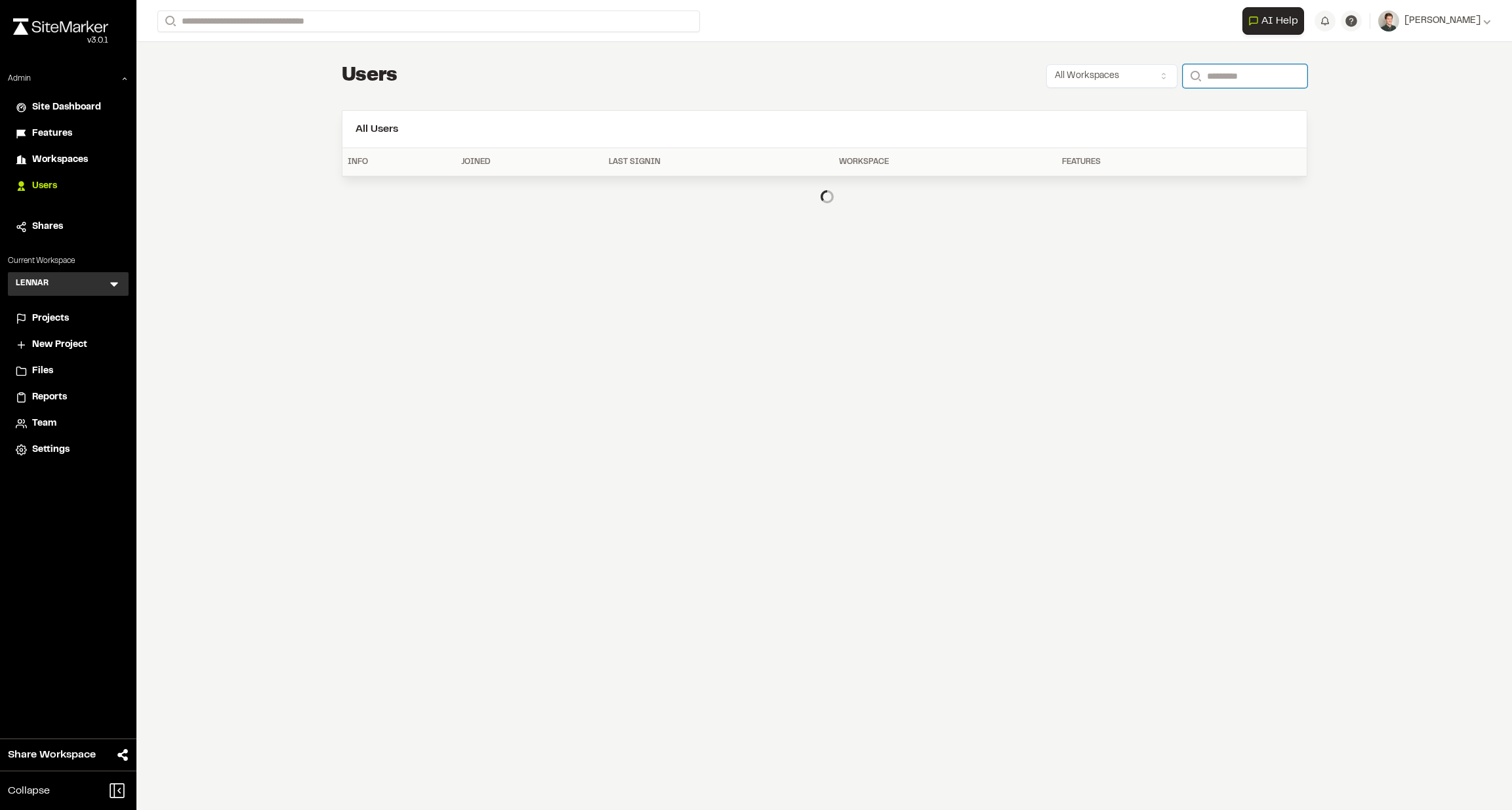
click at [1173, 78] on input "Search" at bounding box center [1246, 76] width 125 height 24
paste input "**********"
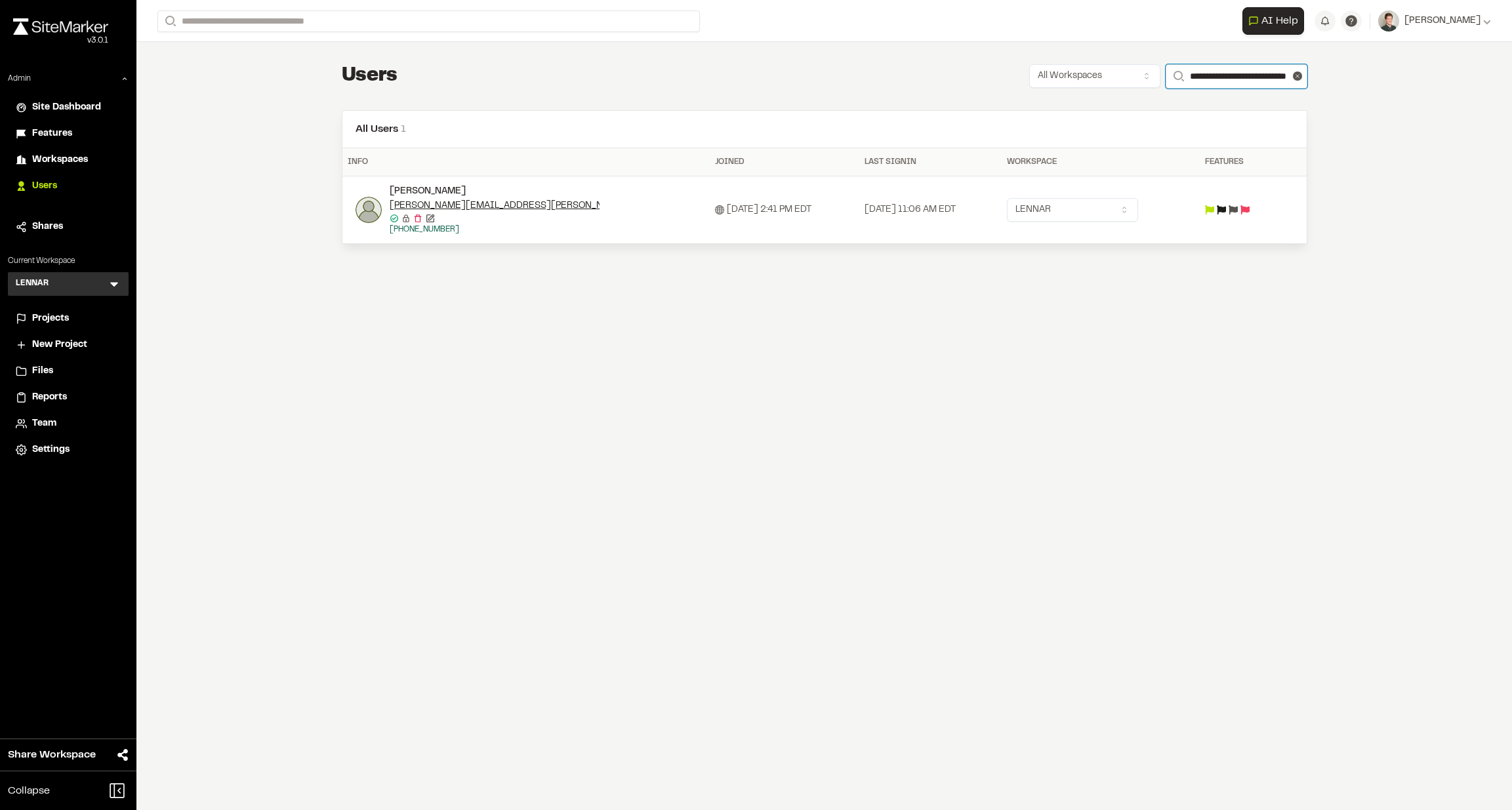
type input "**********"
click at [1173, 201] on td at bounding box center [1240, 210] width 81 height 68
click at [1173, 208] on icon at bounding box center [1233, 210] width 9 height 9
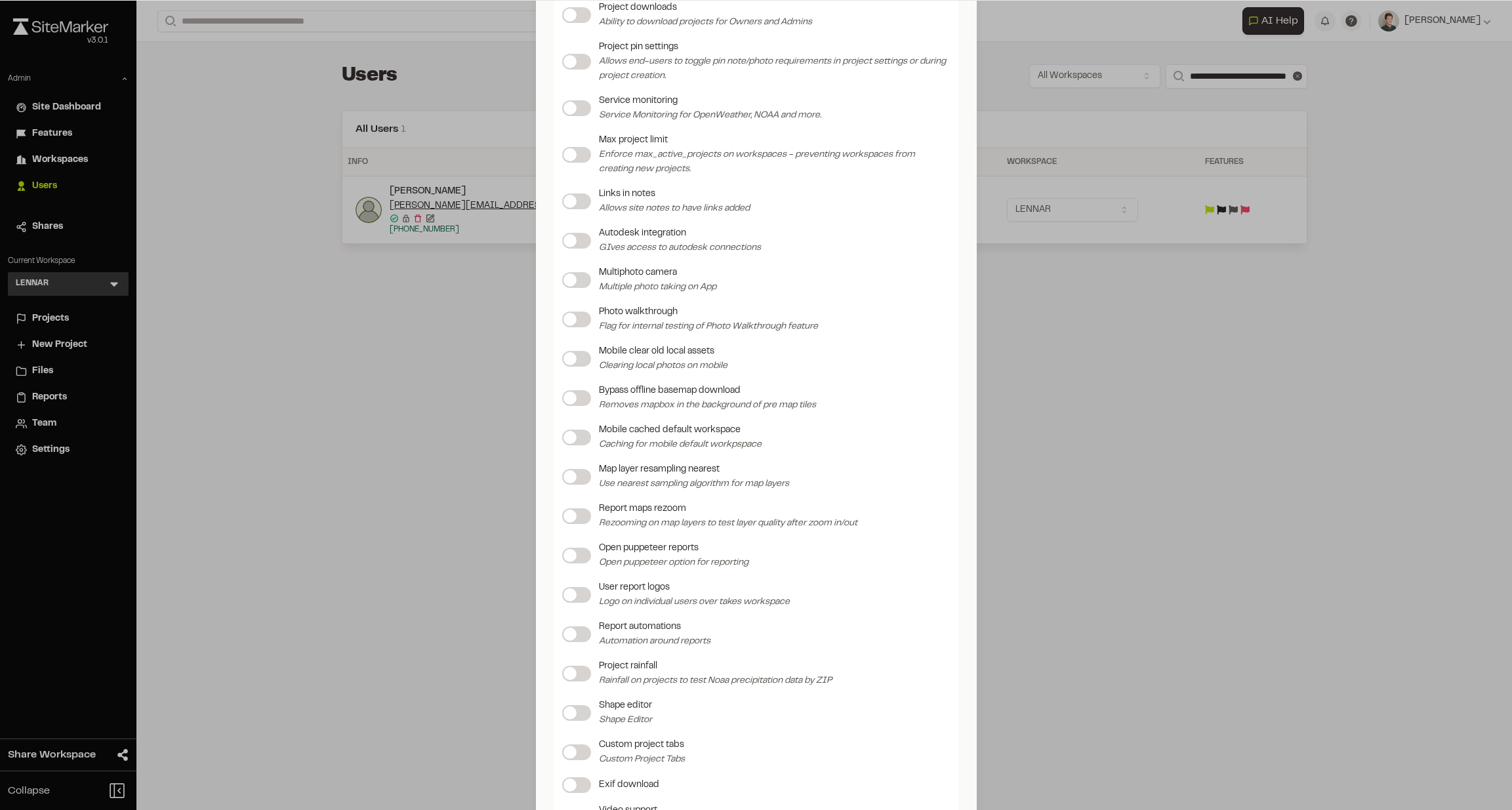
scroll to position [1217, 0]
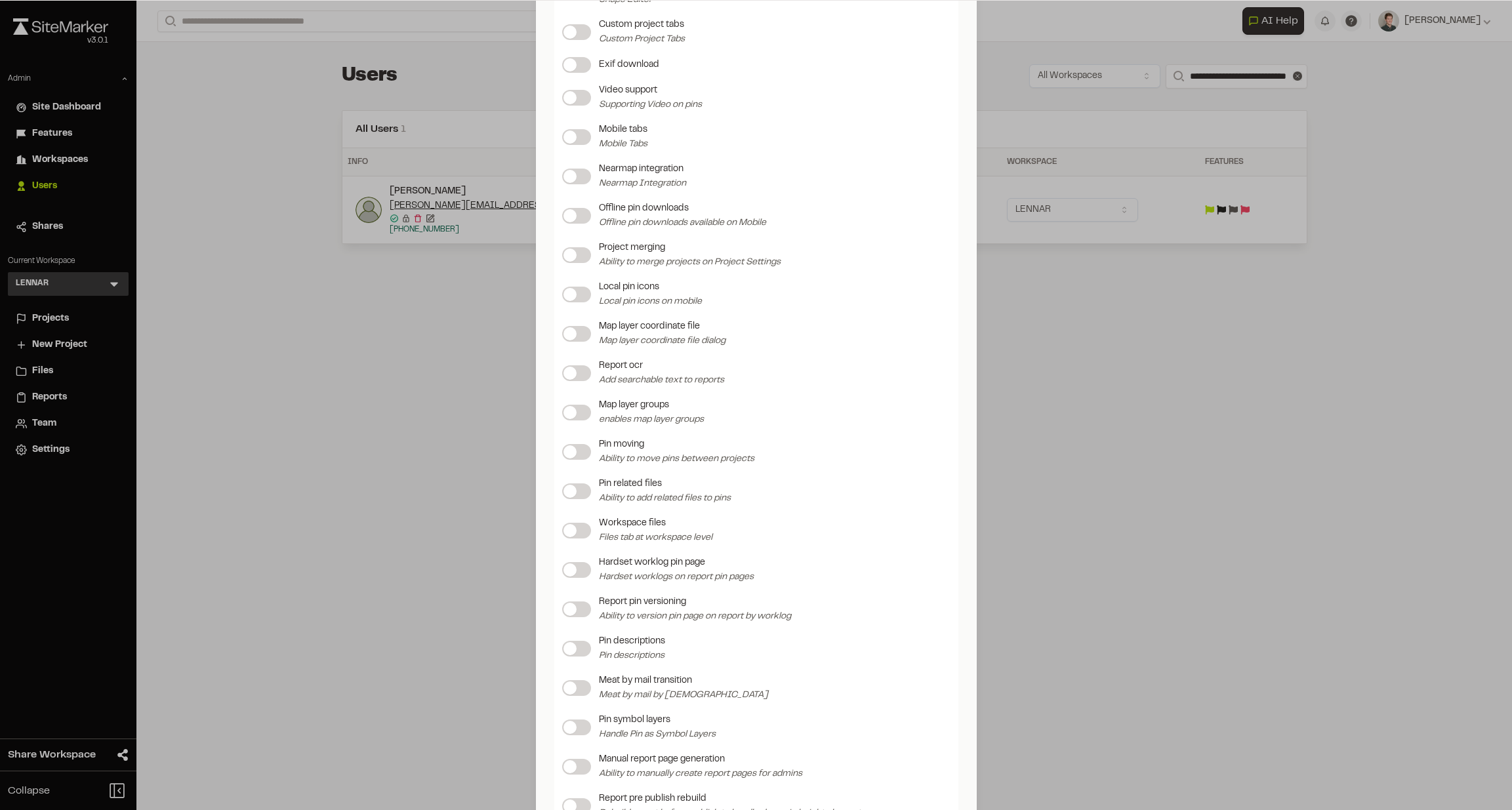
click at [574, 414] on span at bounding box center [570, 412] width 13 height 13
click at [692, 410] on p "Map layer groups" at bounding box center [651, 406] width 105 height 15
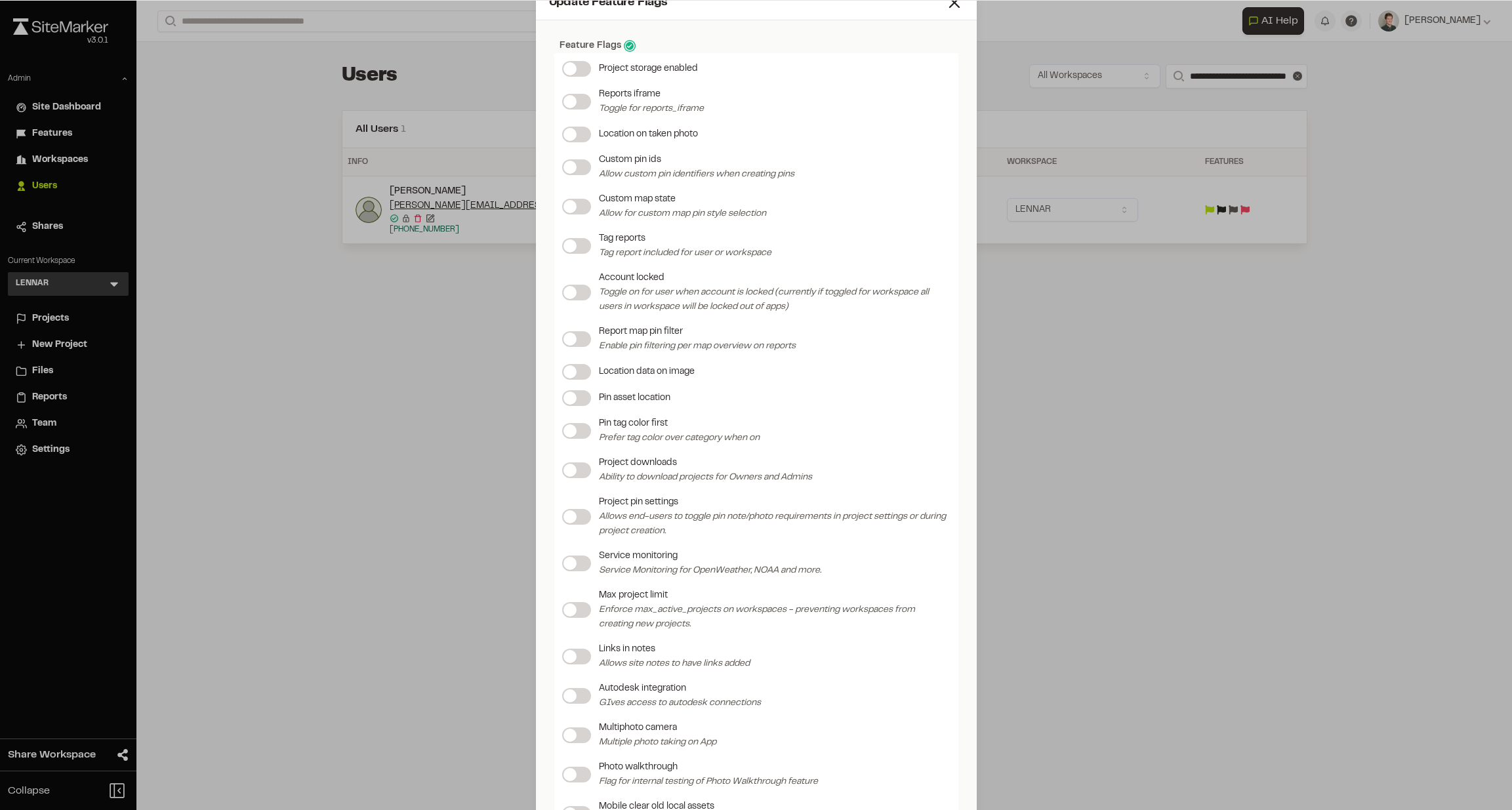
scroll to position [0, 0]
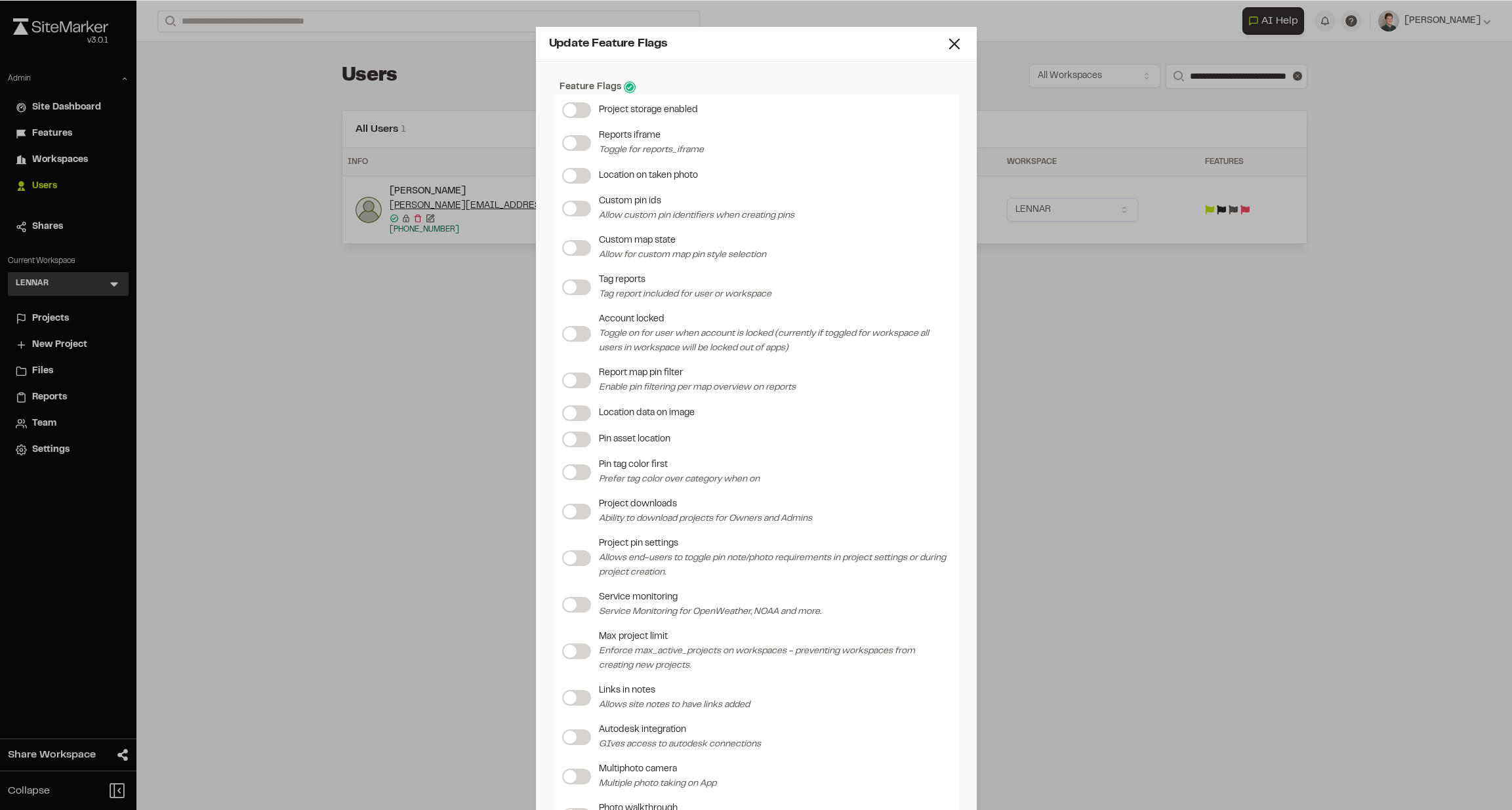
click at [941, 38] on div "Update Feature Flags" at bounding box center [748, 44] width 396 height 17
click at [951, 38] on icon at bounding box center [954, 44] width 18 height 18
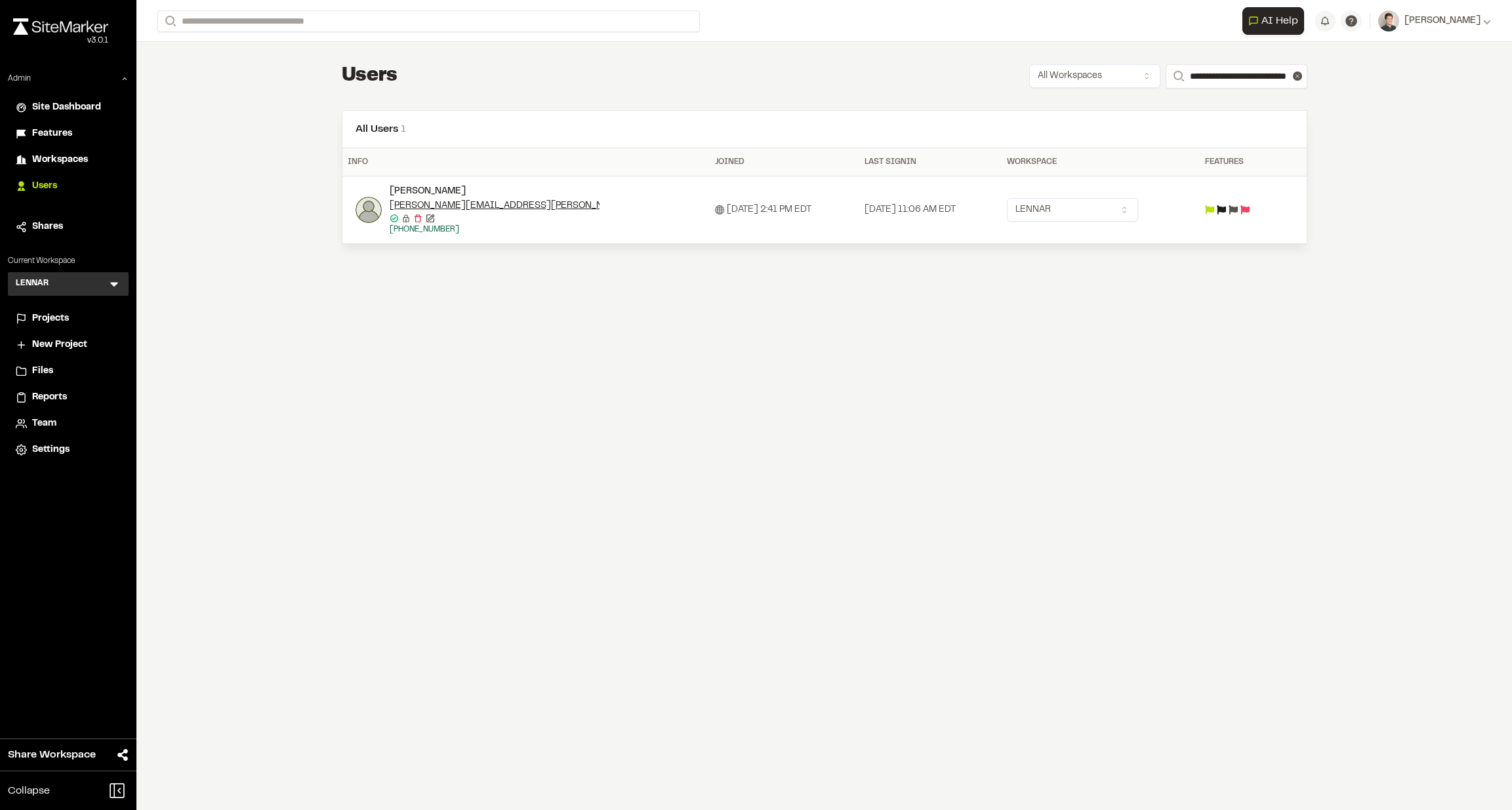
click at [51, 326] on li "Projects" at bounding box center [68, 319] width 120 height 25
click at [45, 317] on span "Projects" at bounding box center [50, 319] width 37 height 15
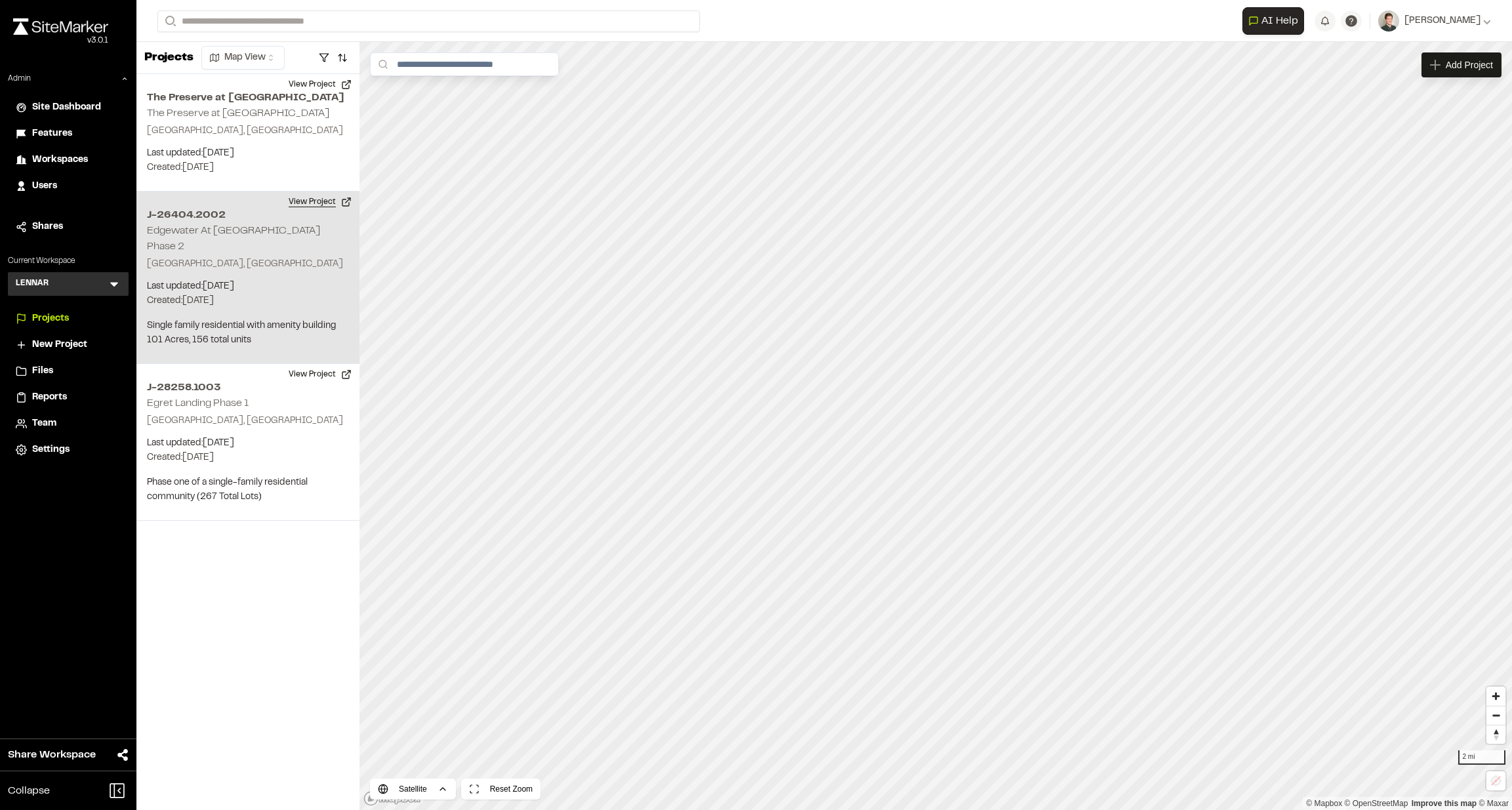
click at [313, 205] on button "View Project" at bounding box center [320, 202] width 78 height 21
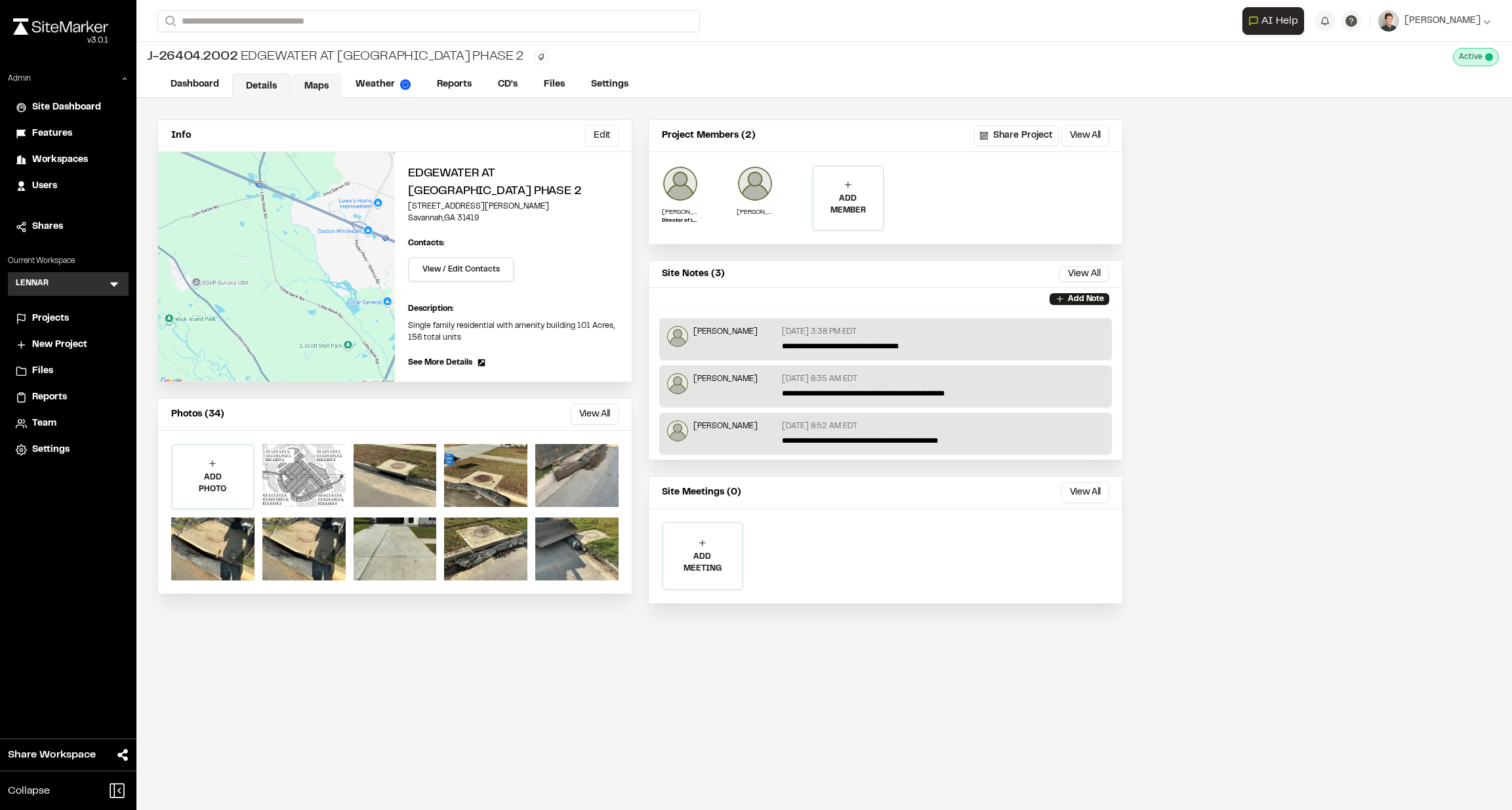
click at [316, 92] on link "Maps" at bounding box center [316, 86] width 52 height 25
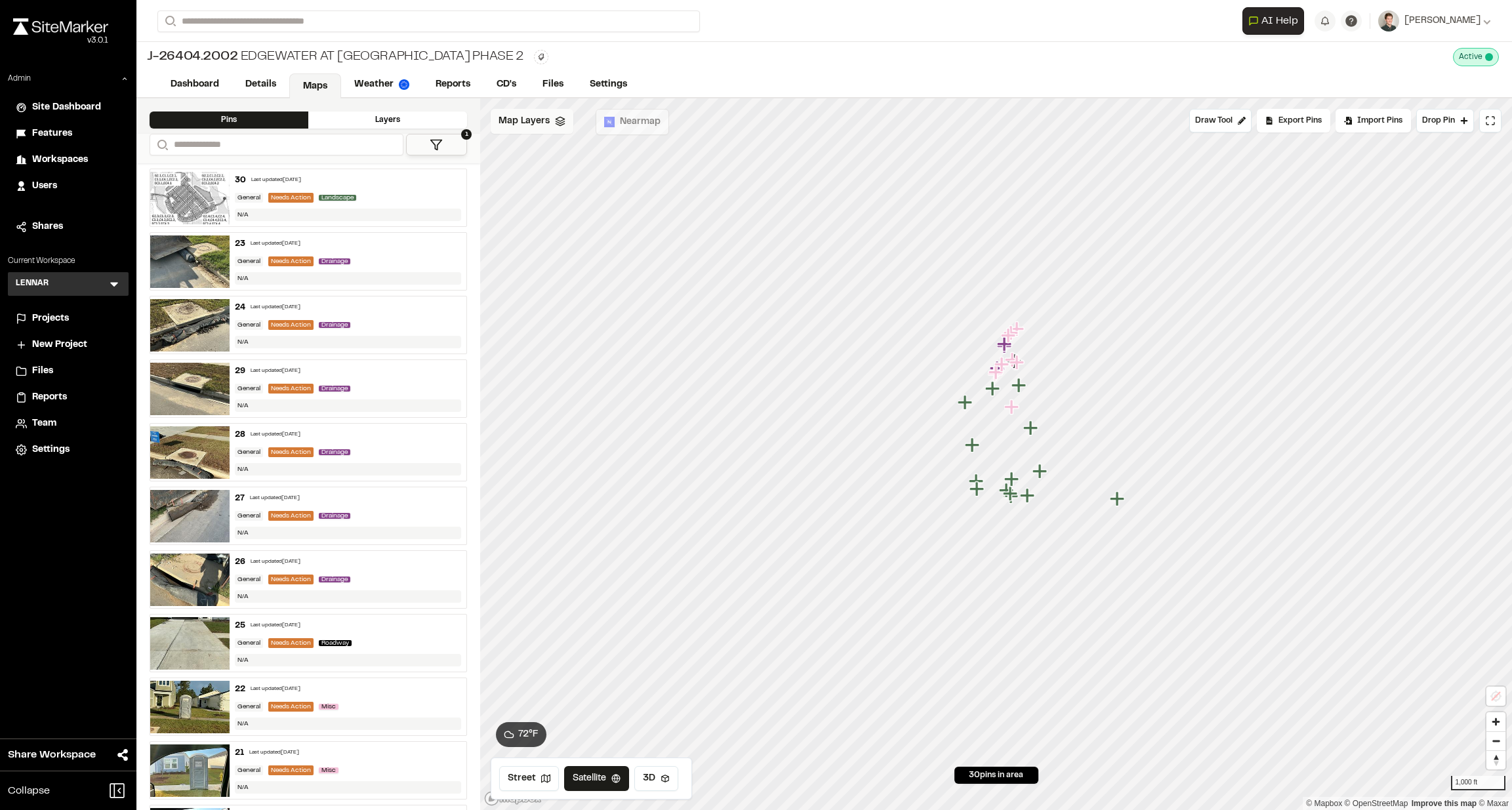
click at [542, 117] on span "Map Layers" at bounding box center [524, 121] width 52 height 15
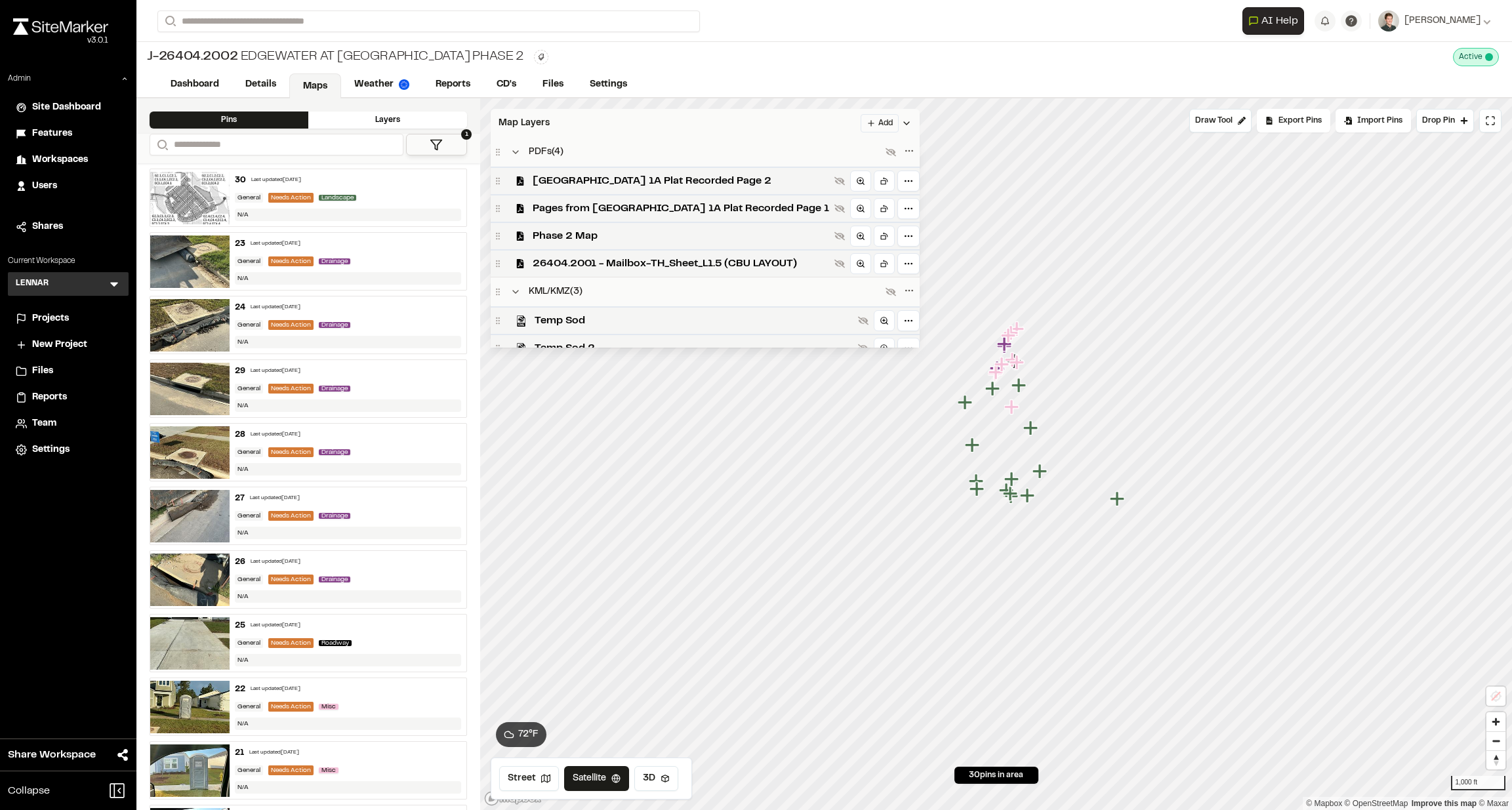
click at [840, 120] on html "Close sidebar v 3.0.1 Admin Site Dashboard Features Workspaces Users Shares Cur…" at bounding box center [756, 405] width 1512 height 810
click at [788, 189] on div "Import Layer" at bounding box center [817, 194] width 99 height 22
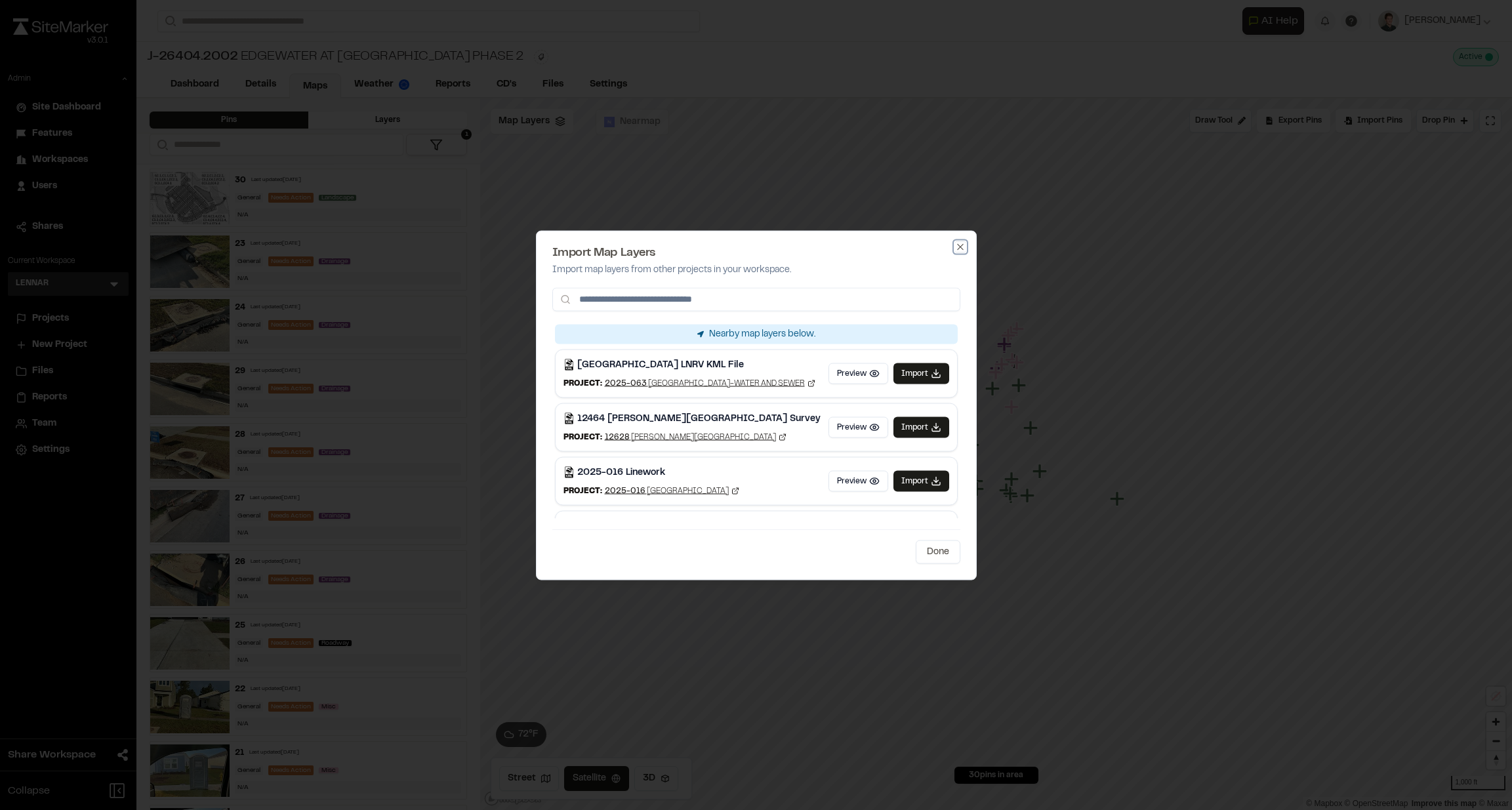
click at [955, 245] on icon "button" at bounding box center [960, 247] width 10 height 10
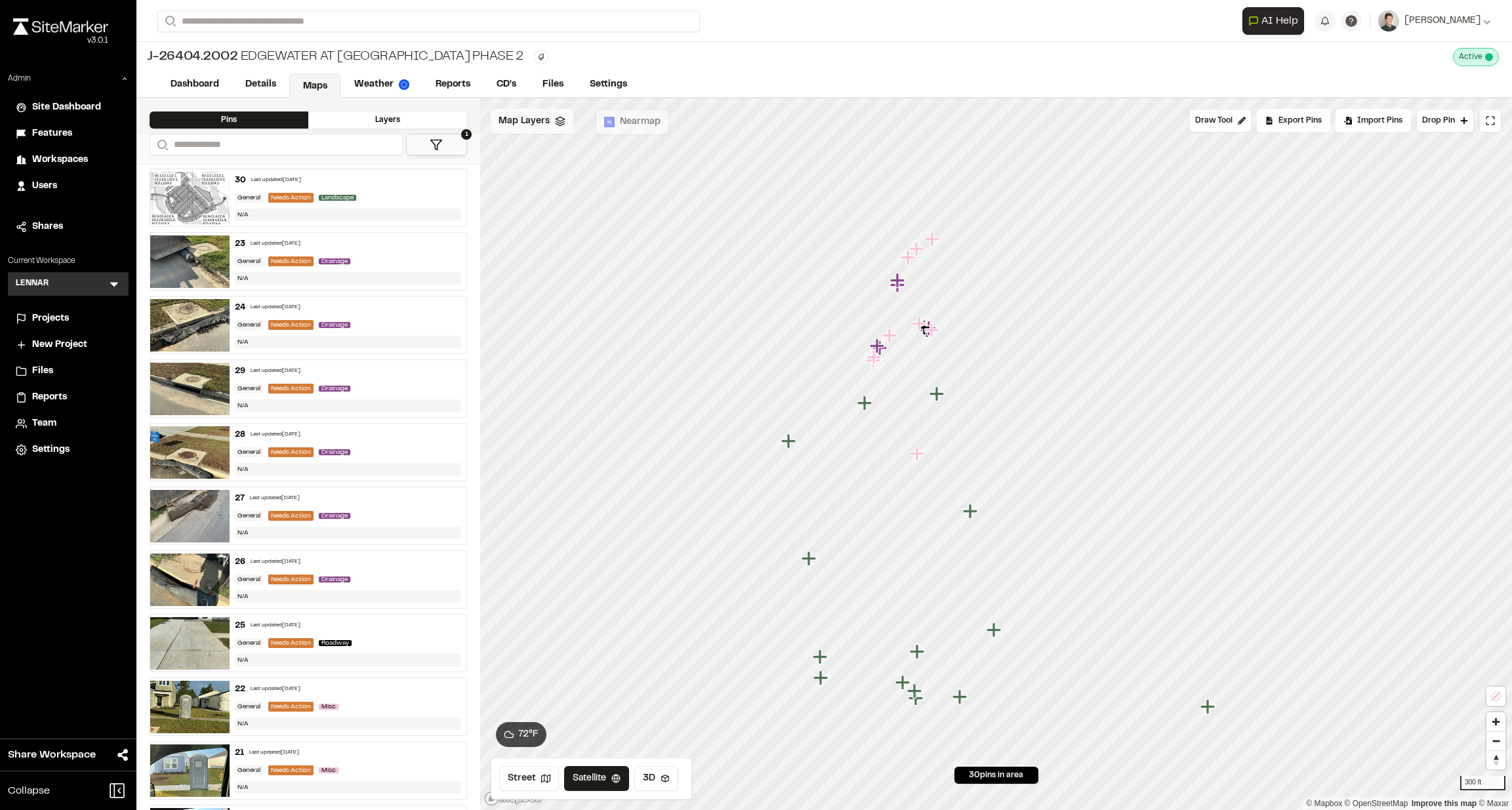
click at [545, 125] on span "Map Layers" at bounding box center [524, 121] width 52 height 15
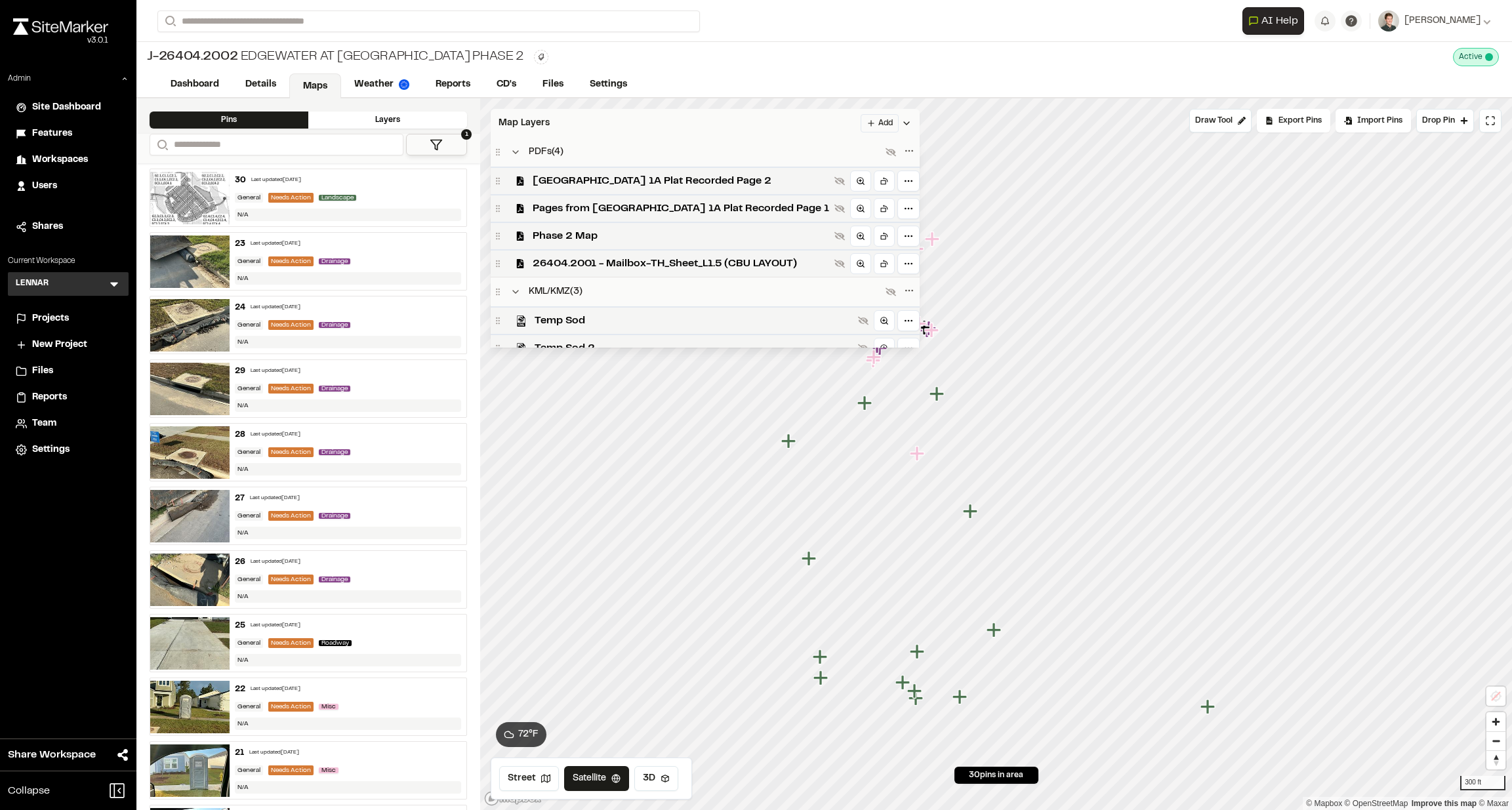
click at [636, 114] on div "Map Layers Add" at bounding box center [705, 123] width 429 height 29
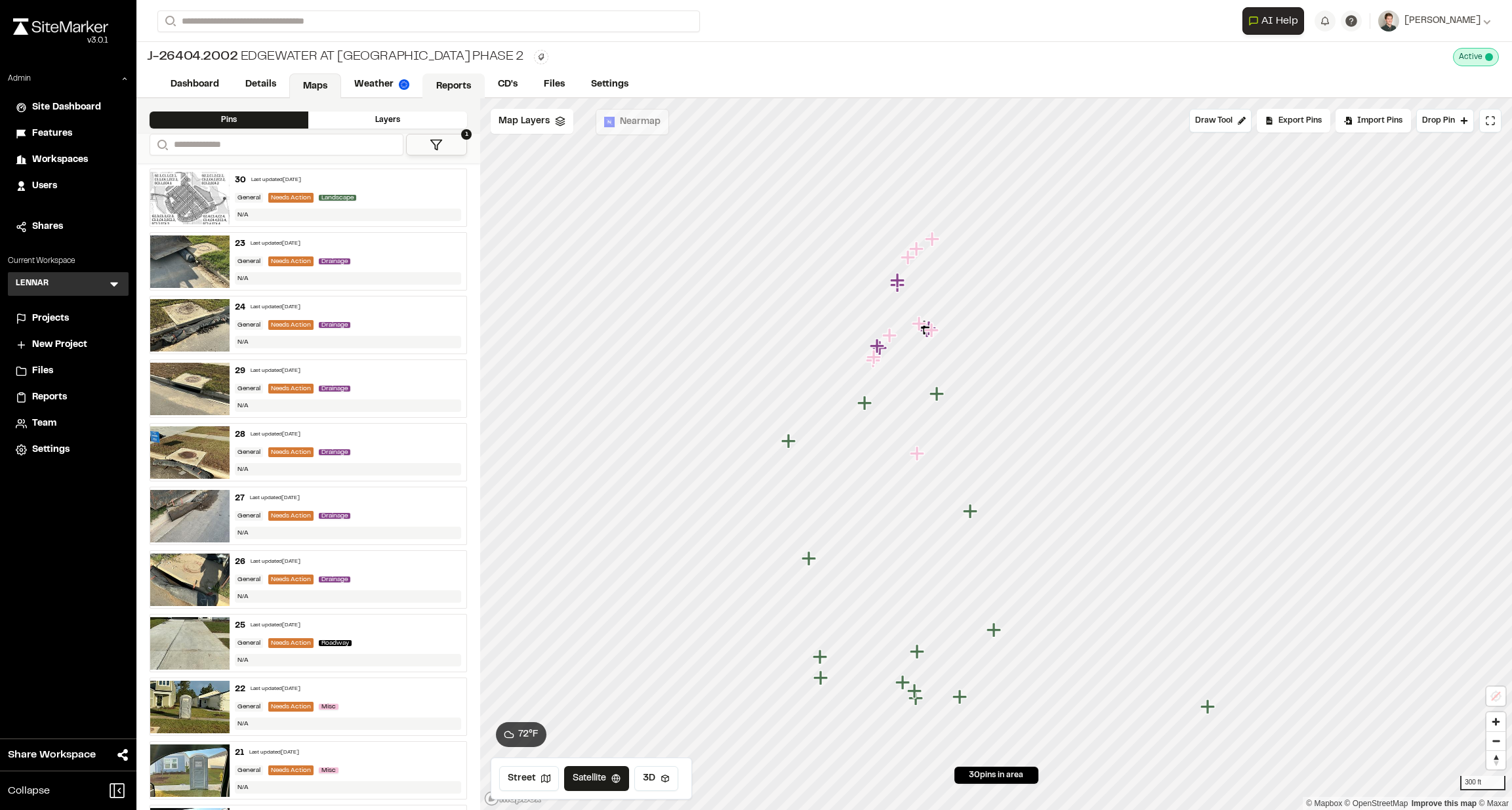
click at [456, 89] on link "Reports" at bounding box center [454, 86] width 62 height 25
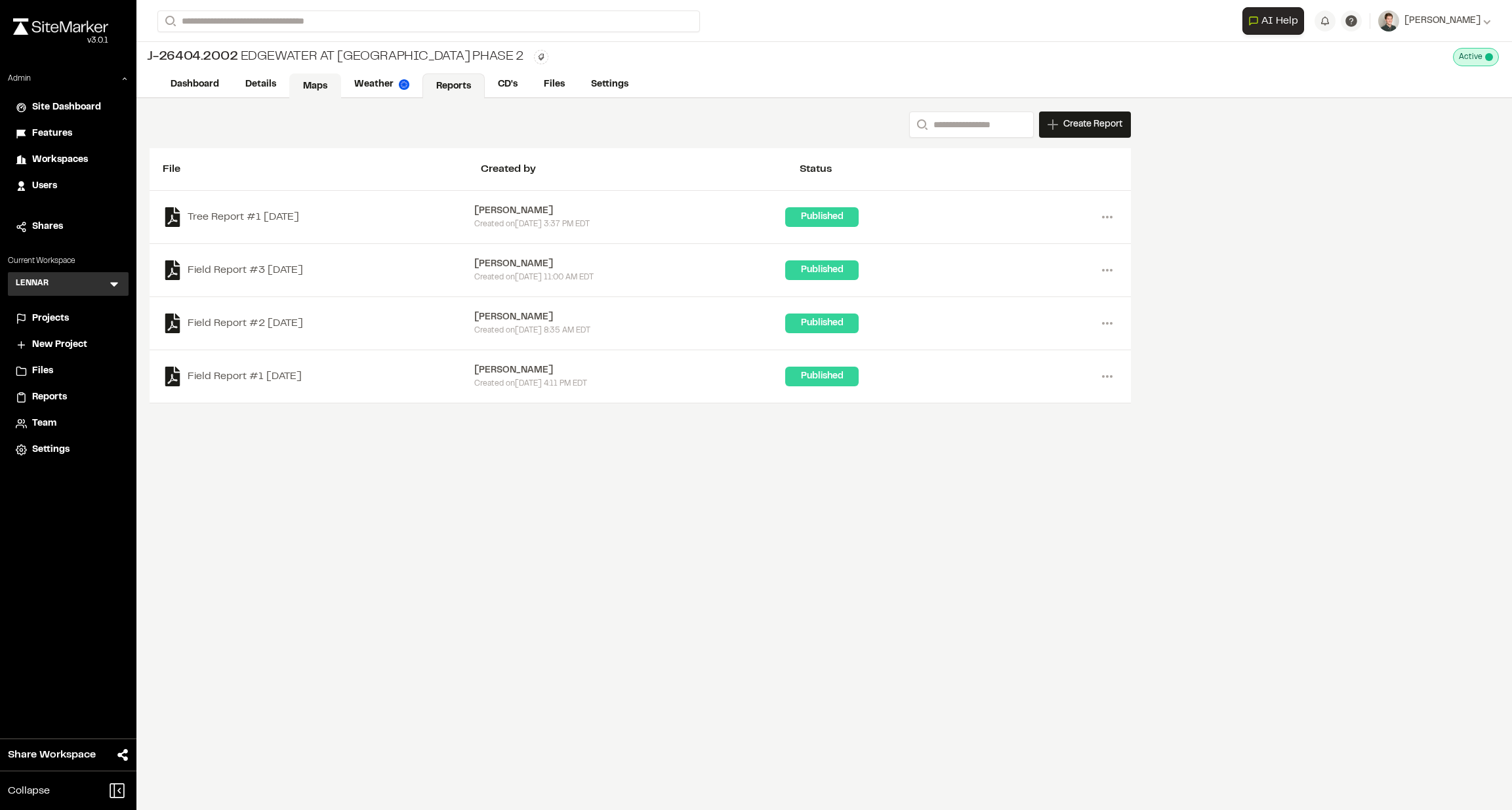
click at [310, 85] on link "Maps" at bounding box center [315, 86] width 52 height 25
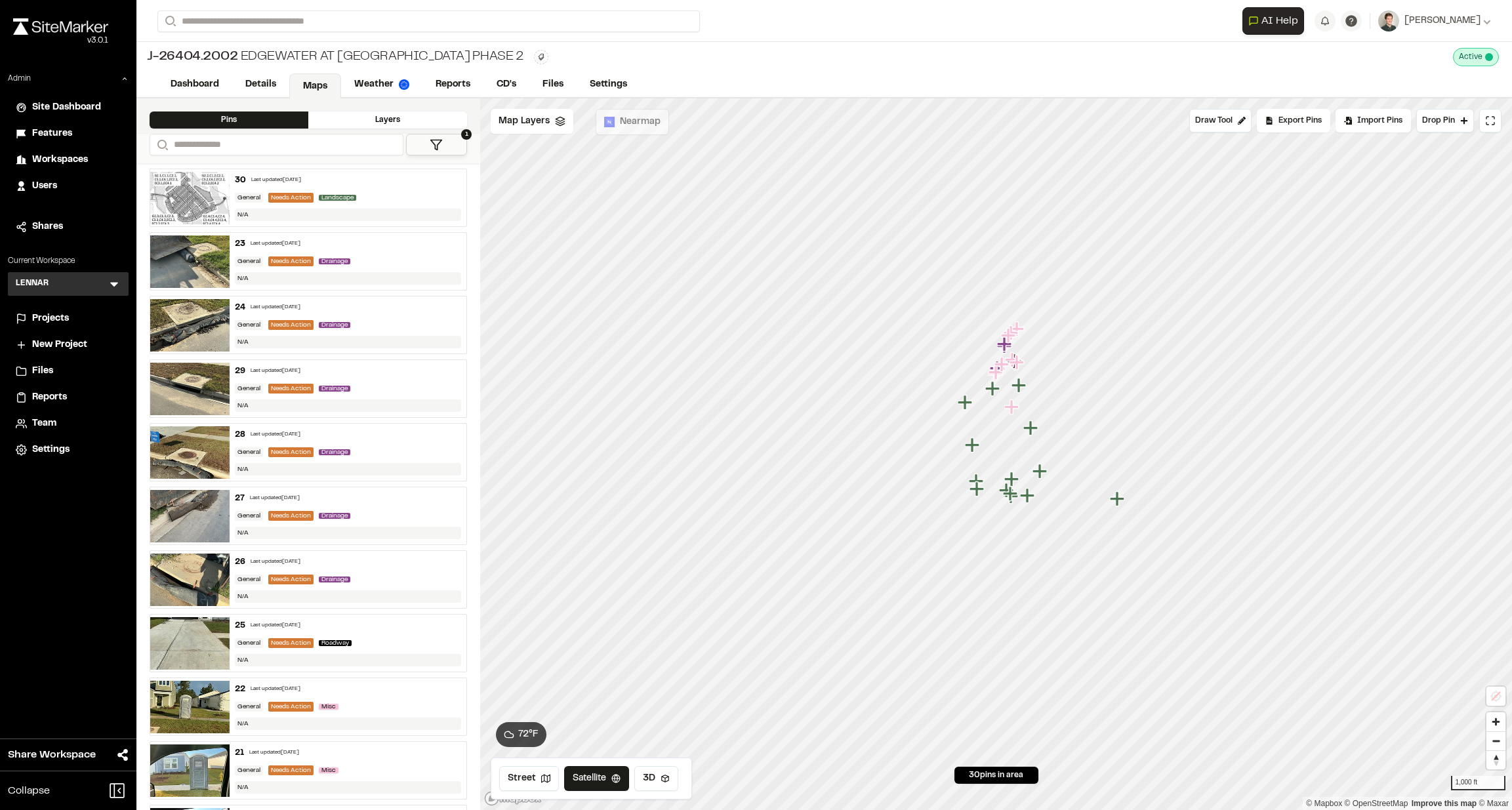
click at [639, 44] on div "J-26404.2002 Edgewater At New Hampstead Phase 2 Active Deactivate J-26404.2002 …" at bounding box center [824, 57] width 1376 height 30
click at [554, 53] on div "J-26404.2002 Edgewater At New Hampstead Phase 2 Active Deactivate J-26404.2002 …" at bounding box center [824, 57] width 1376 height 30
click at [689, 70] on div "J-26404.2002 Edgewater At New Hampstead Phase 2 Active Deactivate J-26404.2002 …" at bounding box center [824, 57] width 1376 height 30
click at [433, 78] on link "Reports" at bounding box center [454, 86] width 62 height 25
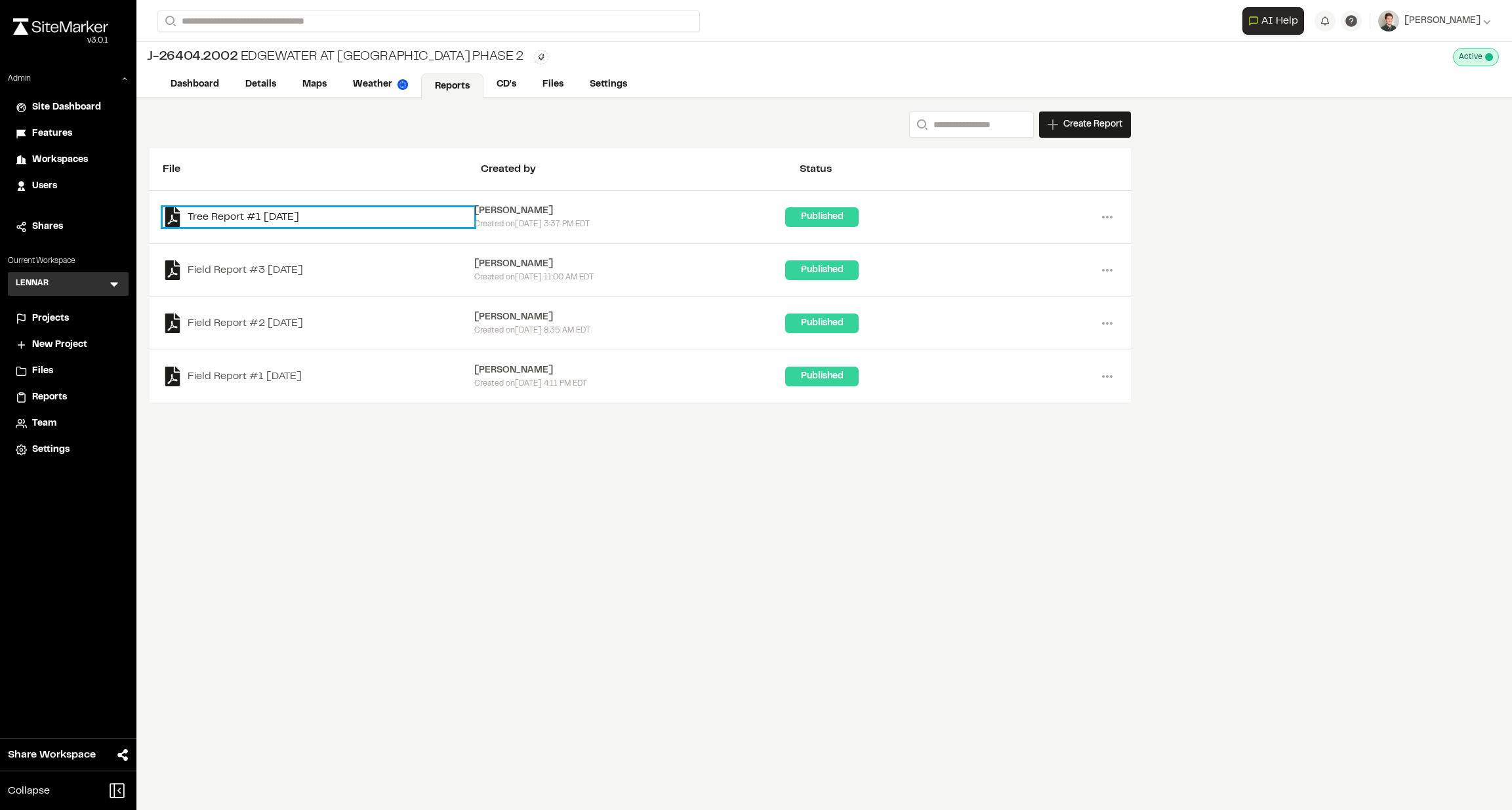
click at [263, 221] on link "Tree Report #1 2025-10-14" at bounding box center [318, 217] width 311 height 20
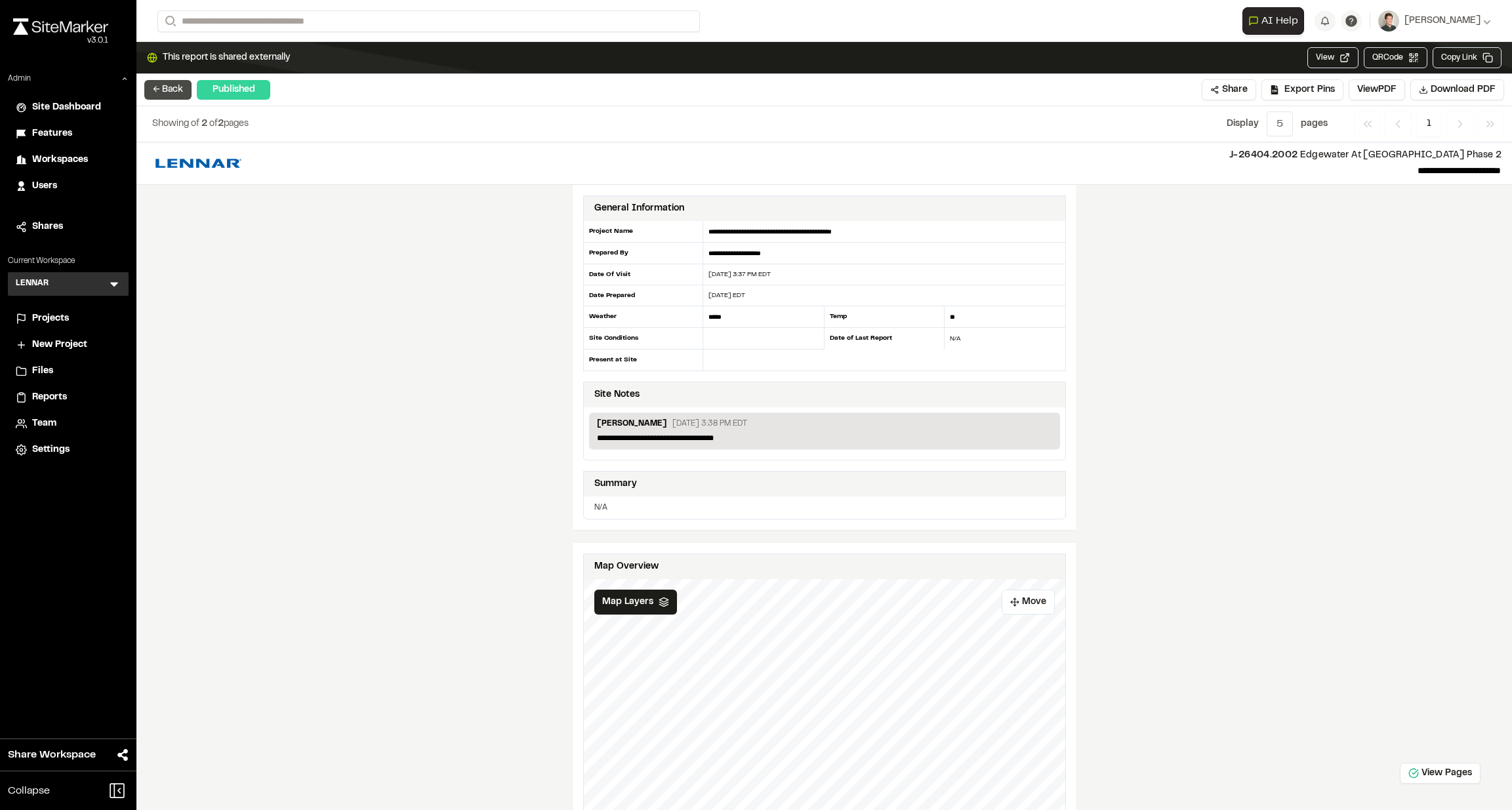
click at [157, 94] on button "← Back" at bounding box center [168, 89] width 47 height 20
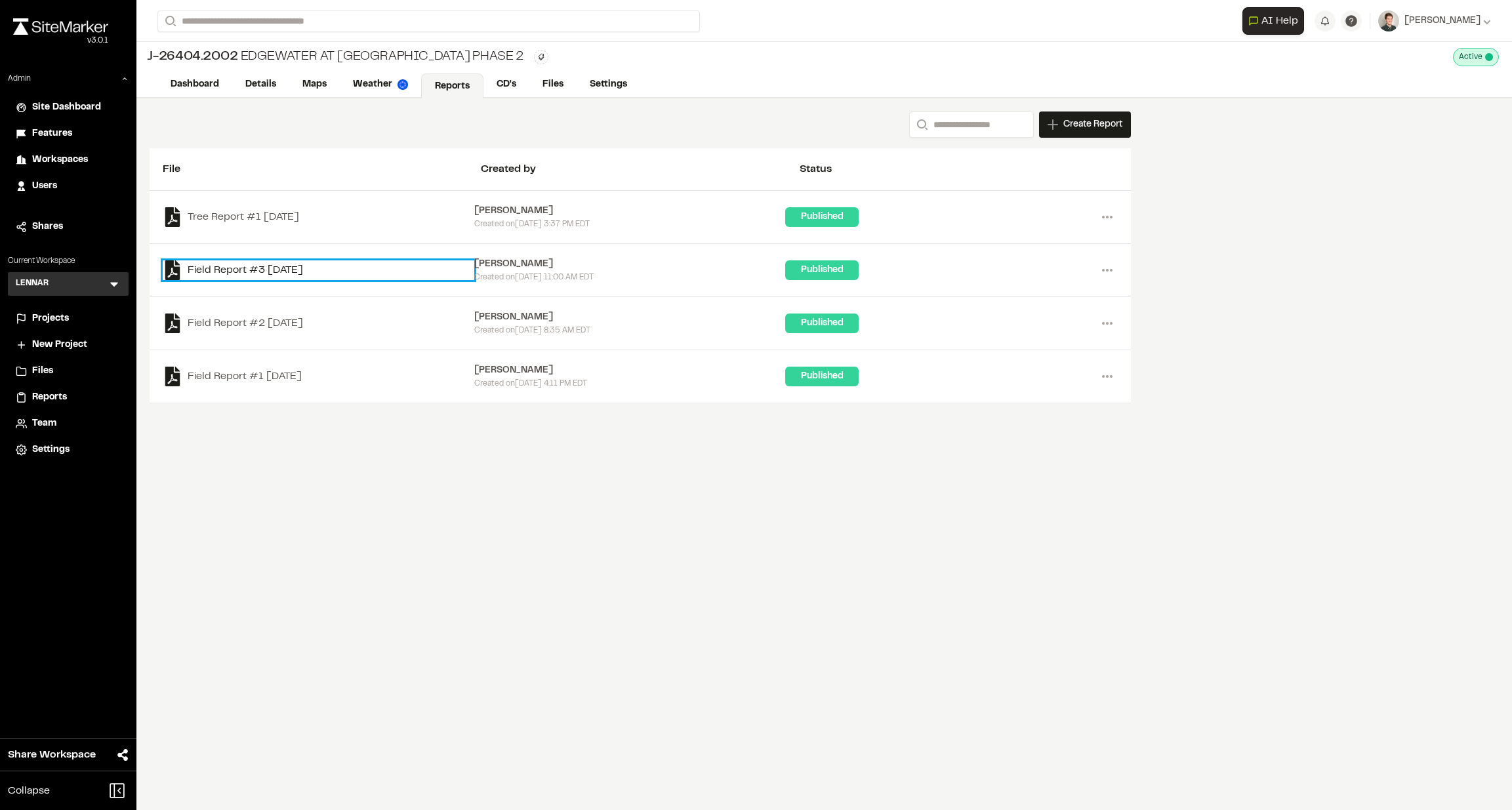
click at [283, 270] on link "Field Report #3 2025-09-26" at bounding box center [318, 270] width 311 height 20
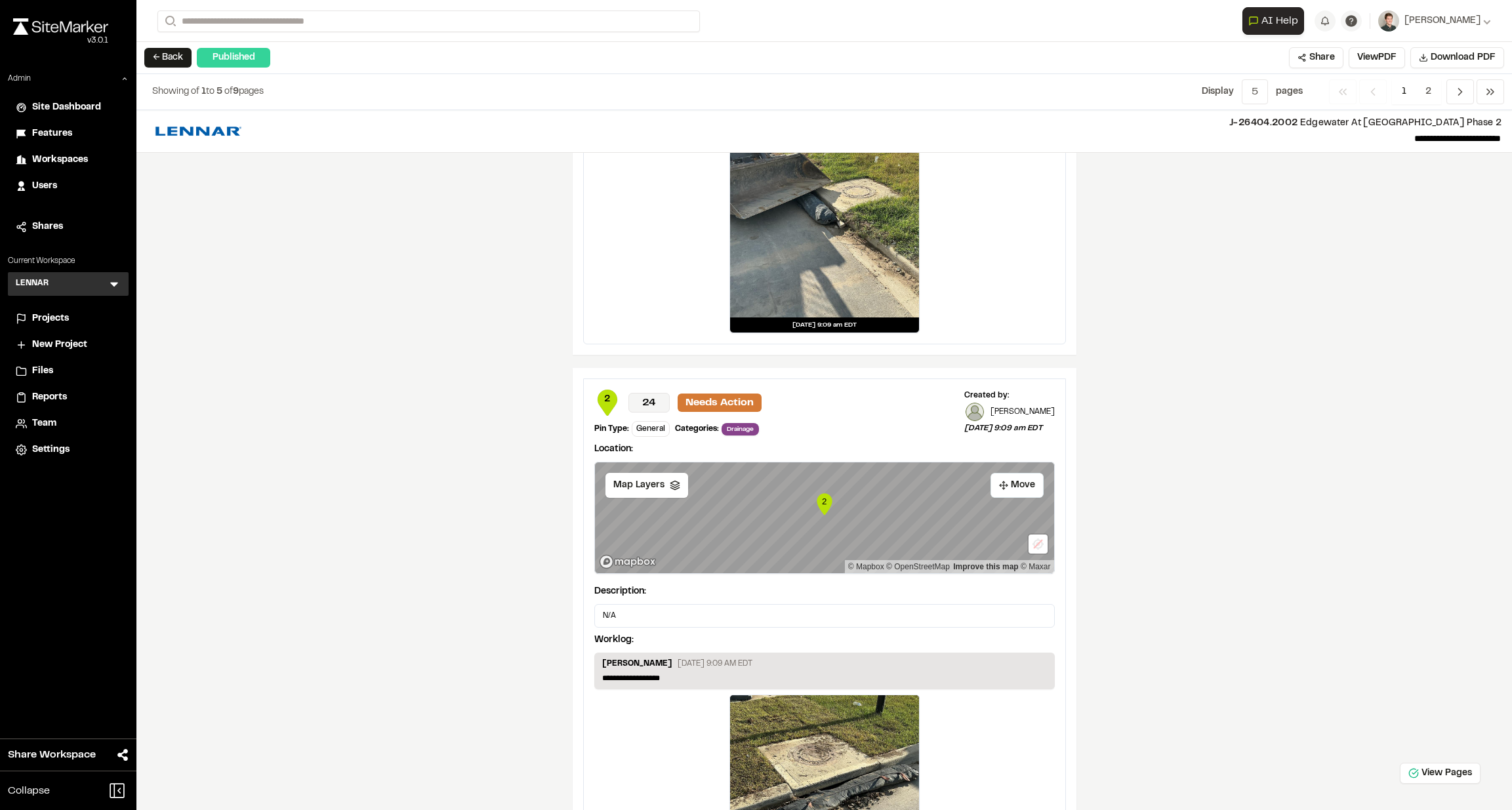
scroll to position [1881, 0]
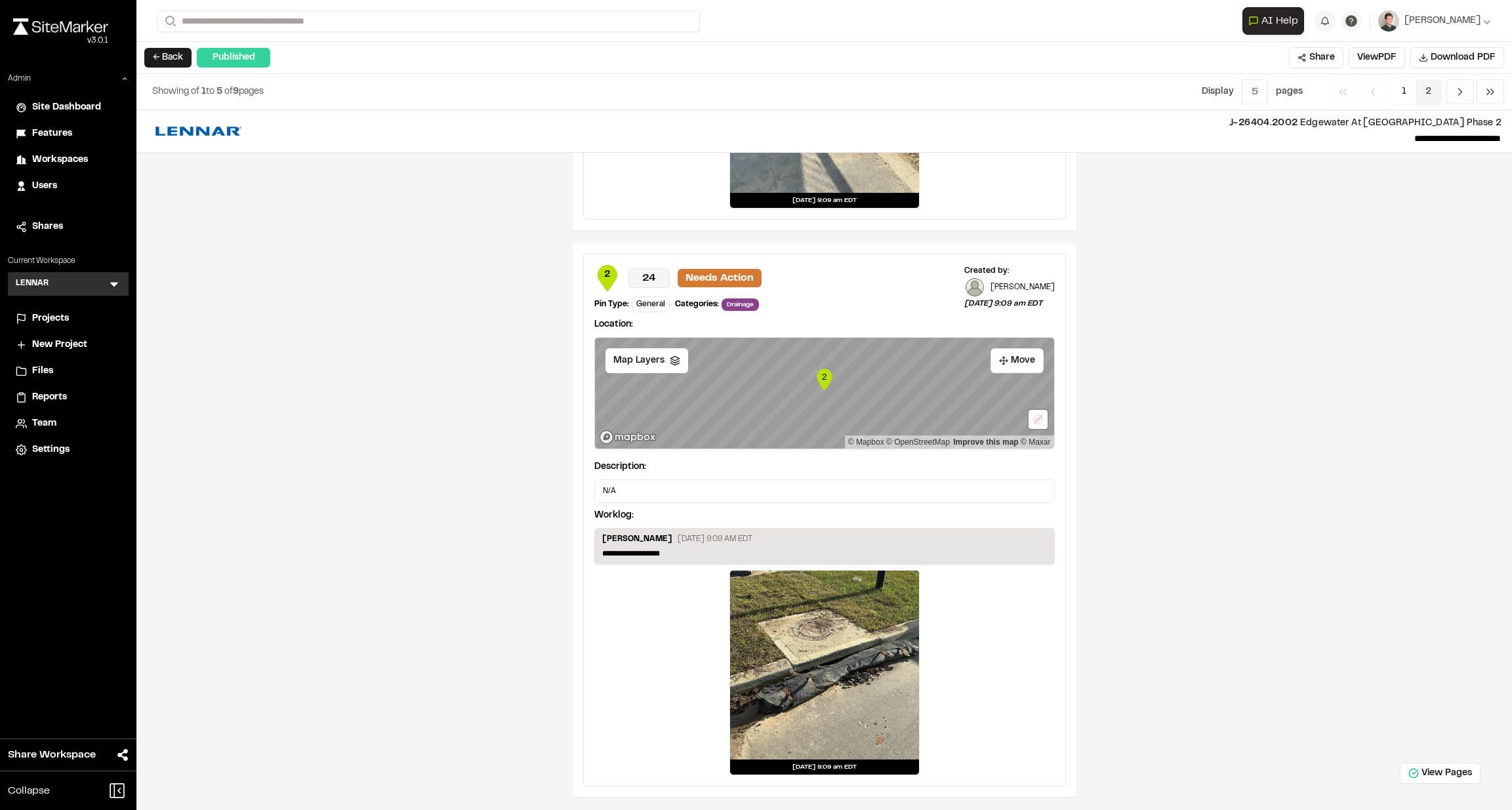
click at [1432, 90] on span "2" at bounding box center [1429, 91] width 25 height 25
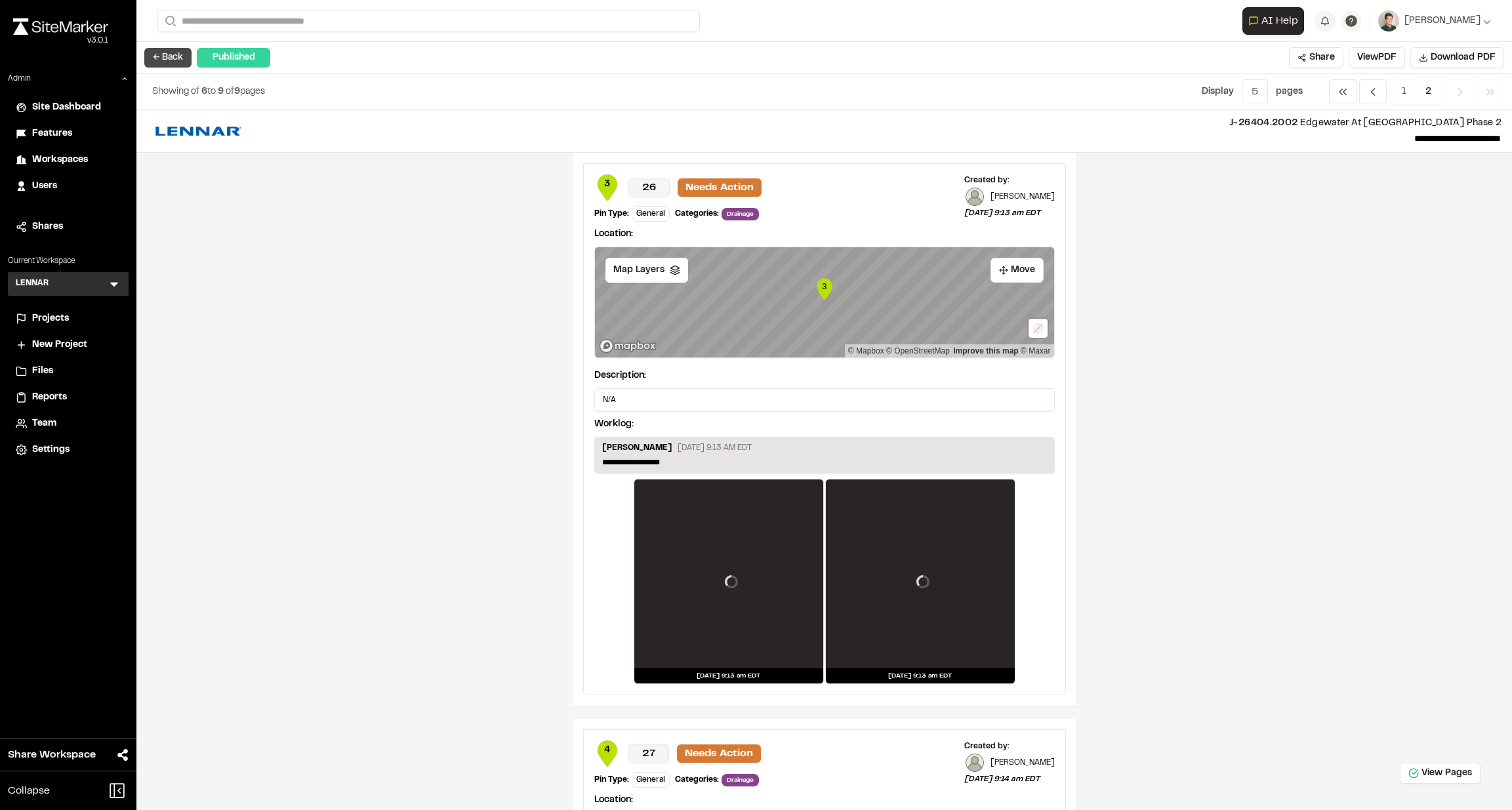
click at [166, 60] on button "← Back" at bounding box center [168, 57] width 47 height 20
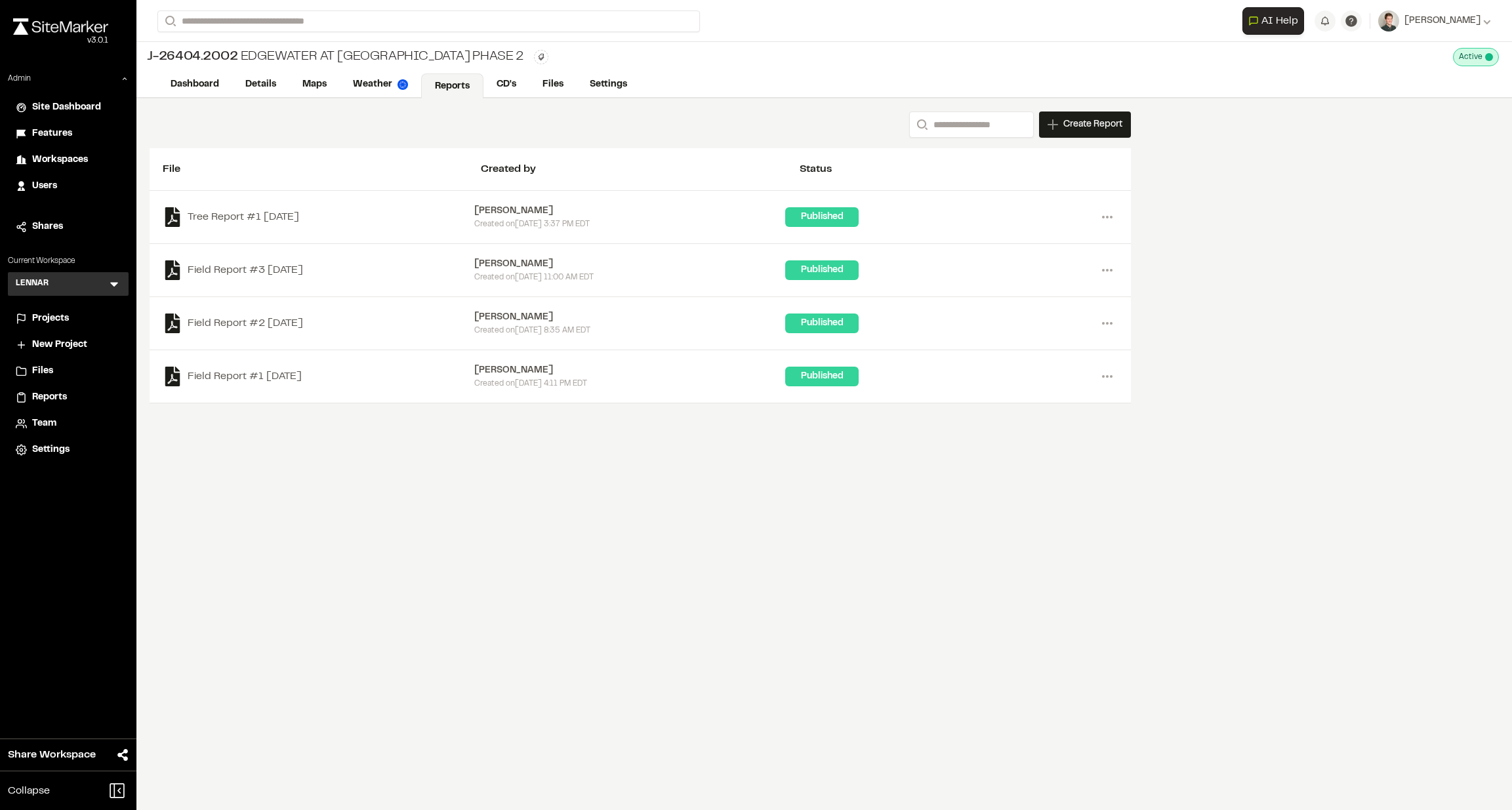
click at [330, 142] on div "Search Create Report New Report | J-26404.2002 Edgewater At New Hampstead Phase…" at bounding box center [640, 258] width 1008 height 318
click at [499, 78] on link "CD's" at bounding box center [507, 86] width 47 height 25
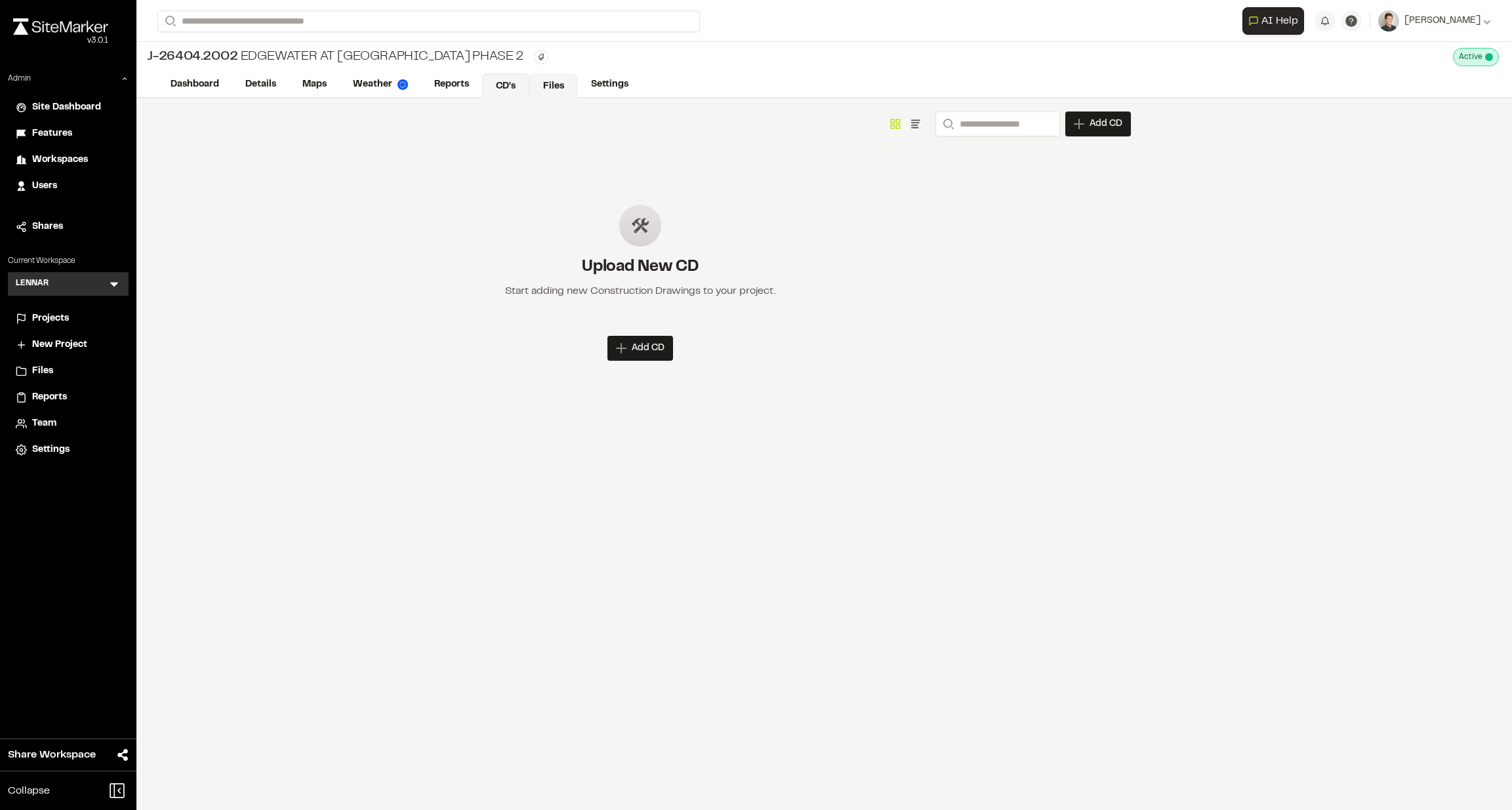
click at [563, 91] on link "Files" at bounding box center [553, 86] width 49 height 25
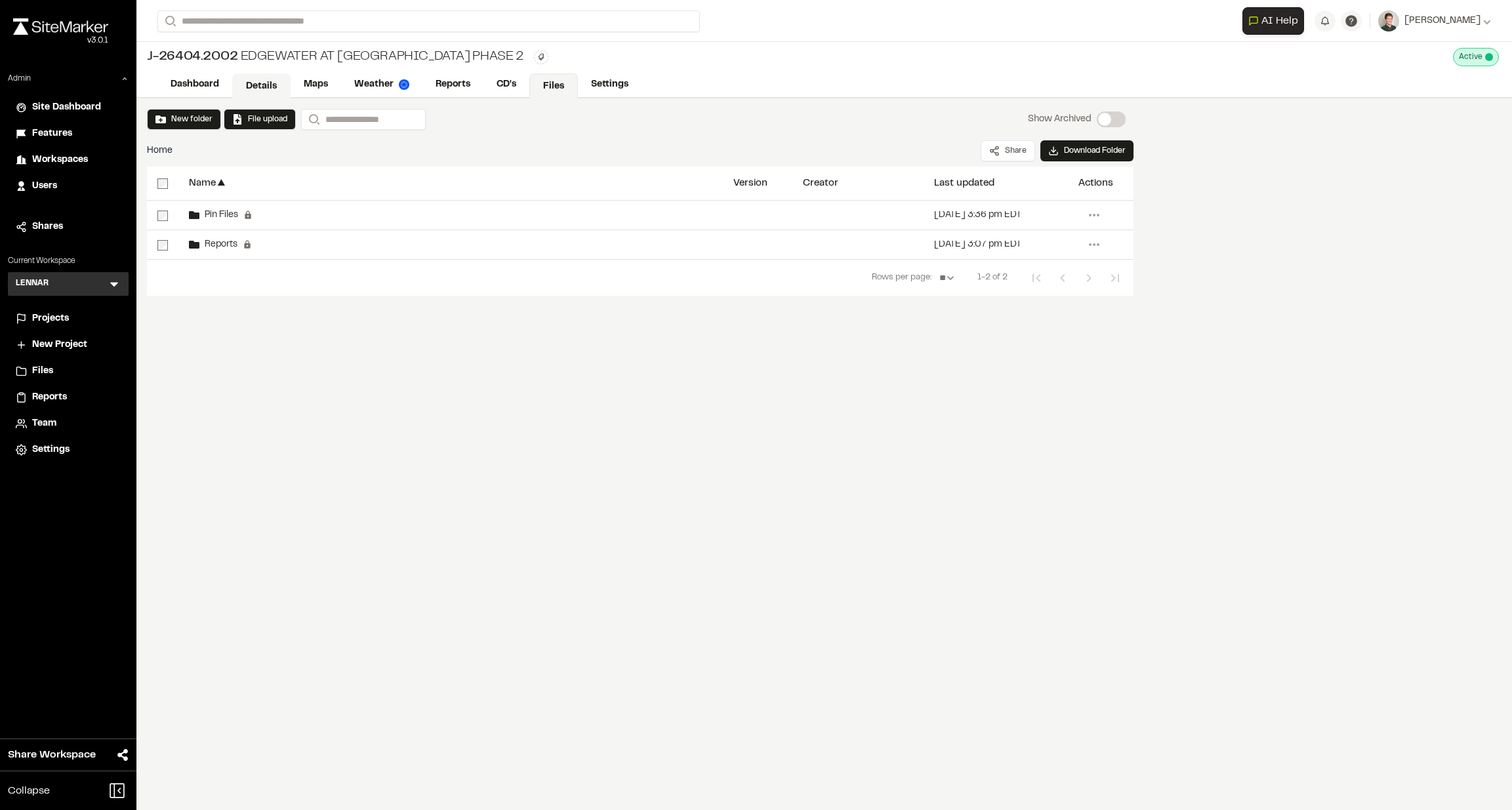
click at [248, 86] on link "Details" at bounding box center [261, 86] width 58 height 25
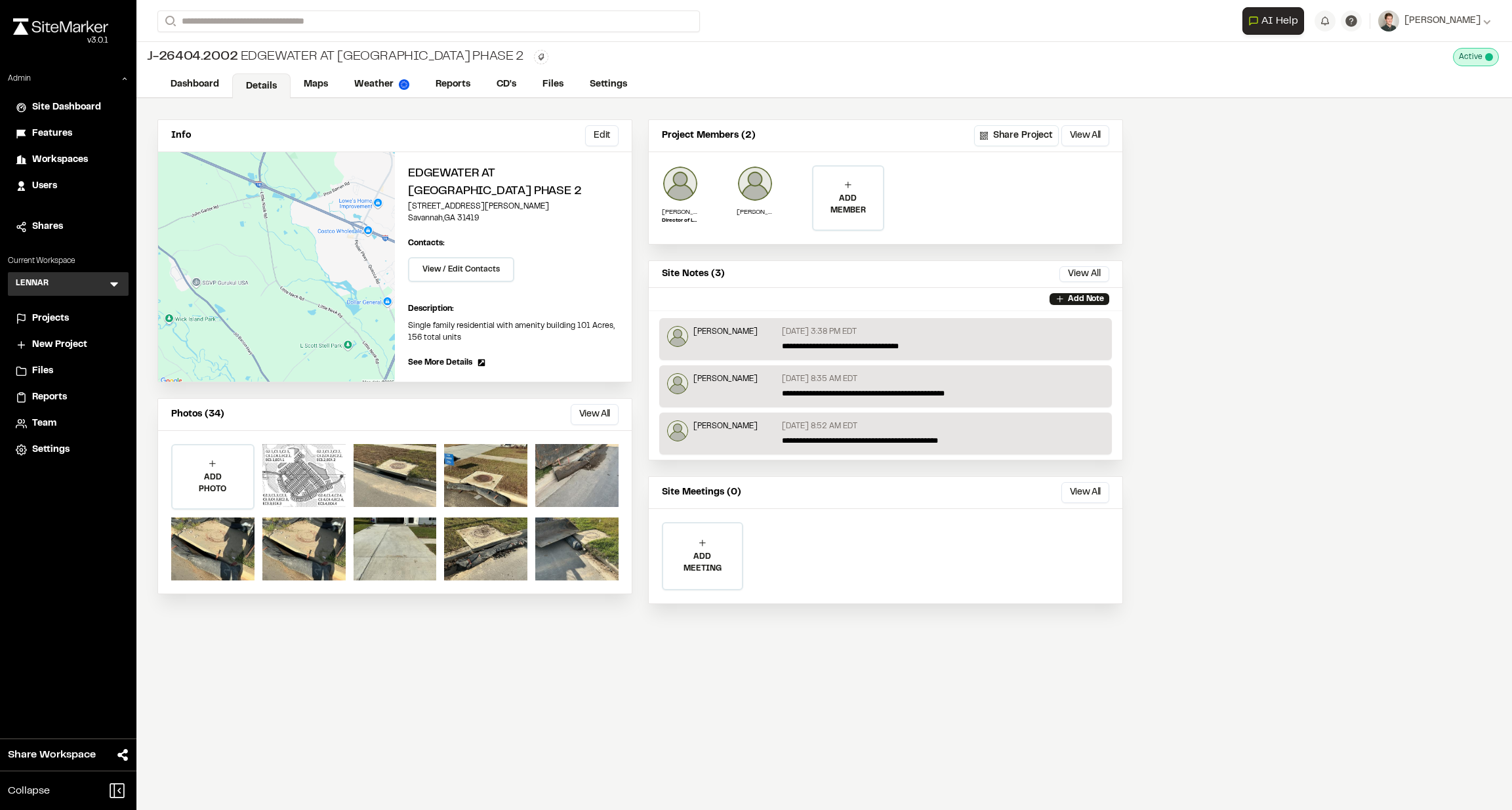
click at [147, 126] on div "Info Edit Edit Edgewater At New Hampstead Phase 2 100 Hetherington Lane Savanna…" at bounding box center [640, 369] width 1008 height 542
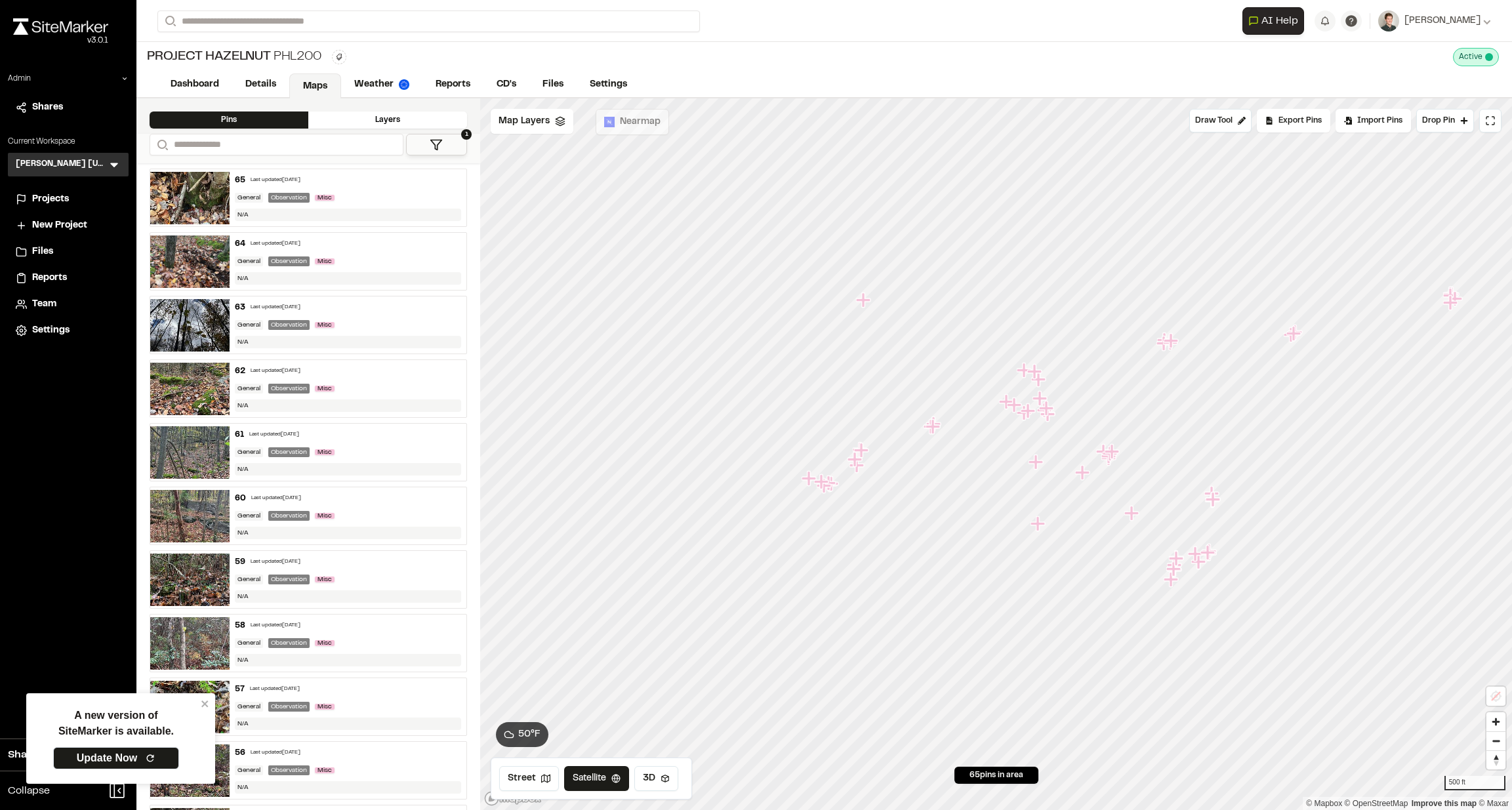
click at [50, 200] on span "Projects" at bounding box center [50, 200] width 37 height 15
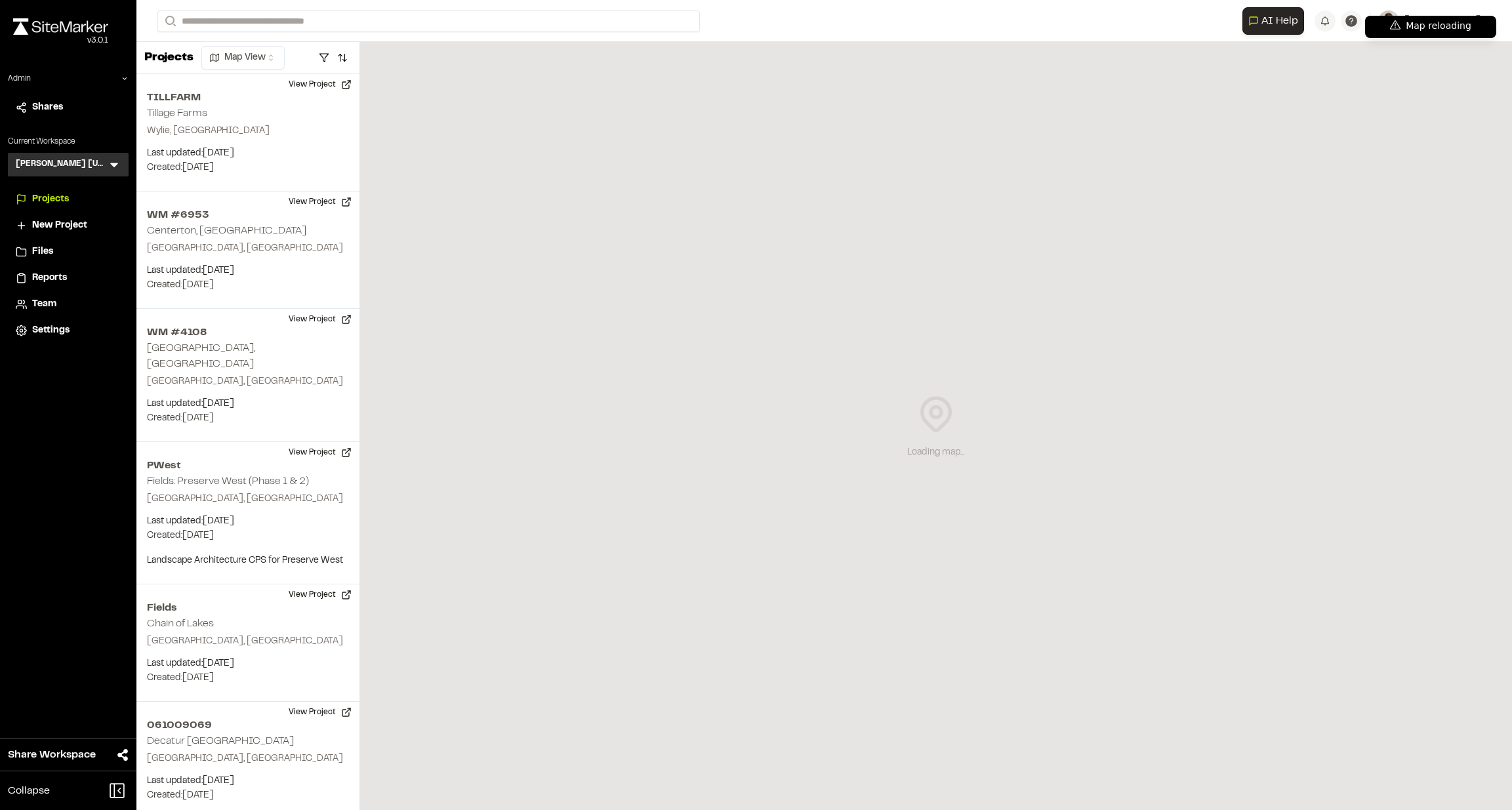
scroll to position [142, 0]
